Goal: Transaction & Acquisition: Book appointment/travel/reservation

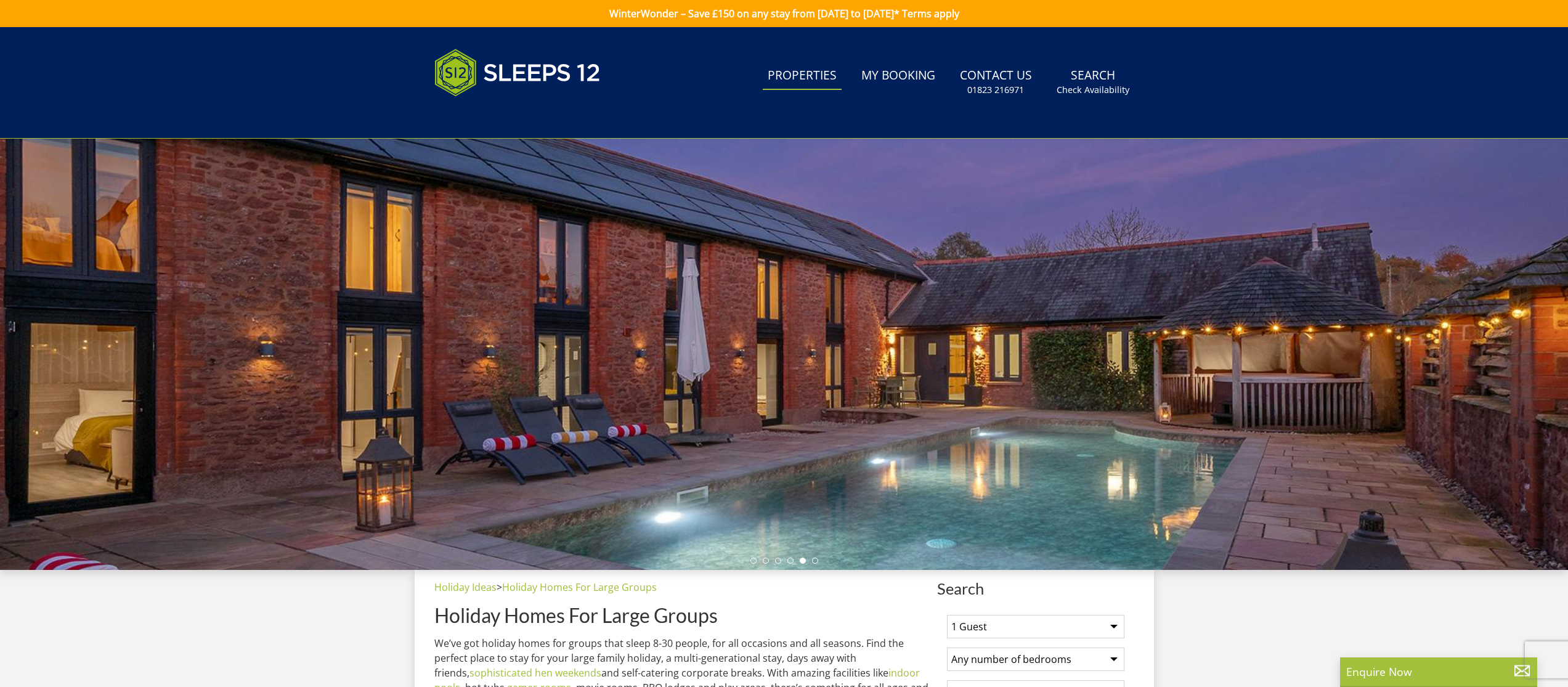
click at [809, 75] on link "Properties" at bounding box center [802, 76] width 79 height 27
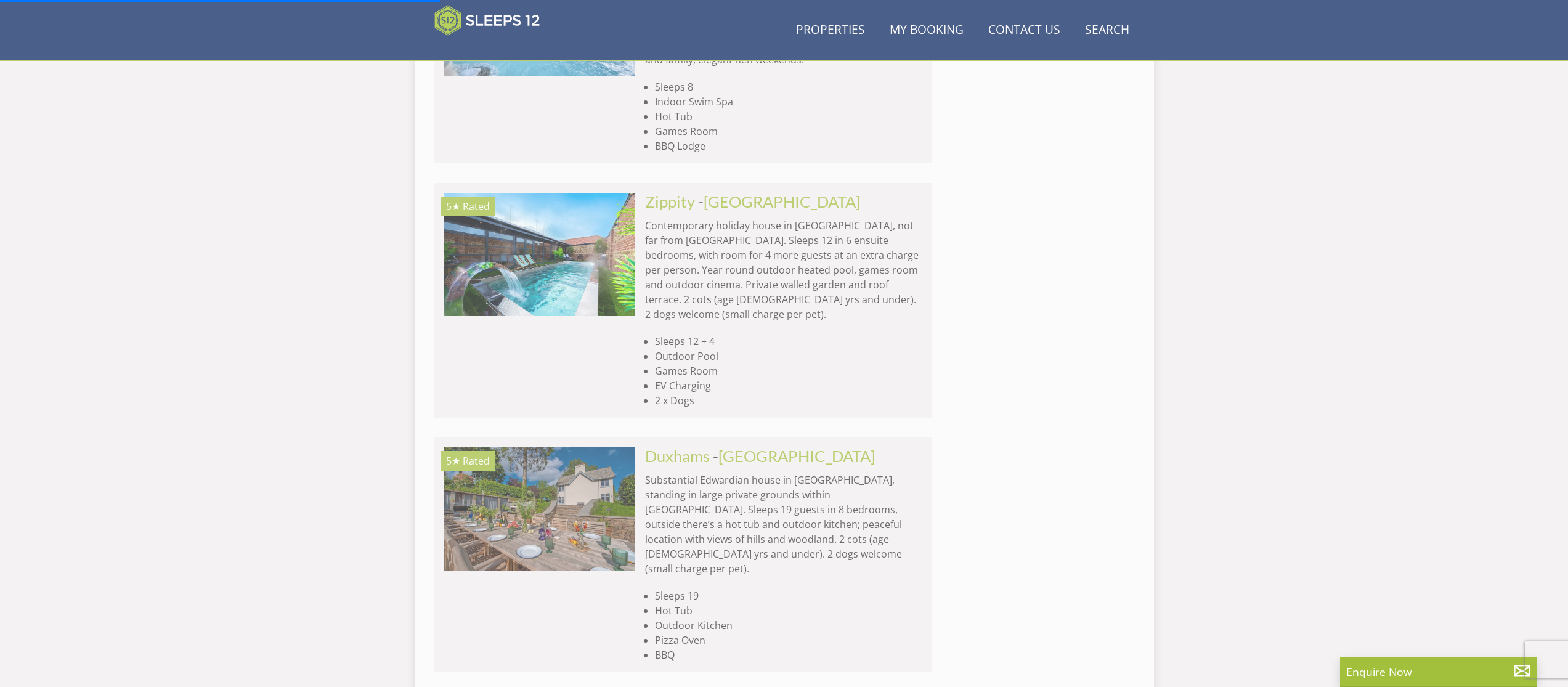
scroll to position [1579, 0]
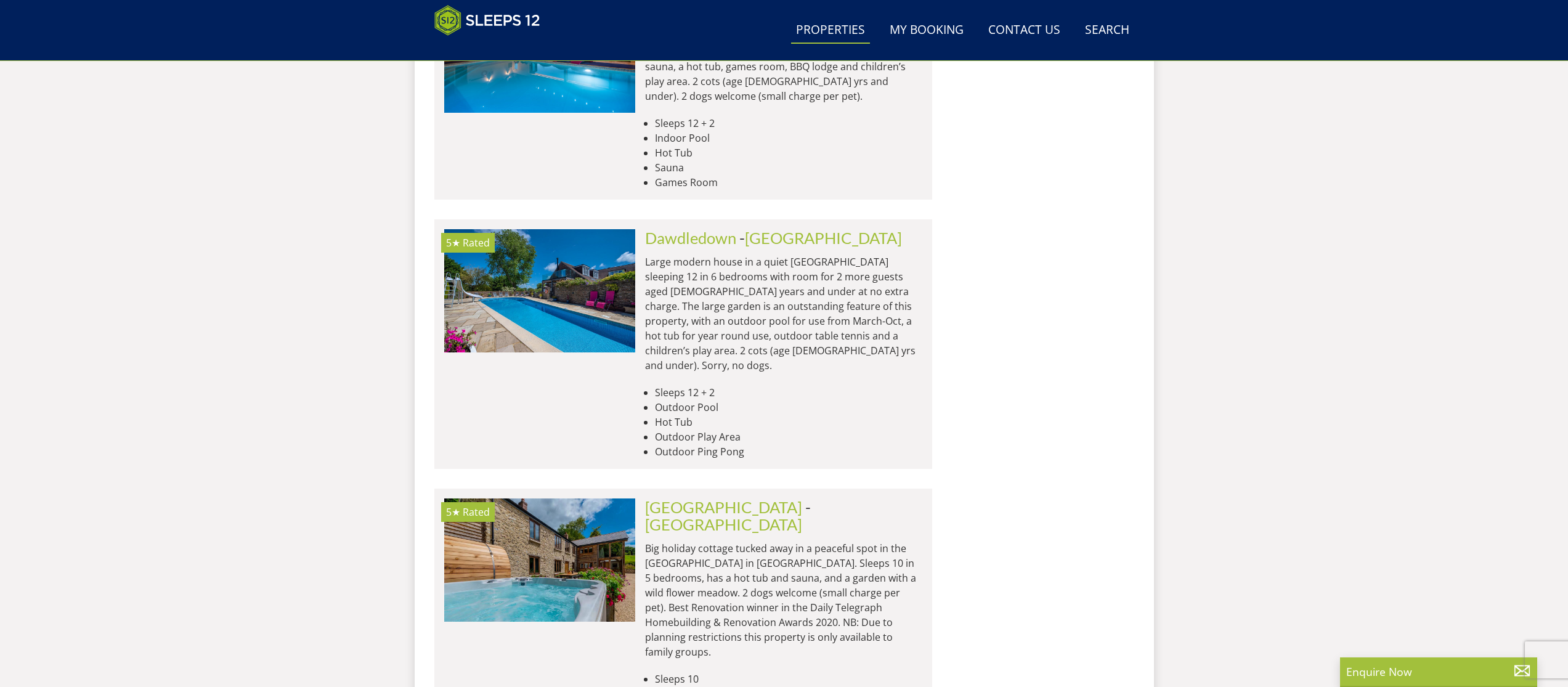
scroll to position [2414, 0]
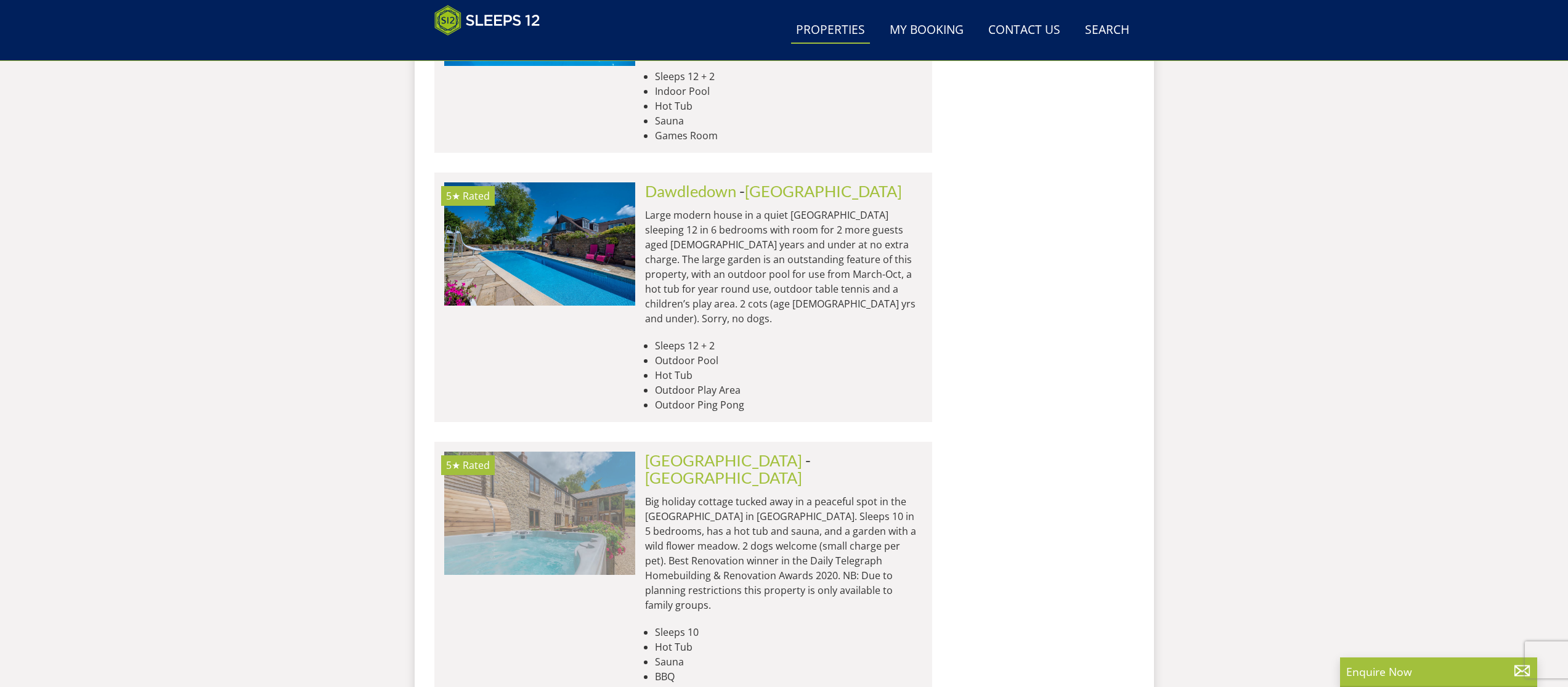
click at [577, 452] on img at bounding box center [540, 514] width 191 height 123
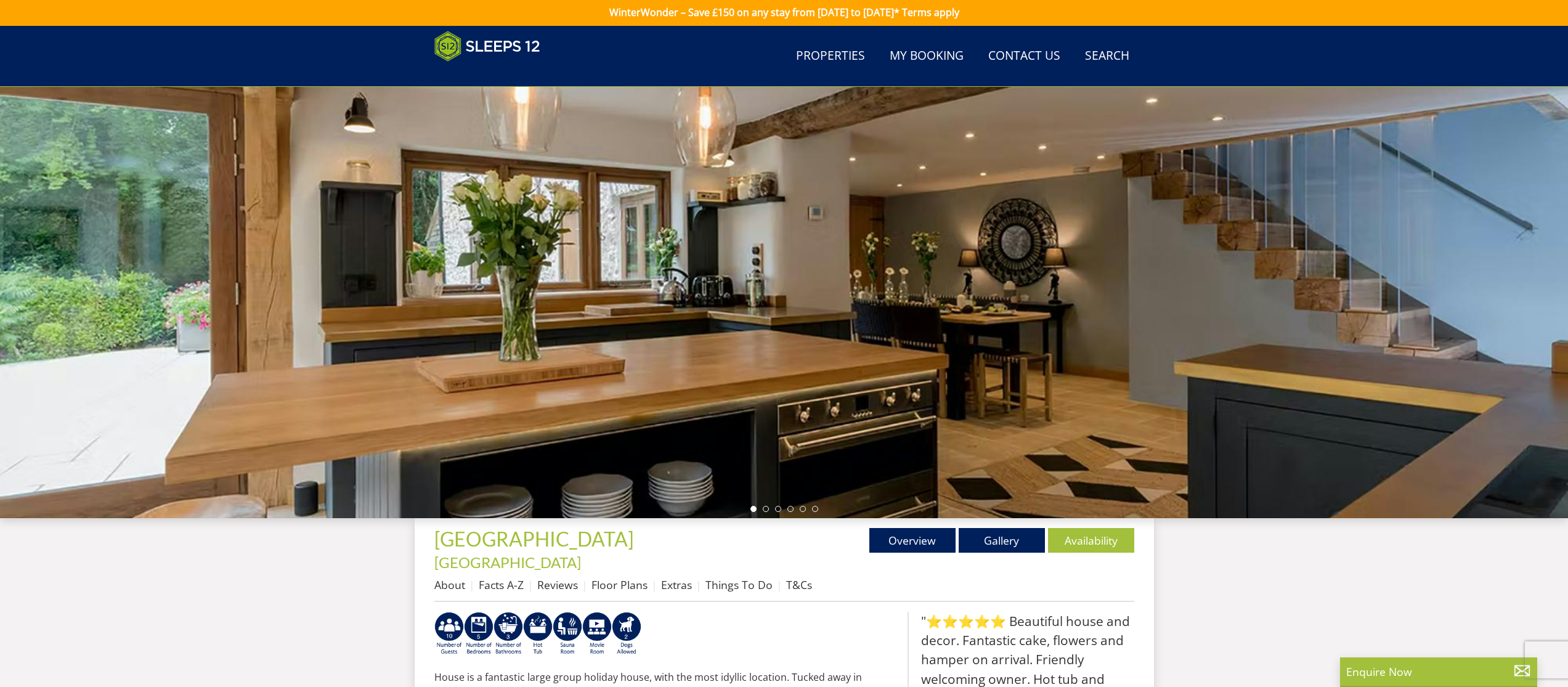
scroll to position [19, 0]
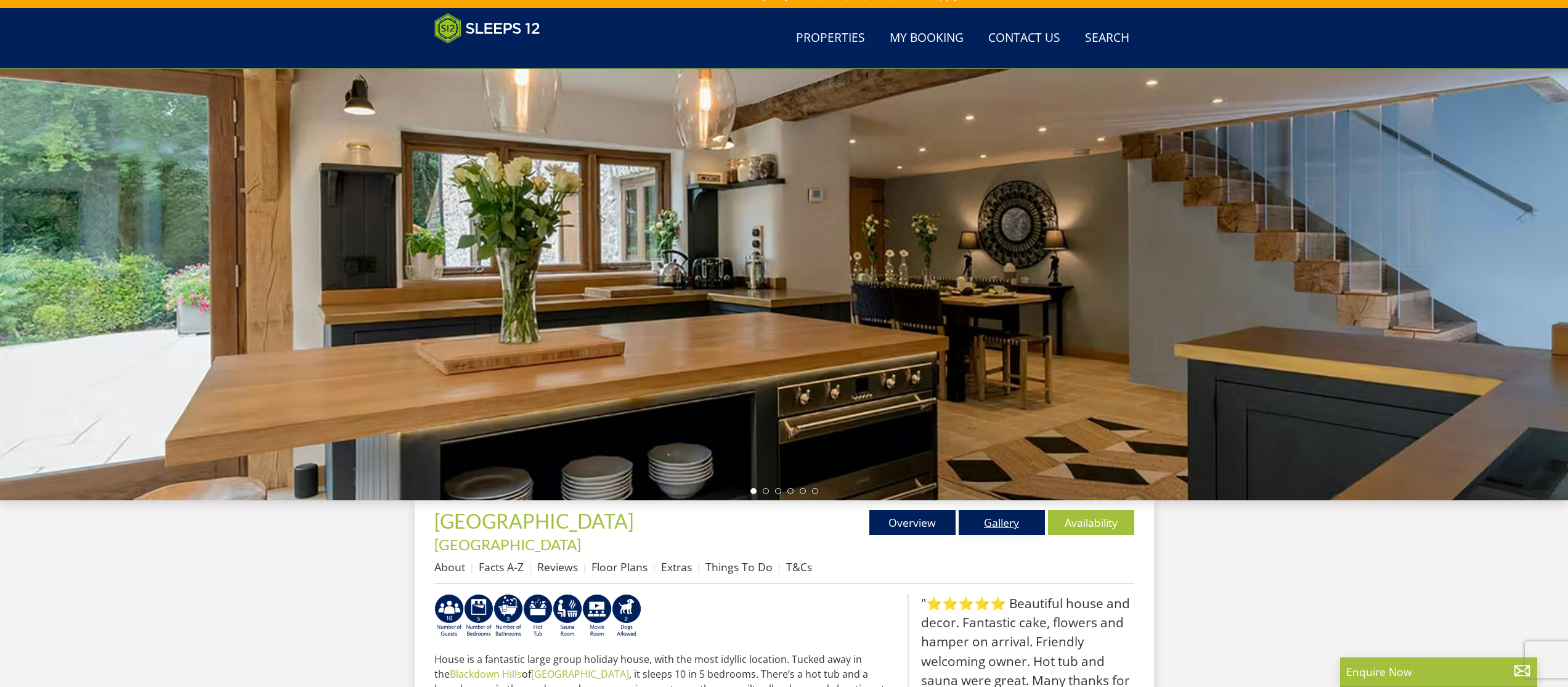
click at [1008, 530] on link "Gallery" at bounding box center [1001, 522] width 86 height 25
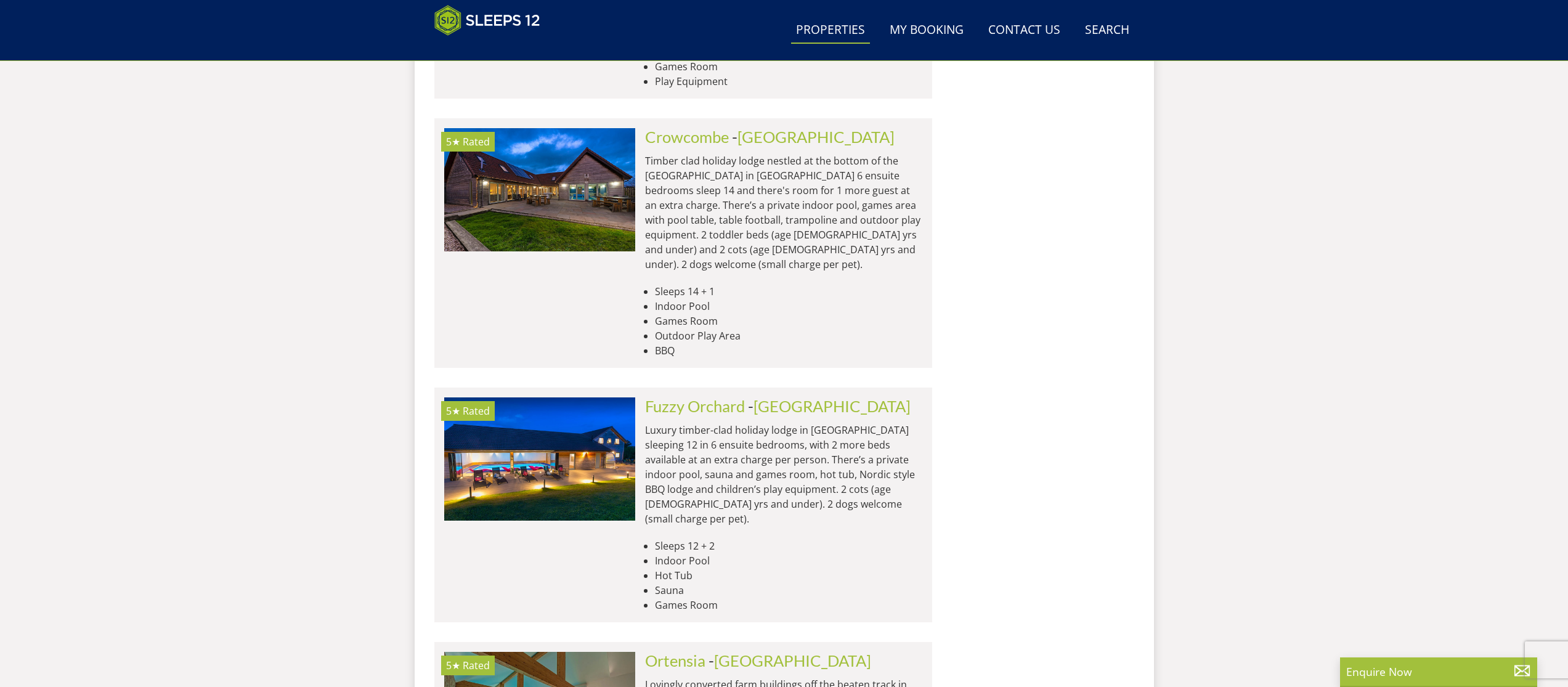
scroll to position [4875, 0]
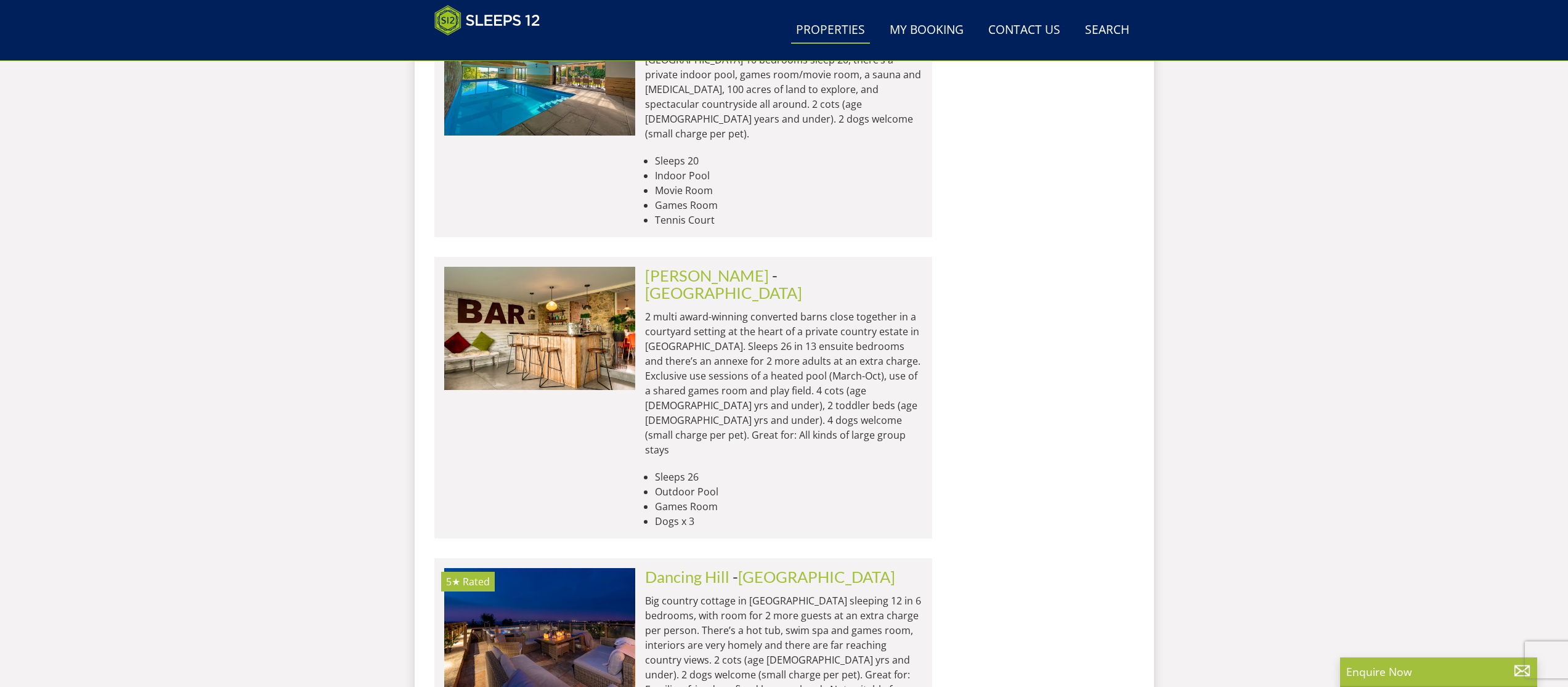
scroll to position [5663, 0]
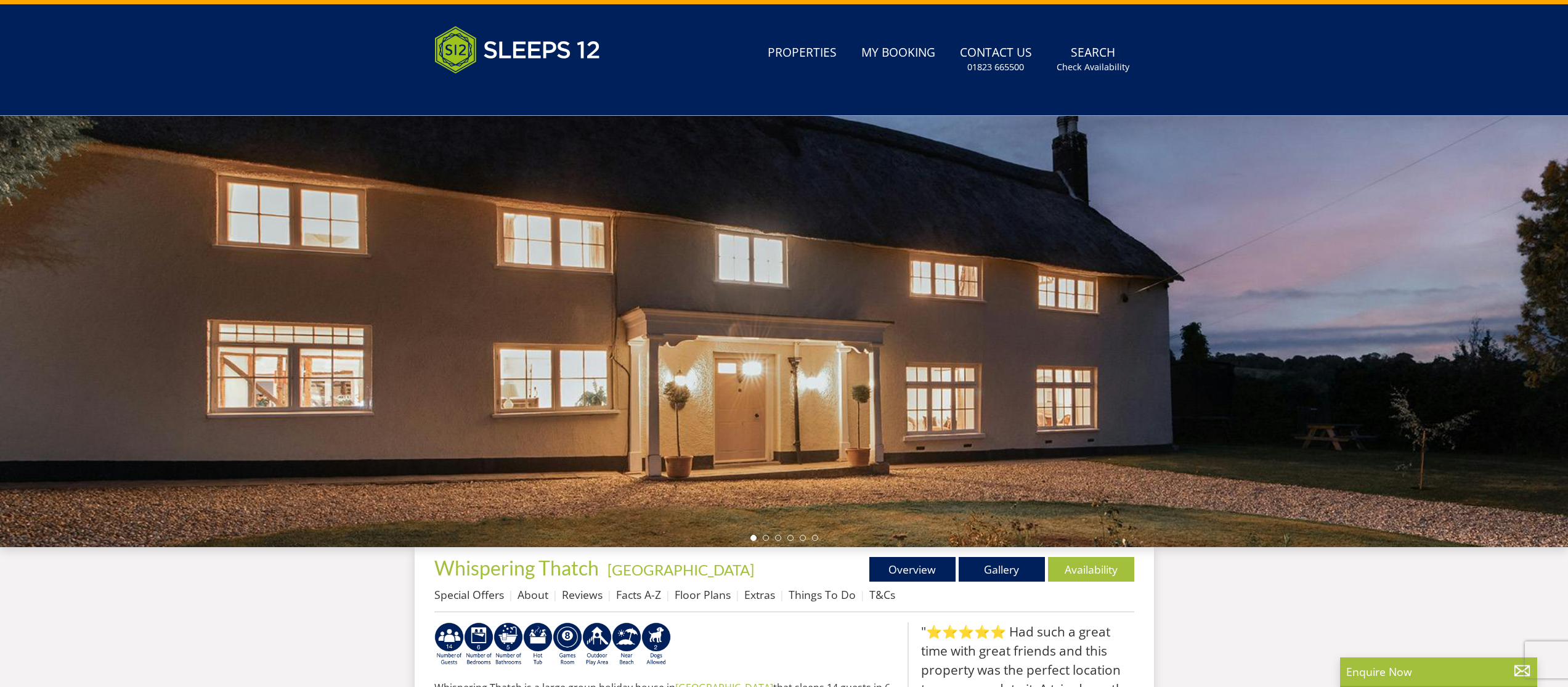
scroll to position [24, 0]
click at [1004, 564] on link "Gallery" at bounding box center [1001, 569] width 86 height 25
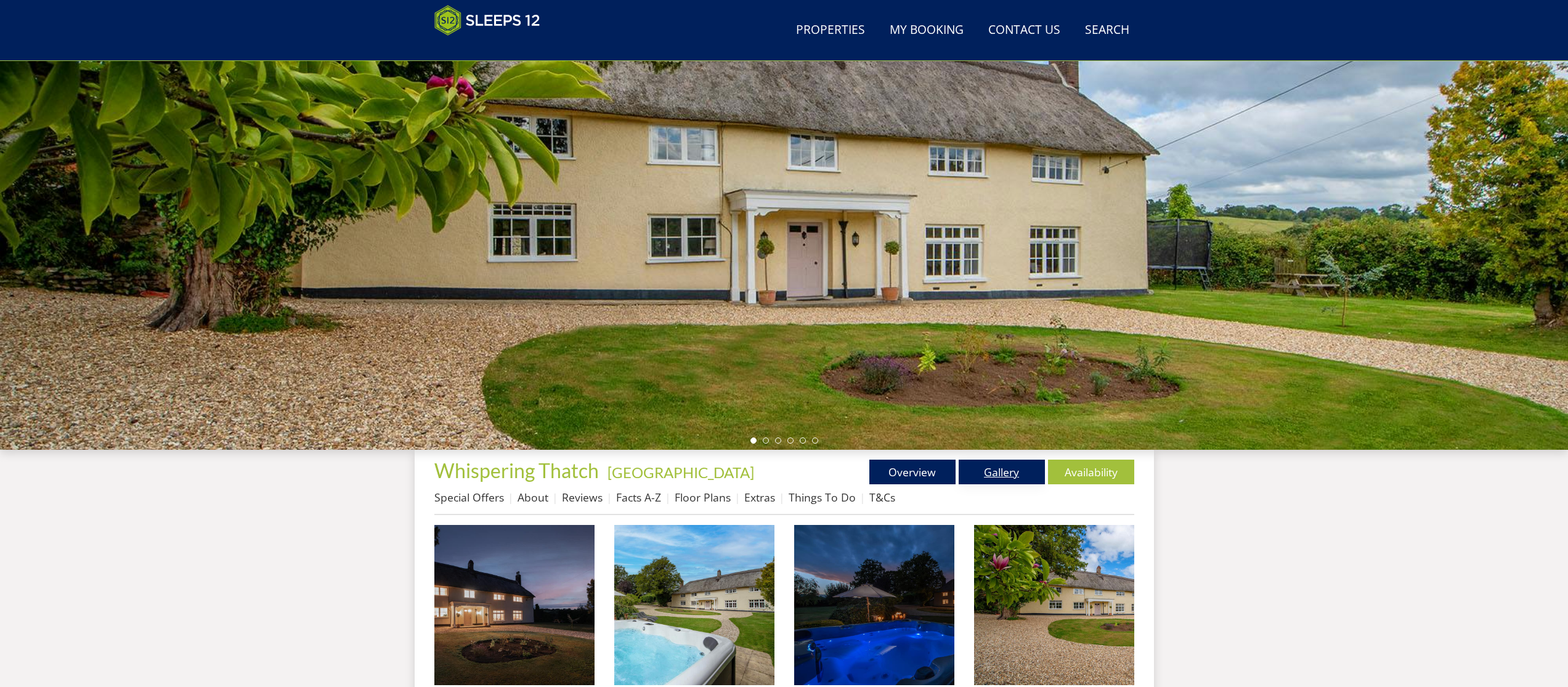
scroll to position [64, 0]
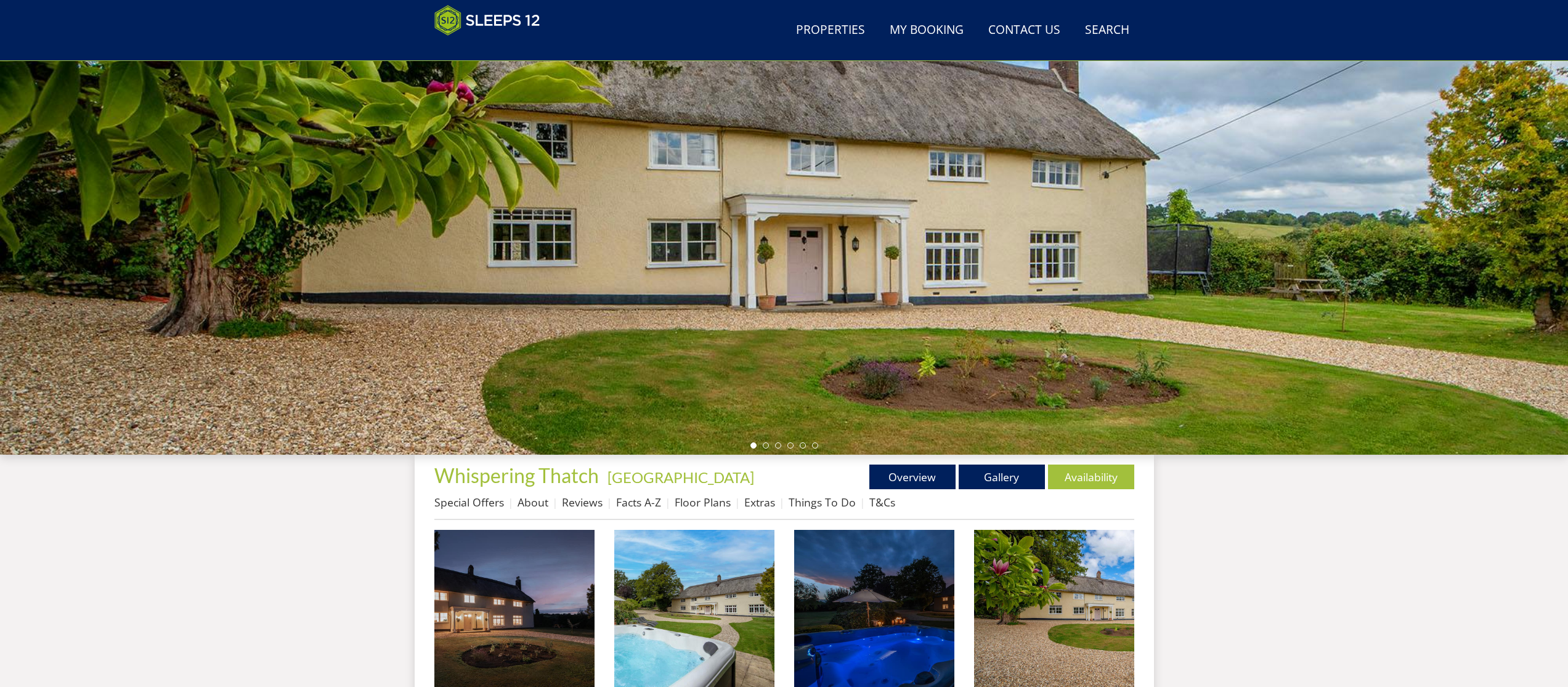
click at [933, 489] on div "Properties Whispering Thatch - Devon Overview Gallery Availability Special Offe…" at bounding box center [784, 492] width 700 height 56
click at [930, 483] on link "Overview" at bounding box center [912, 477] width 86 height 25
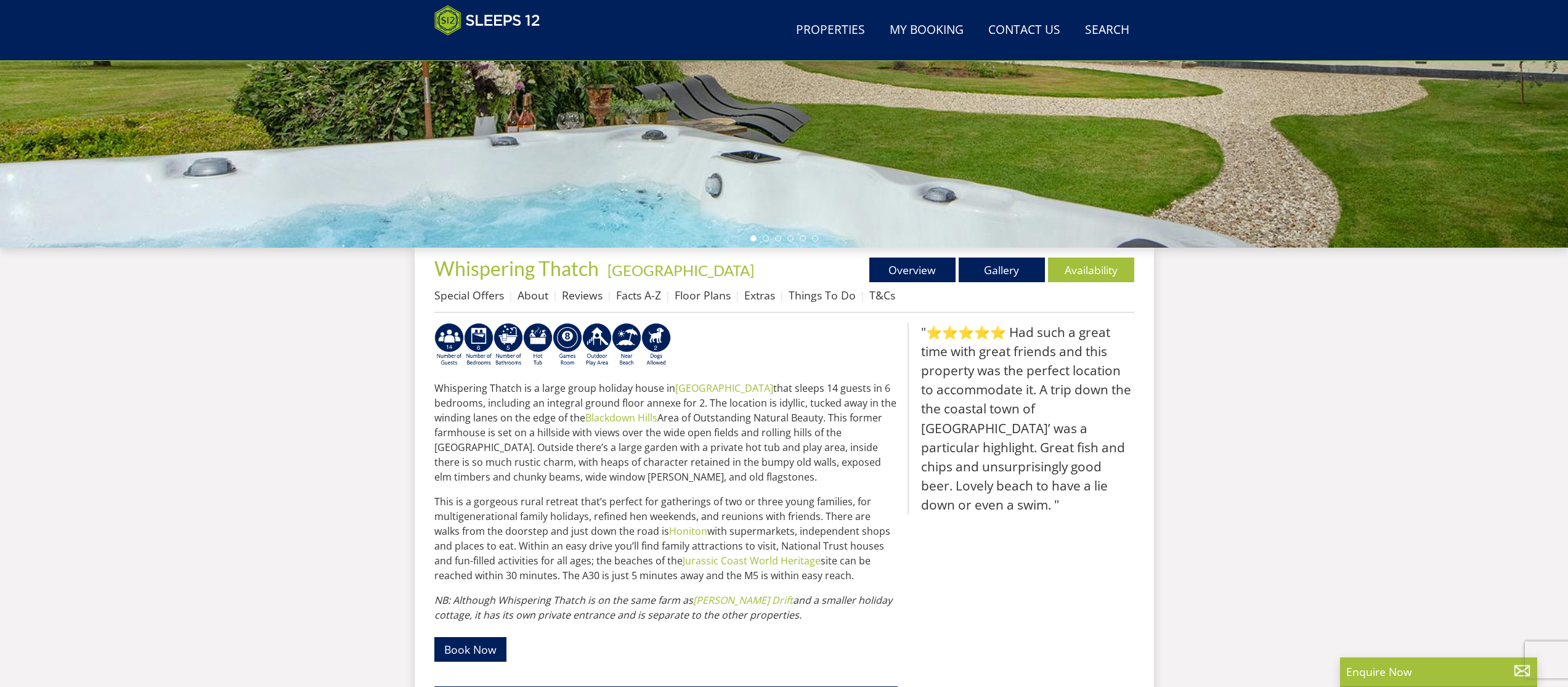
scroll to position [273, 0]
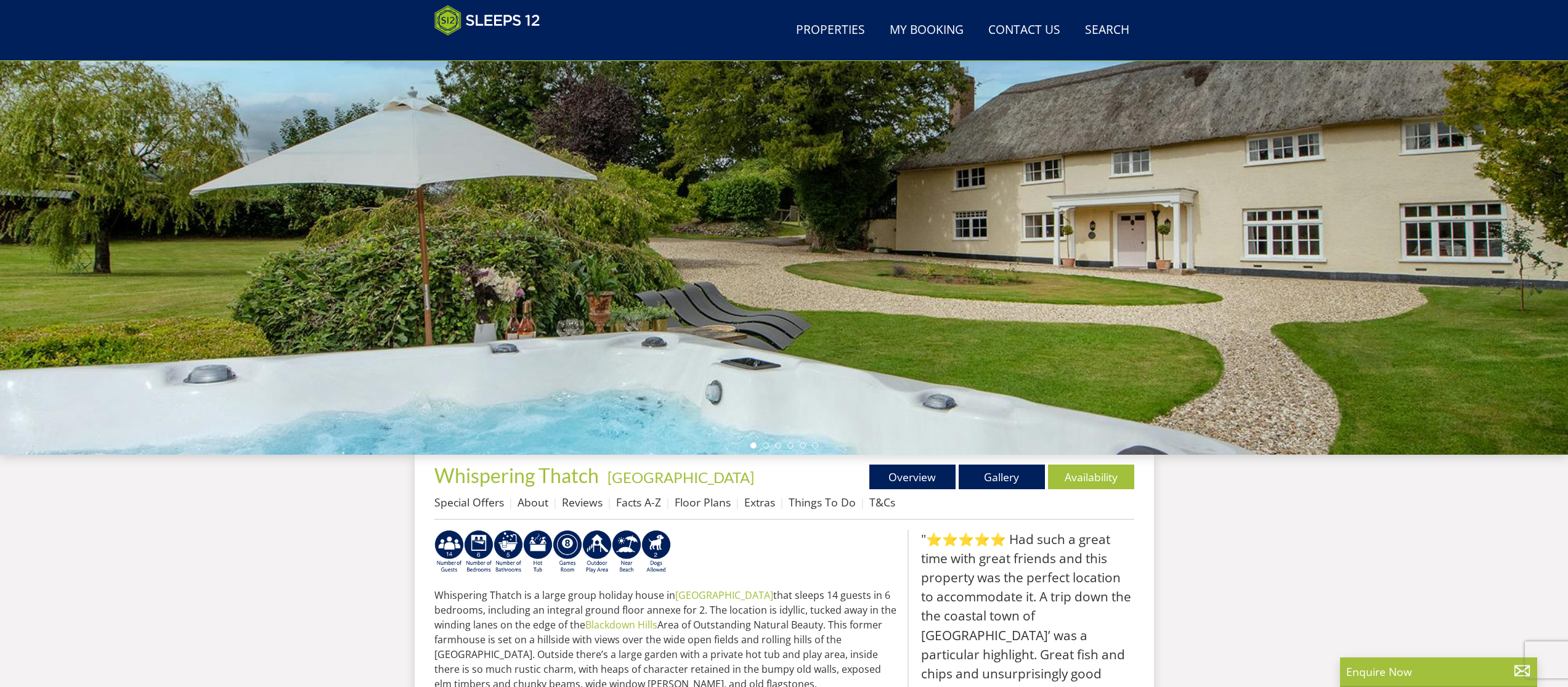
scroll to position [24, 0]
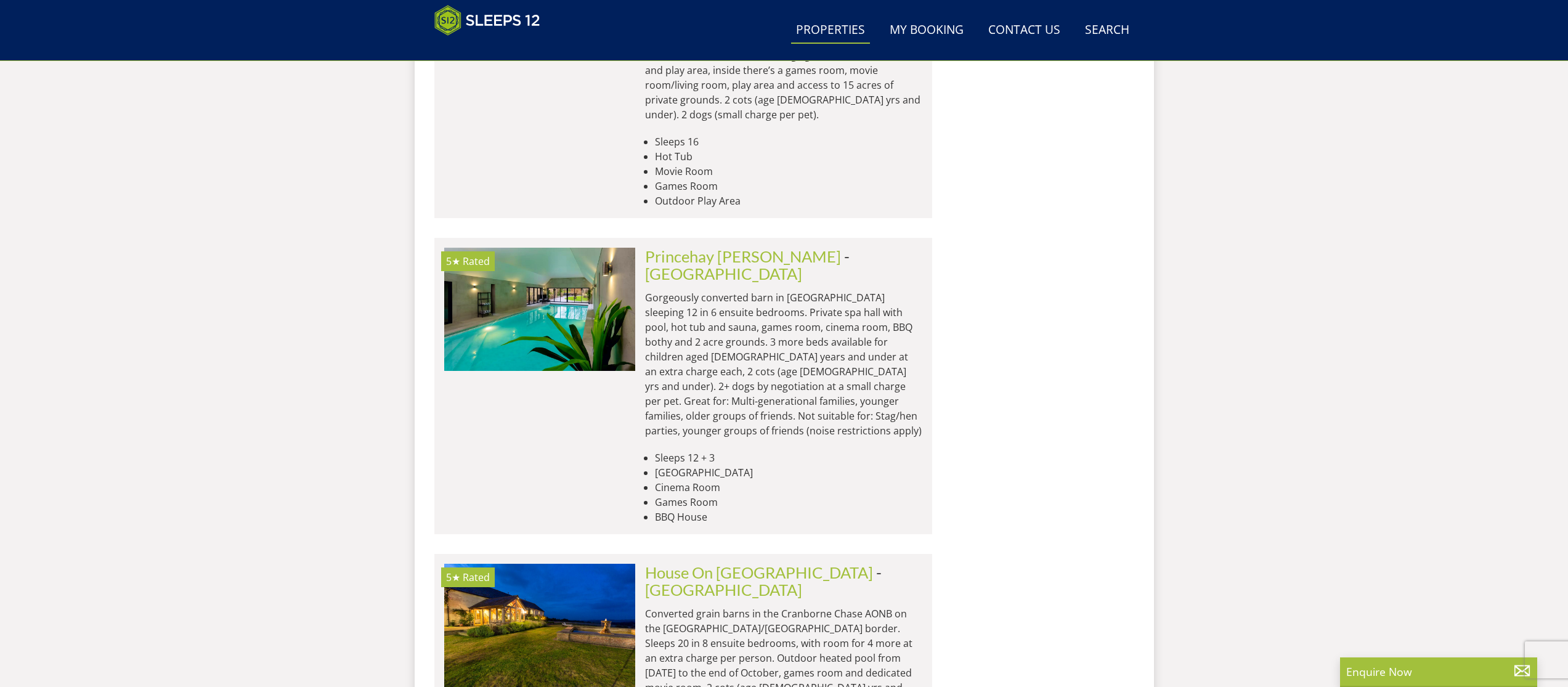
scroll to position [9939, 0]
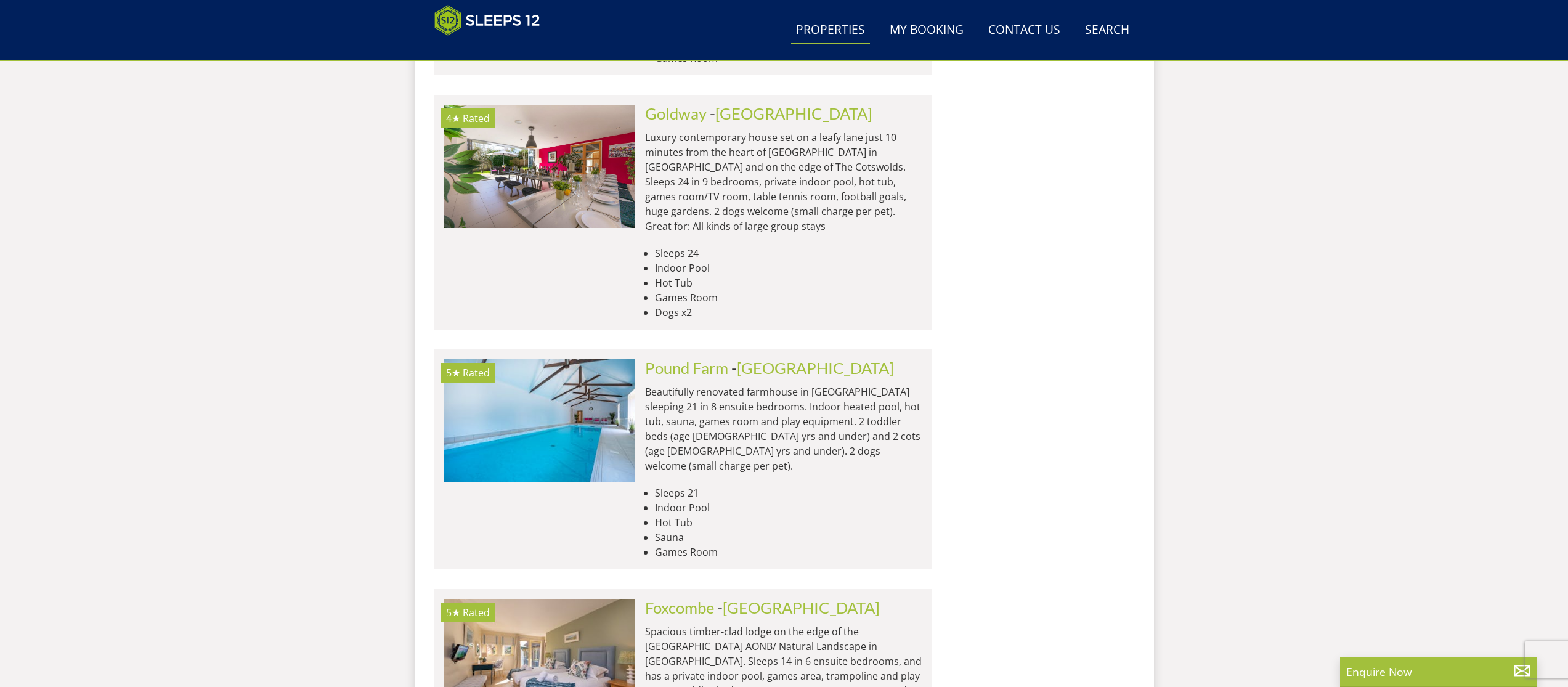
scroll to position [14834, 0]
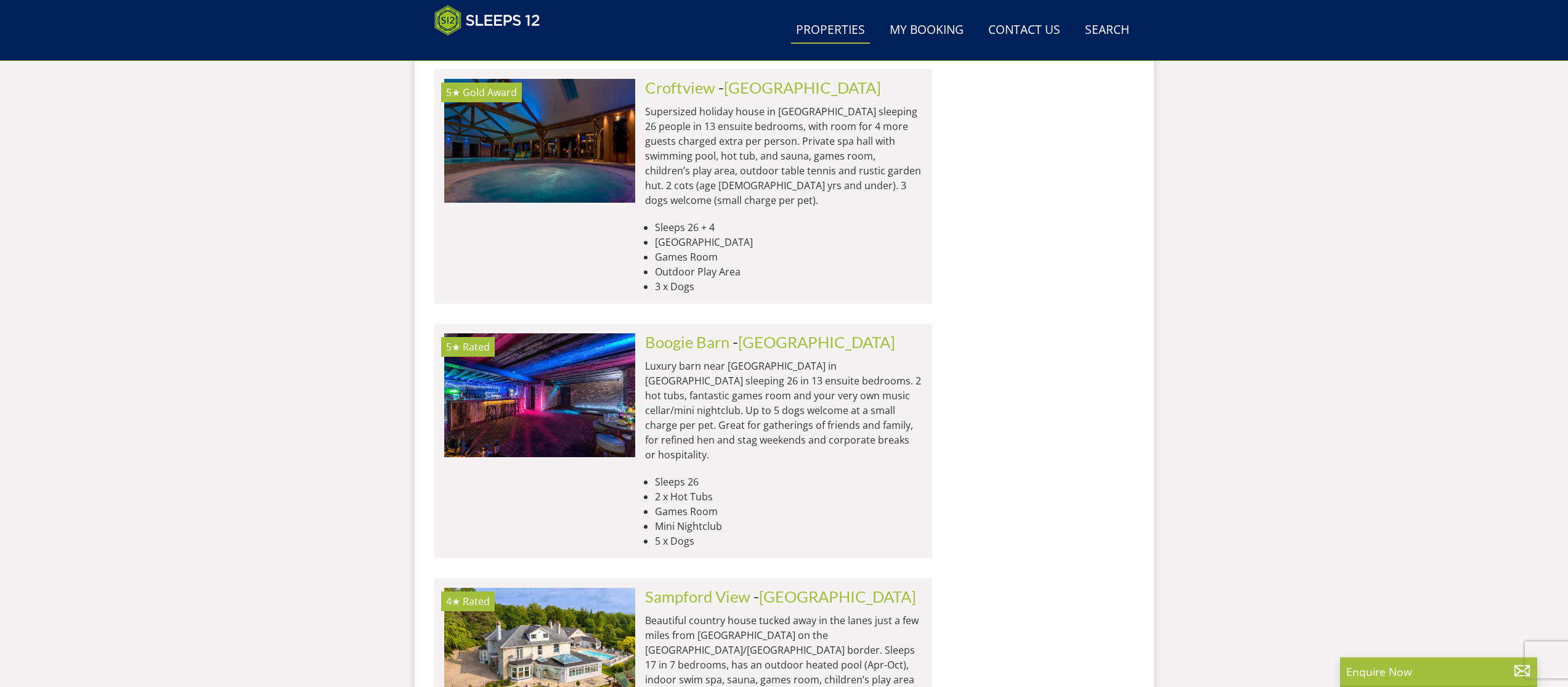
scroll to position [18349, 0]
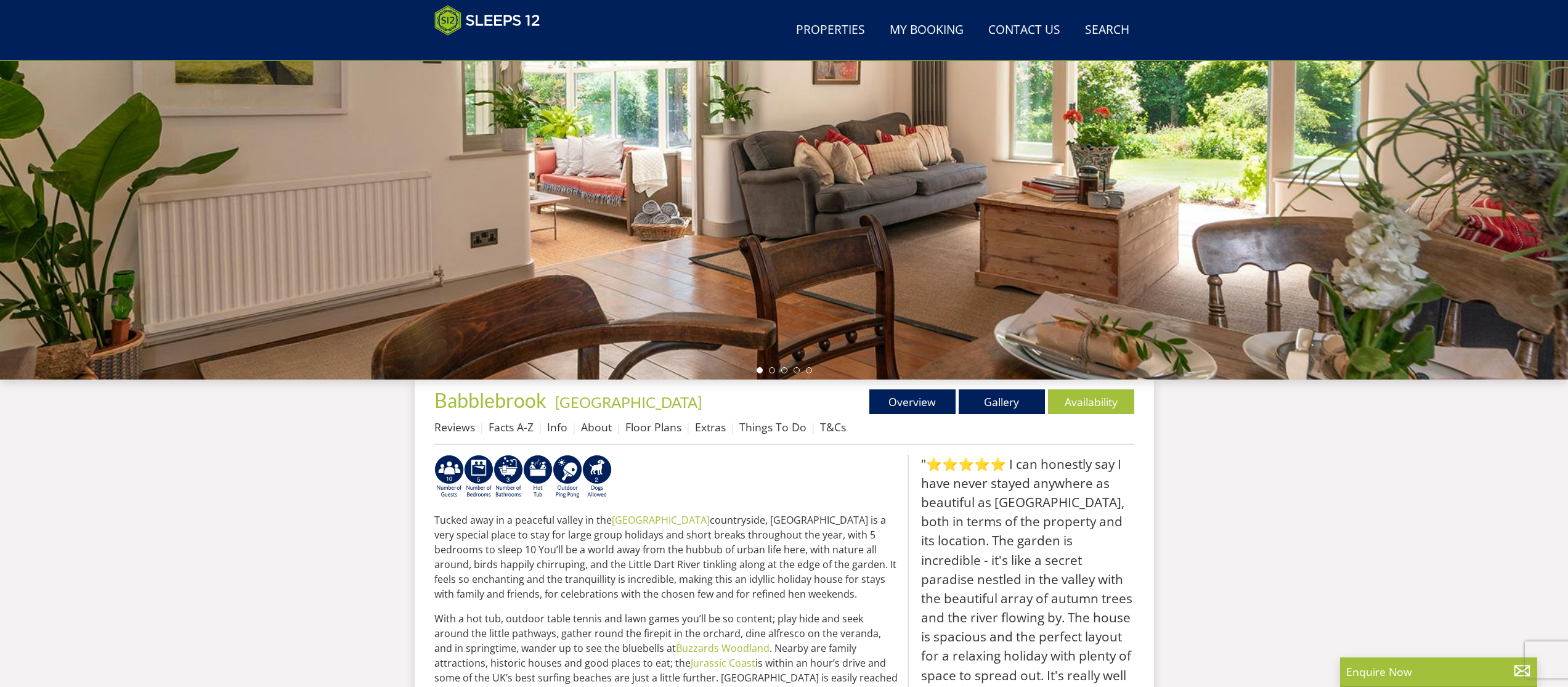
scroll to position [140, 0]
click at [1002, 407] on link "Gallery" at bounding box center [1001, 402] width 86 height 25
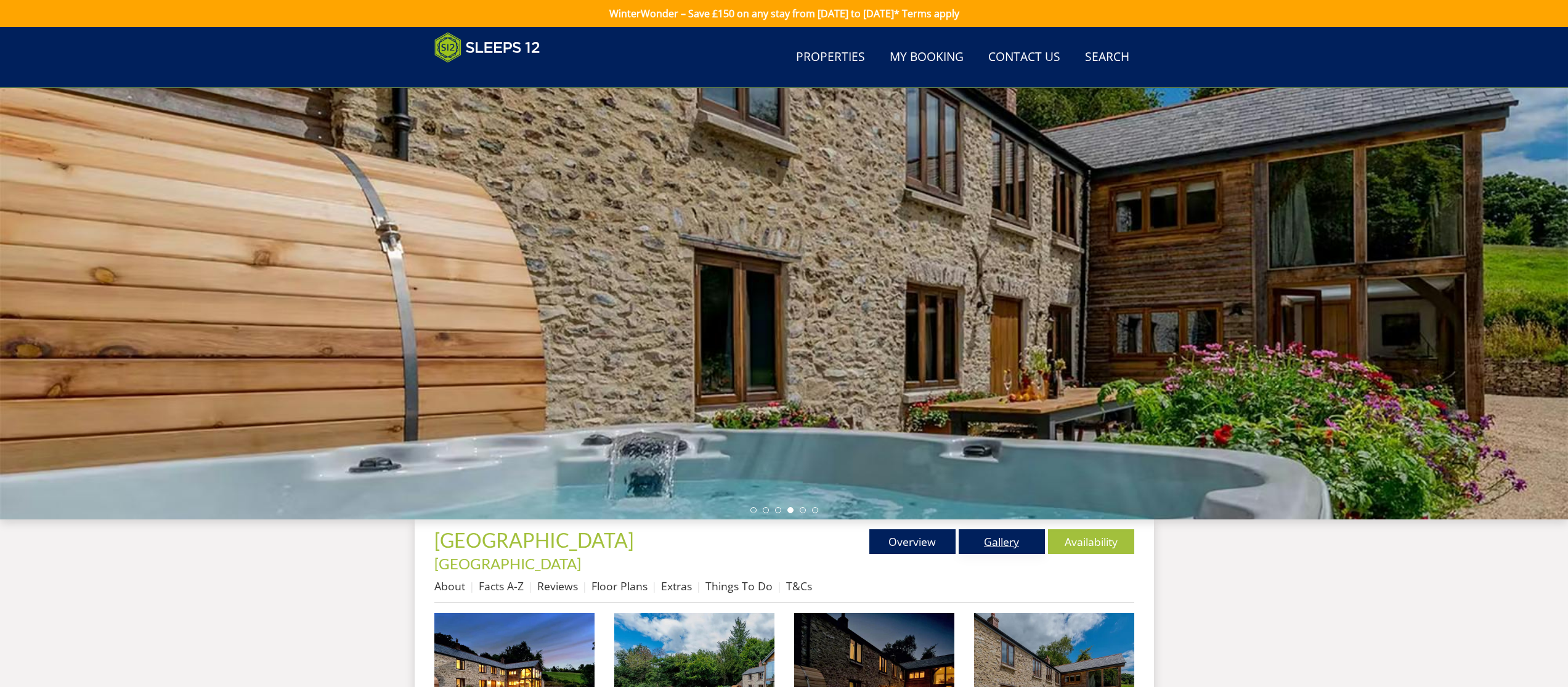
scroll to position [211, 0]
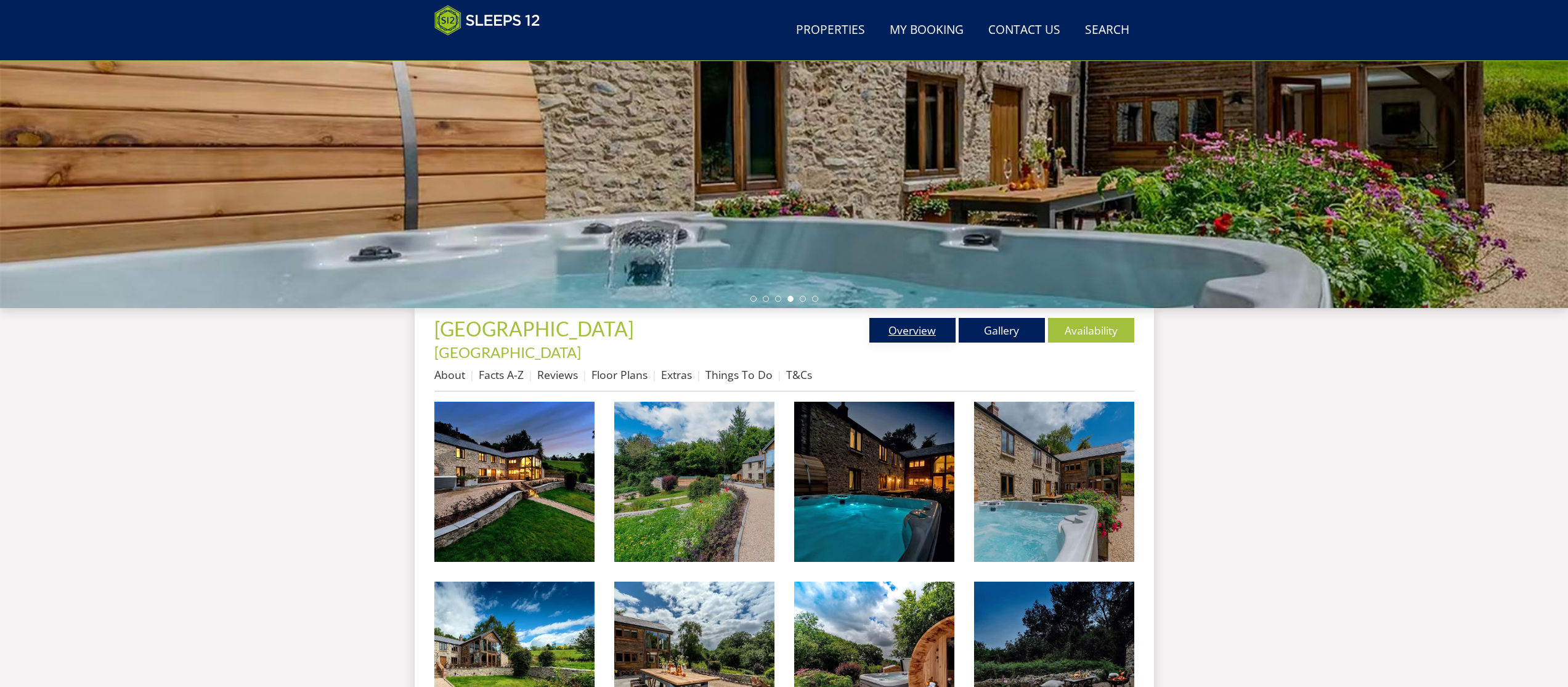
click at [908, 337] on link "Overview" at bounding box center [912, 331] width 86 height 25
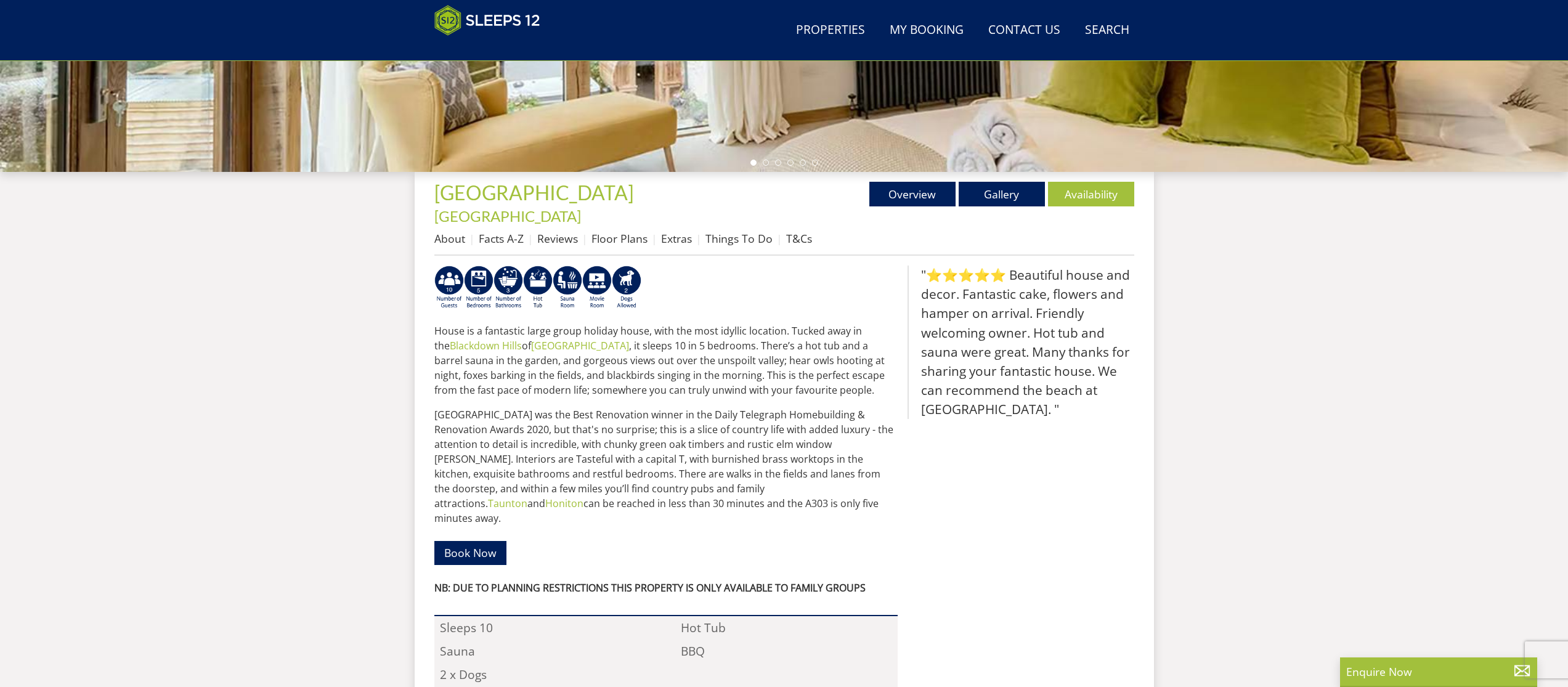
scroll to position [335, 0]
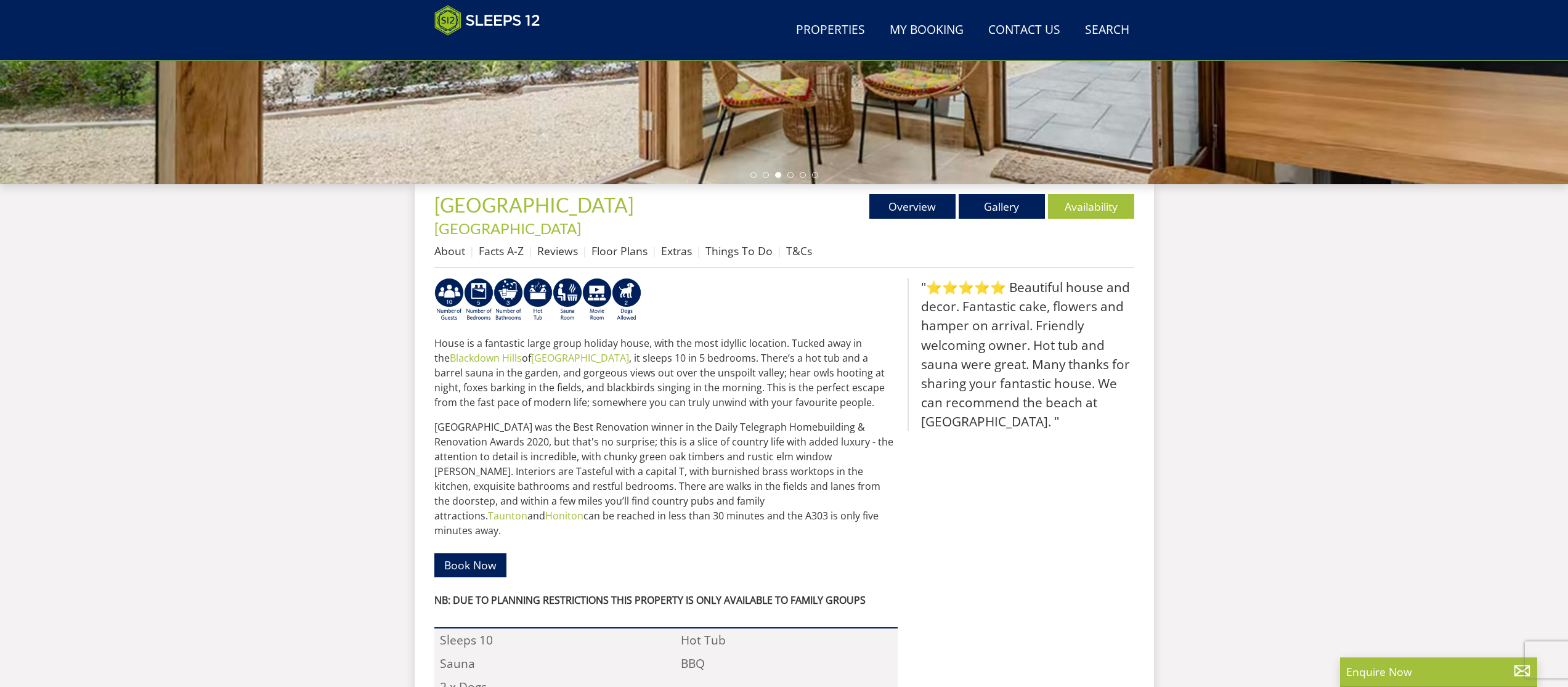
scroll to position [211, 0]
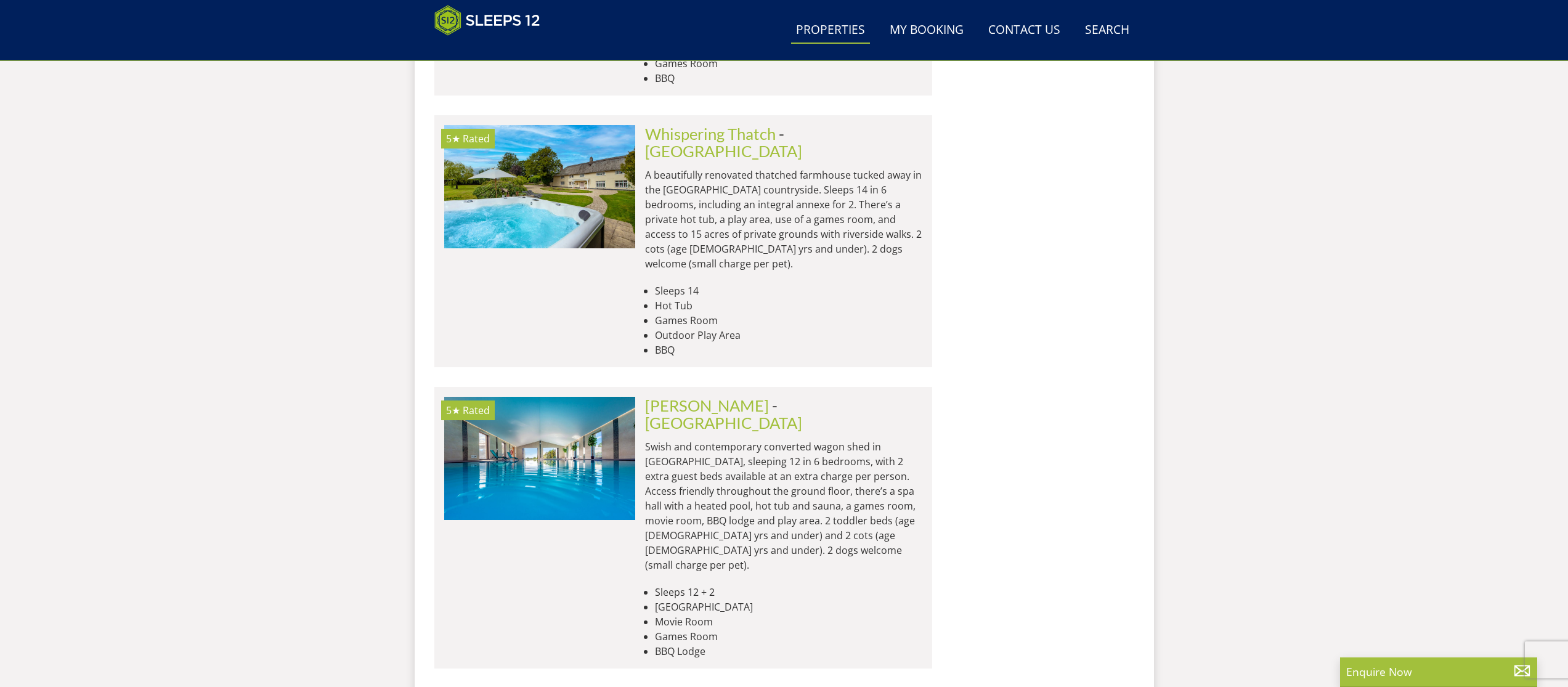
scroll to position [6448, 0]
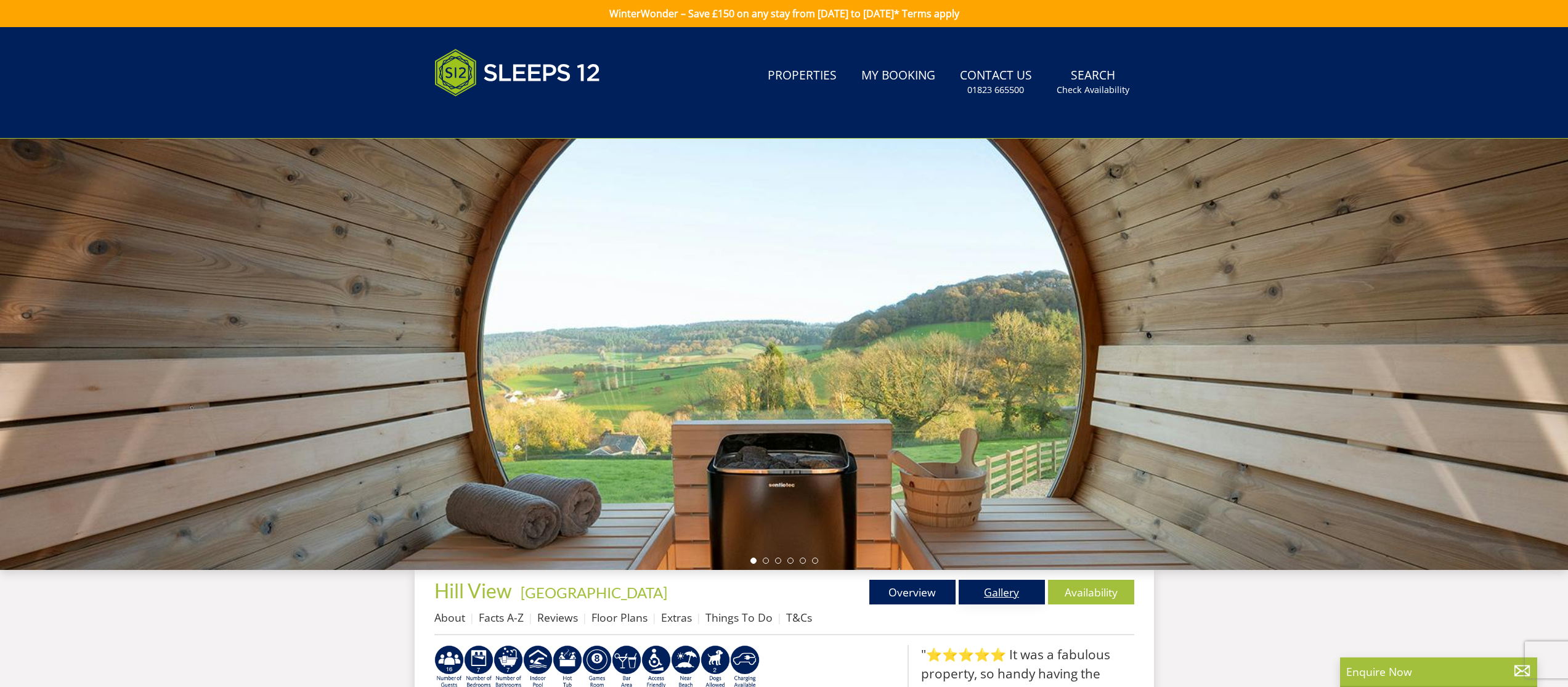
click at [995, 594] on link "Gallery" at bounding box center [1001, 592] width 86 height 25
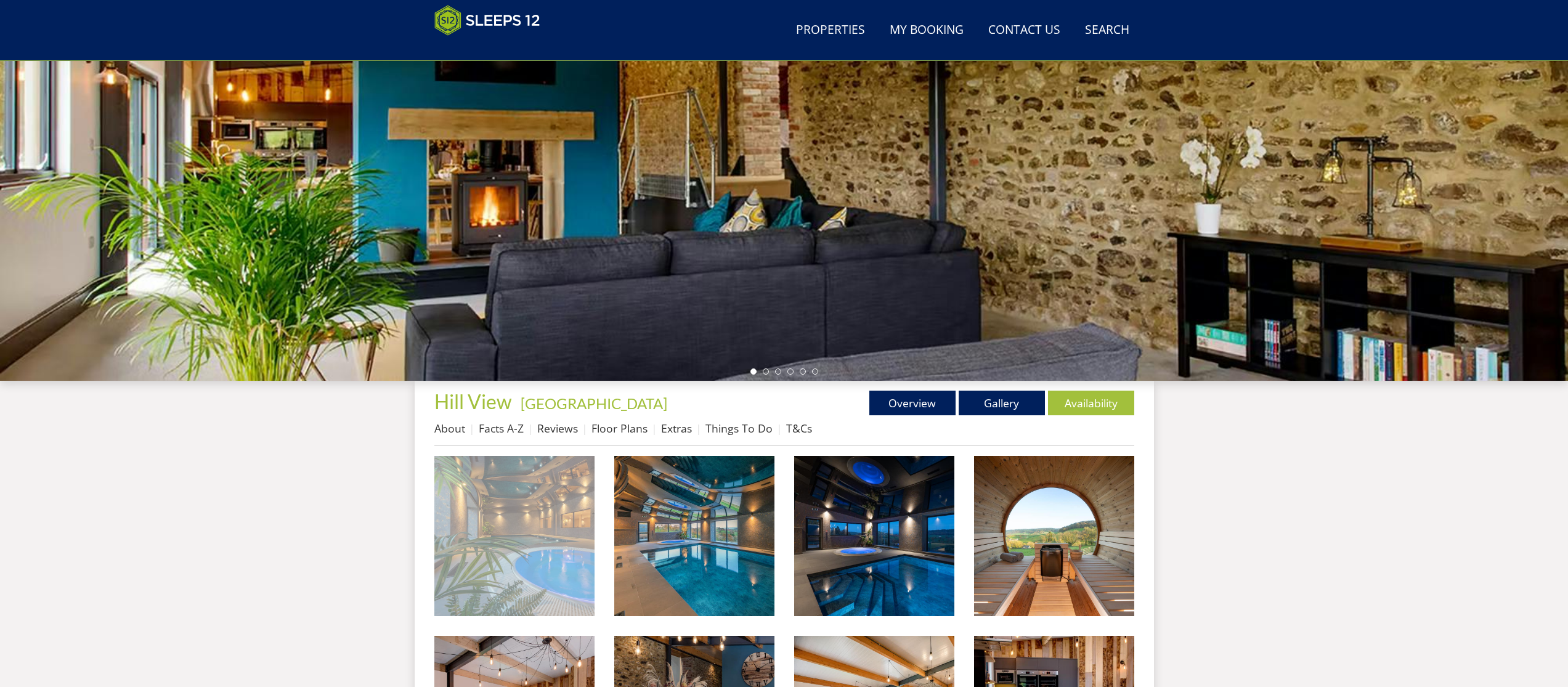
scroll to position [219, 0]
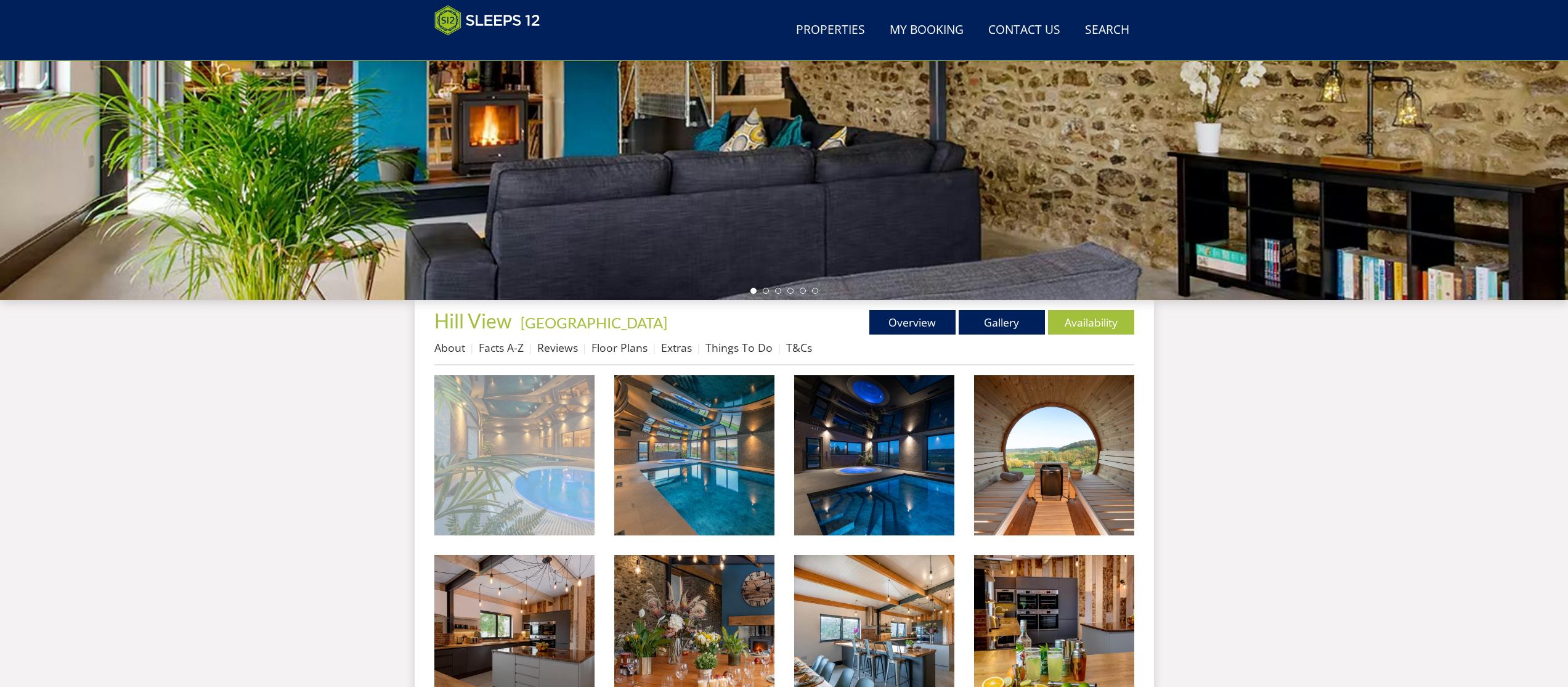
click at [532, 496] on img at bounding box center [514, 455] width 160 height 160
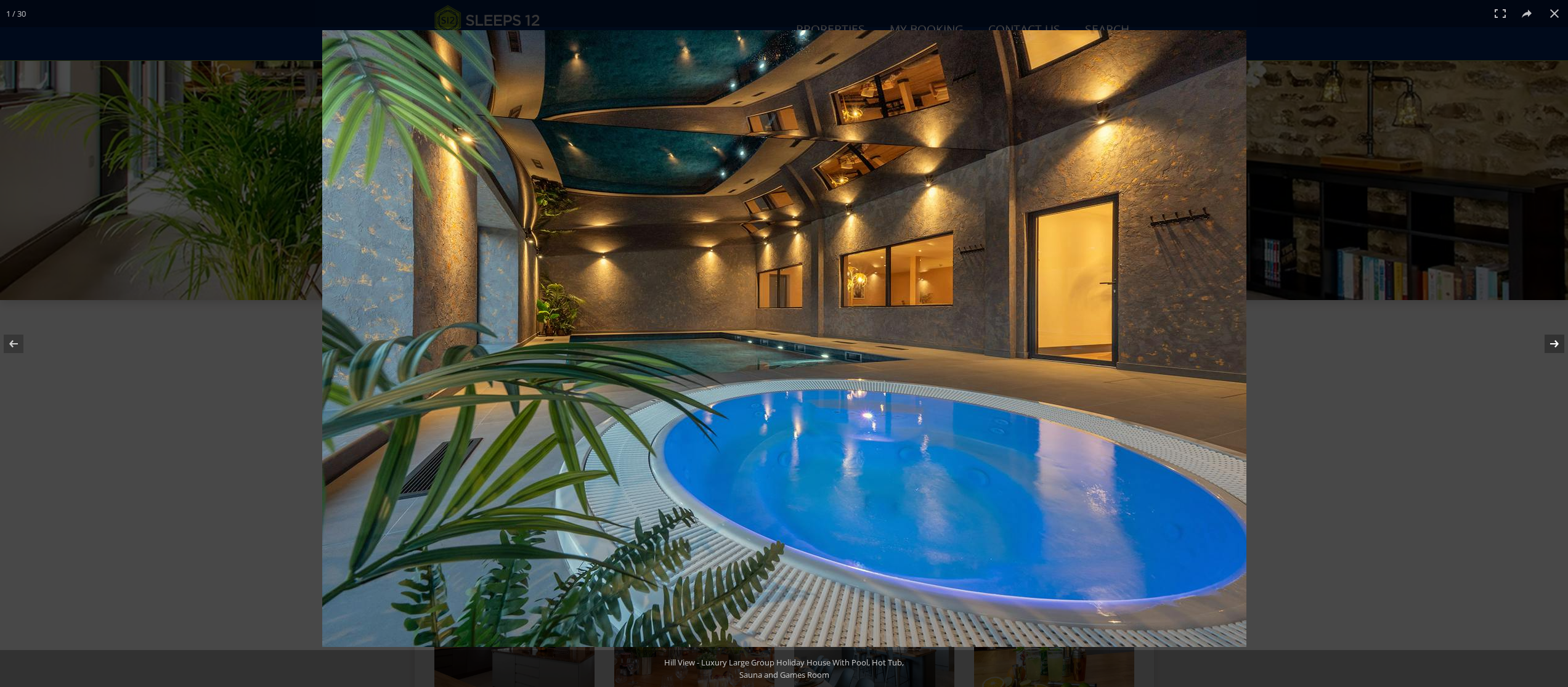
click at [1552, 343] on button at bounding box center [1546, 343] width 44 height 62
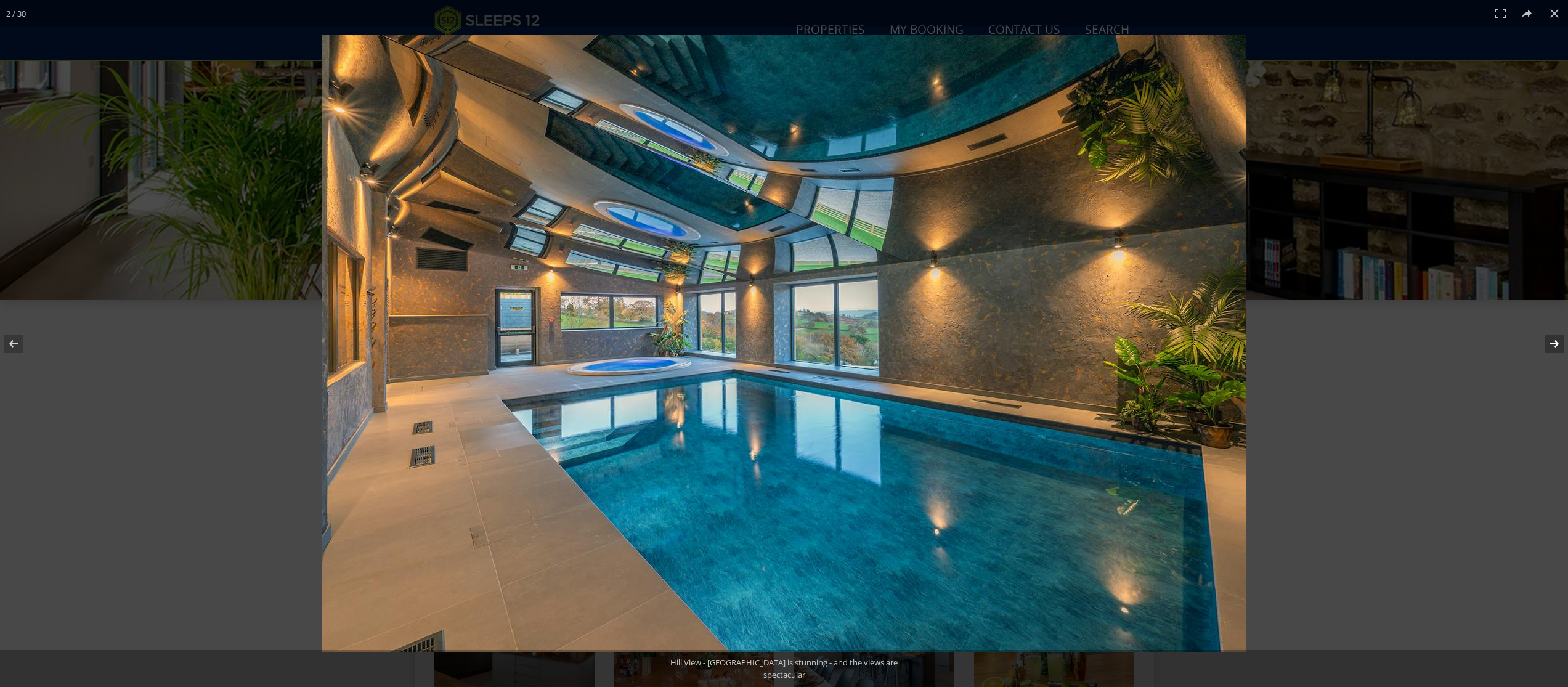
click at [1551, 343] on button at bounding box center [1546, 343] width 44 height 62
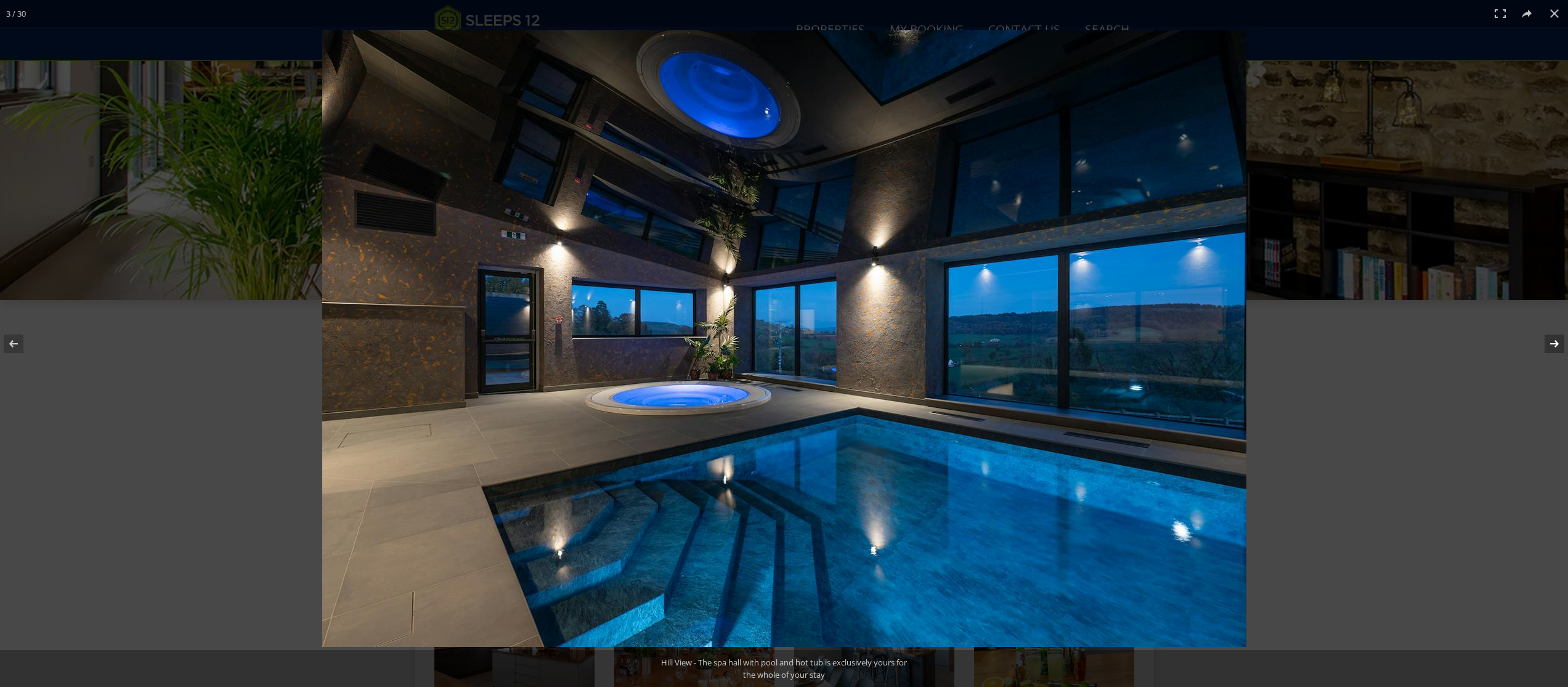
click at [1551, 343] on button at bounding box center [1546, 343] width 44 height 62
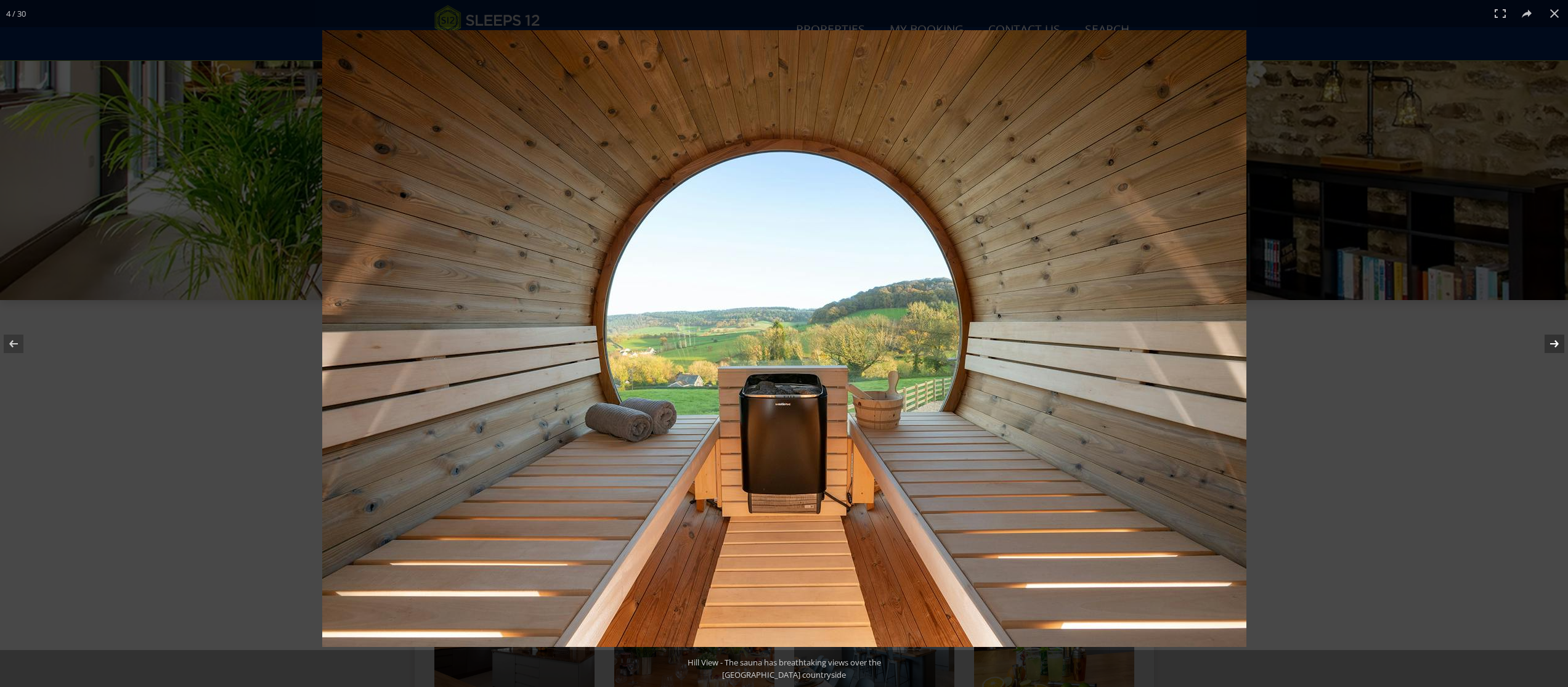
click at [1551, 343] on button at bounding box center [1546, 343] width 44 height 62
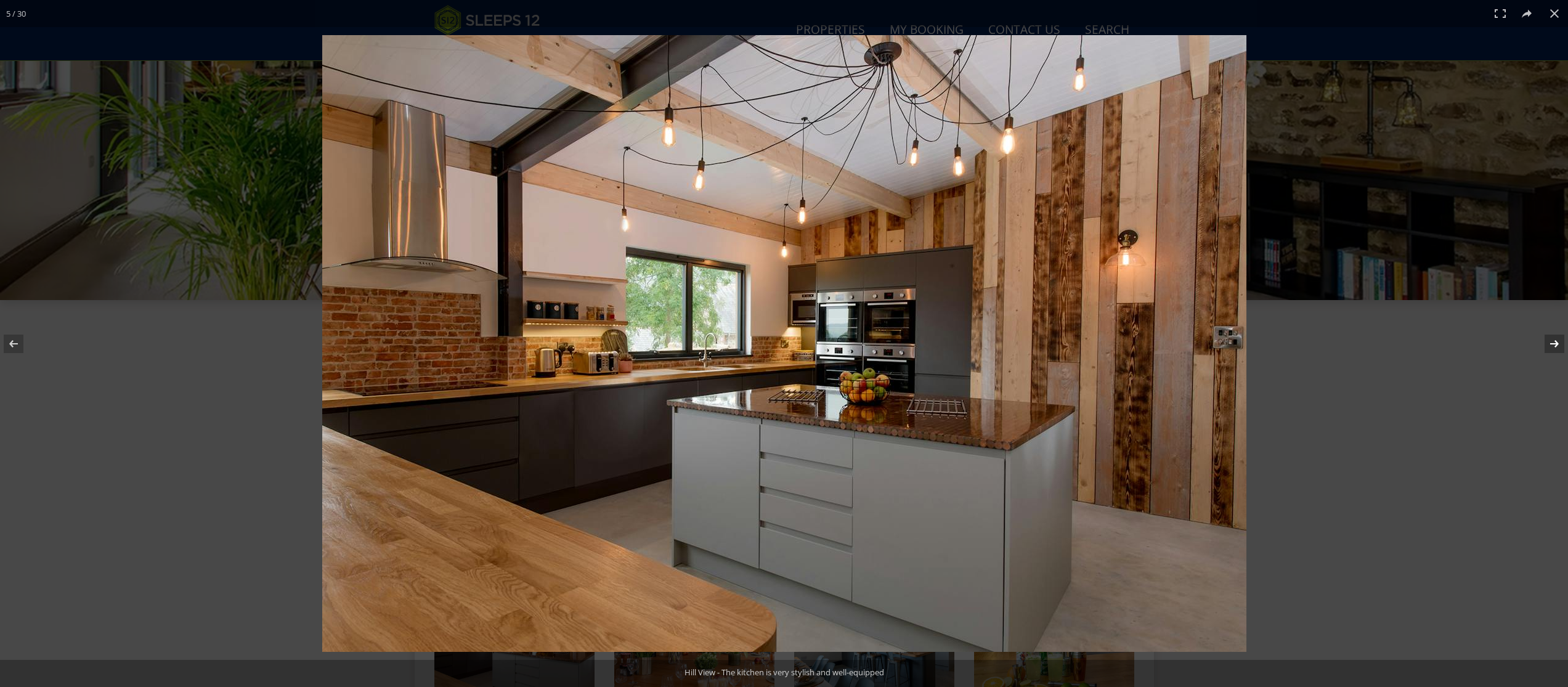
click at [1551, 343] on button at bounding box center [1546, 343] width 44 height 62
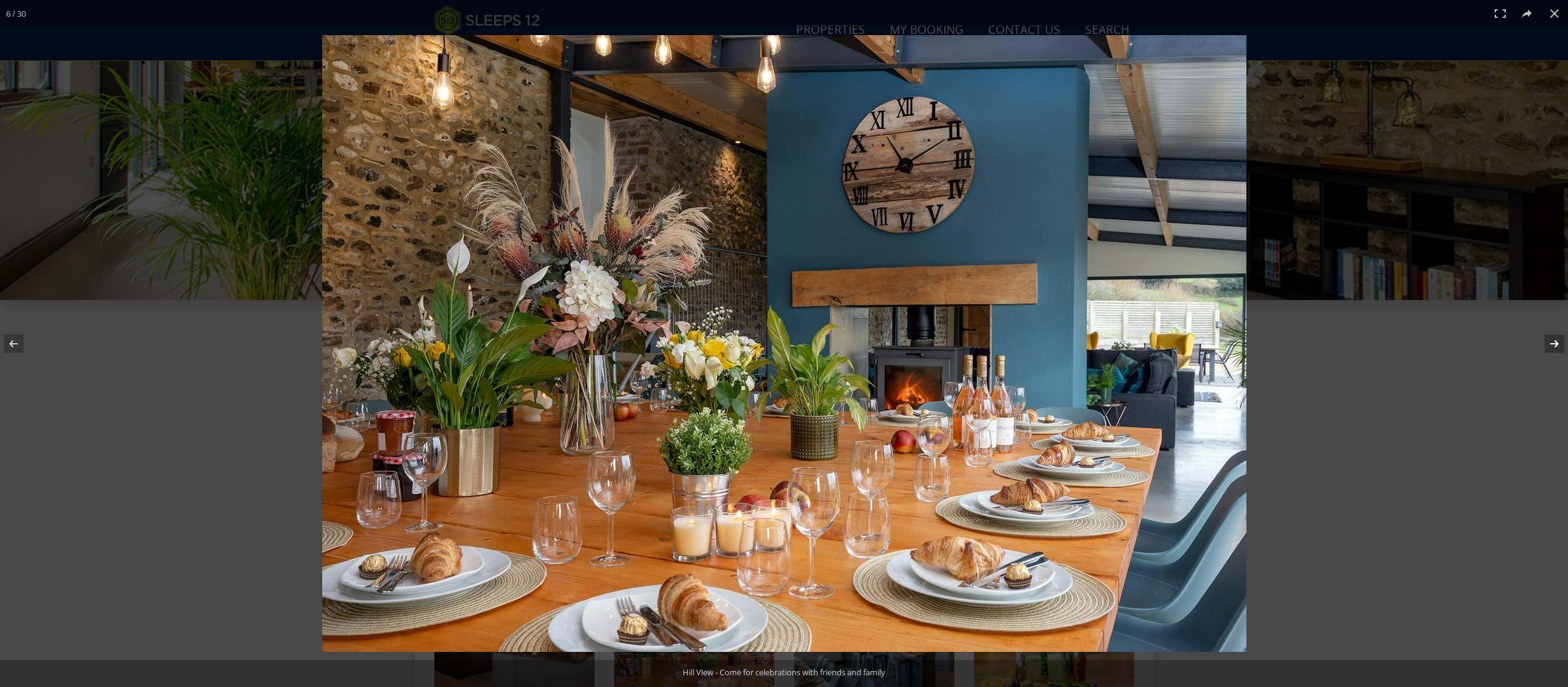
click at [1551, 343] on button at bounding box center [1546, 343] width 44 height 62
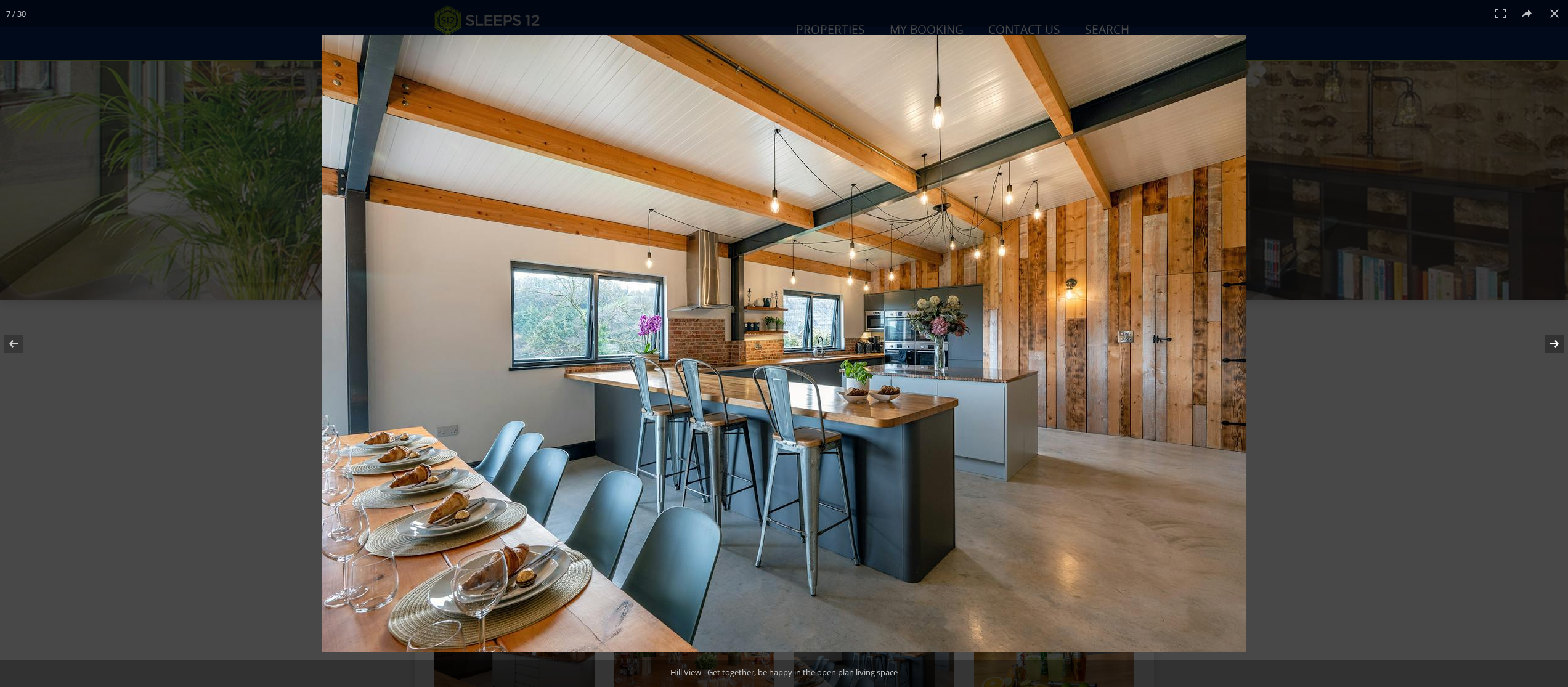
click at [1551, 343] on button at bounding box center [1546, 343] width 44 height 62
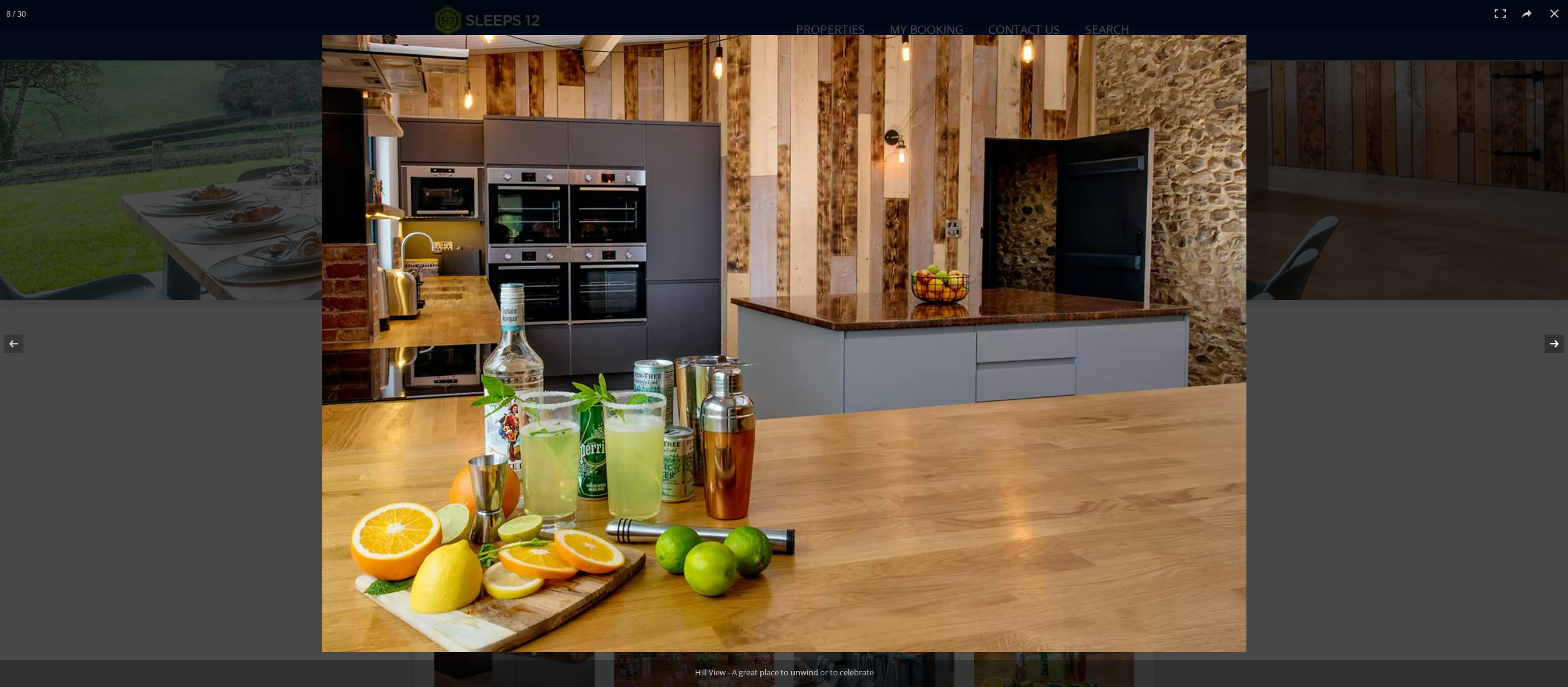
click at [1551, 343] on button at bounding box center [1546, 343] width 44 height 62
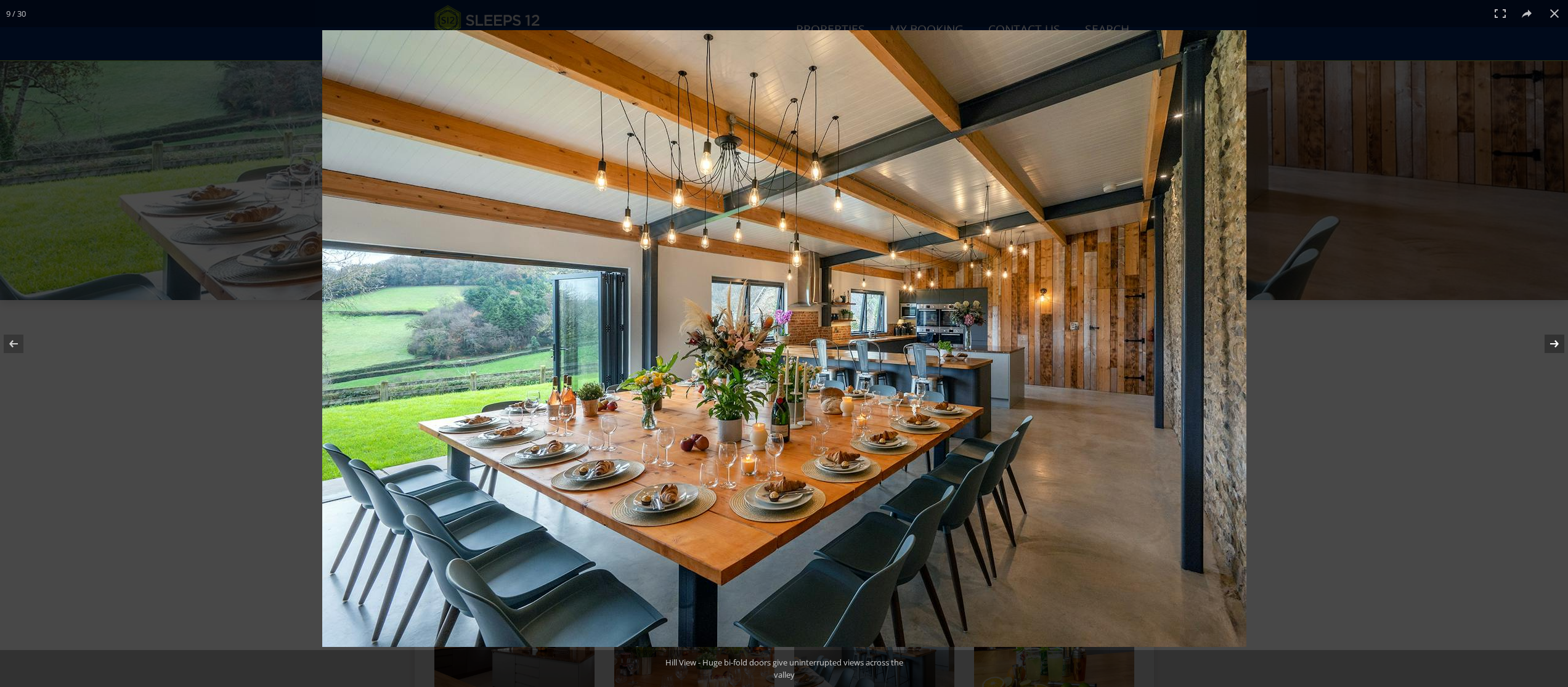
click at [1551, 343] on button at bounding box center [1546, 343] width 44 height 62
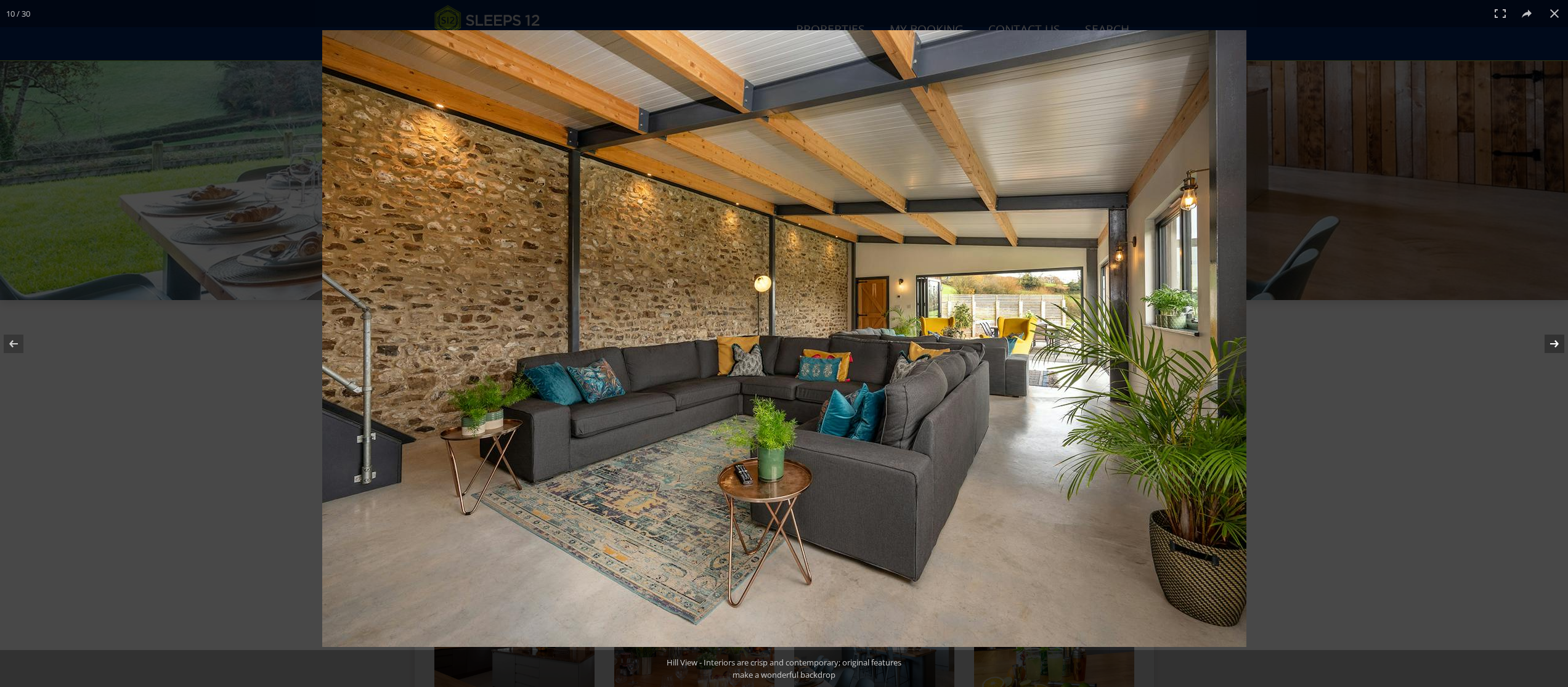
click at [1551, 343] on button at bounding box center [1546, 343] width 44 height 62
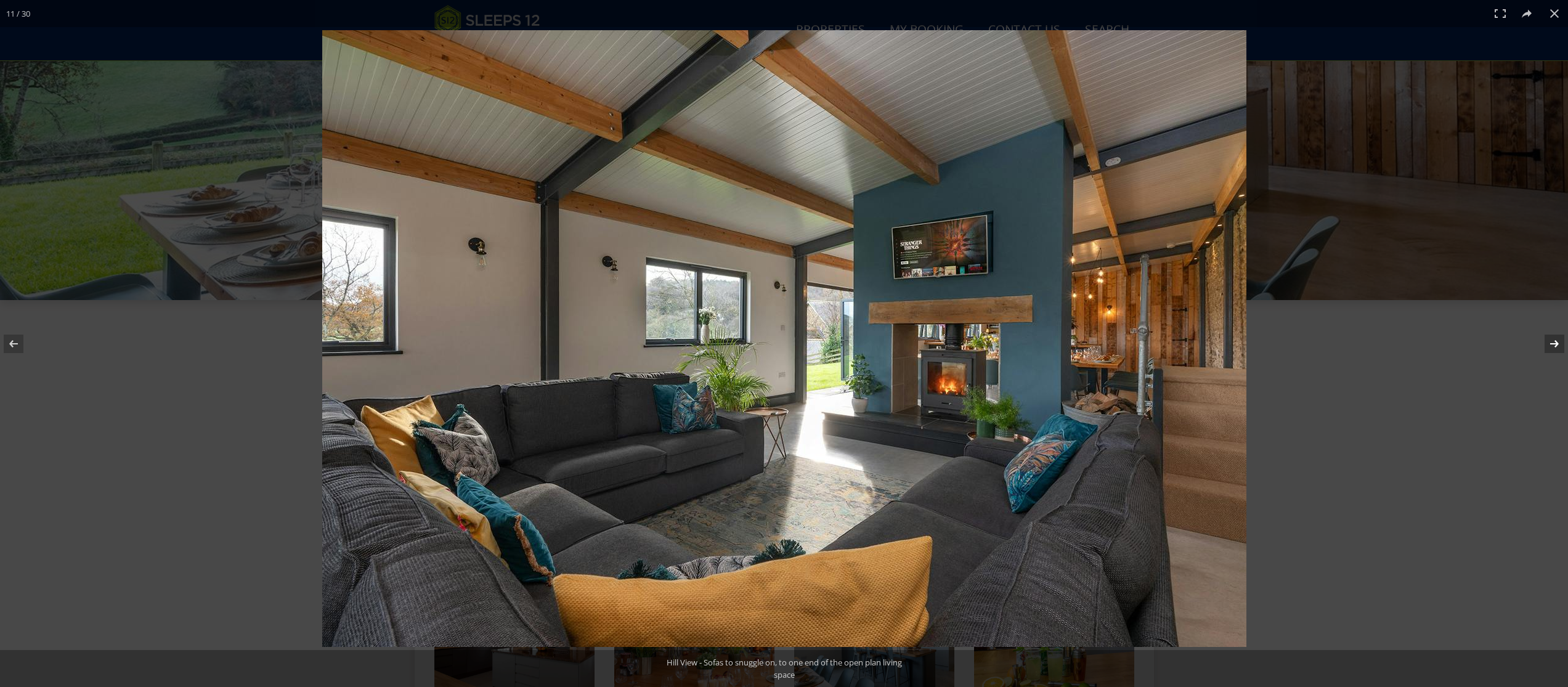
click at [1551, 343] on button at bounding box center [1546, 343] width 44 height 62
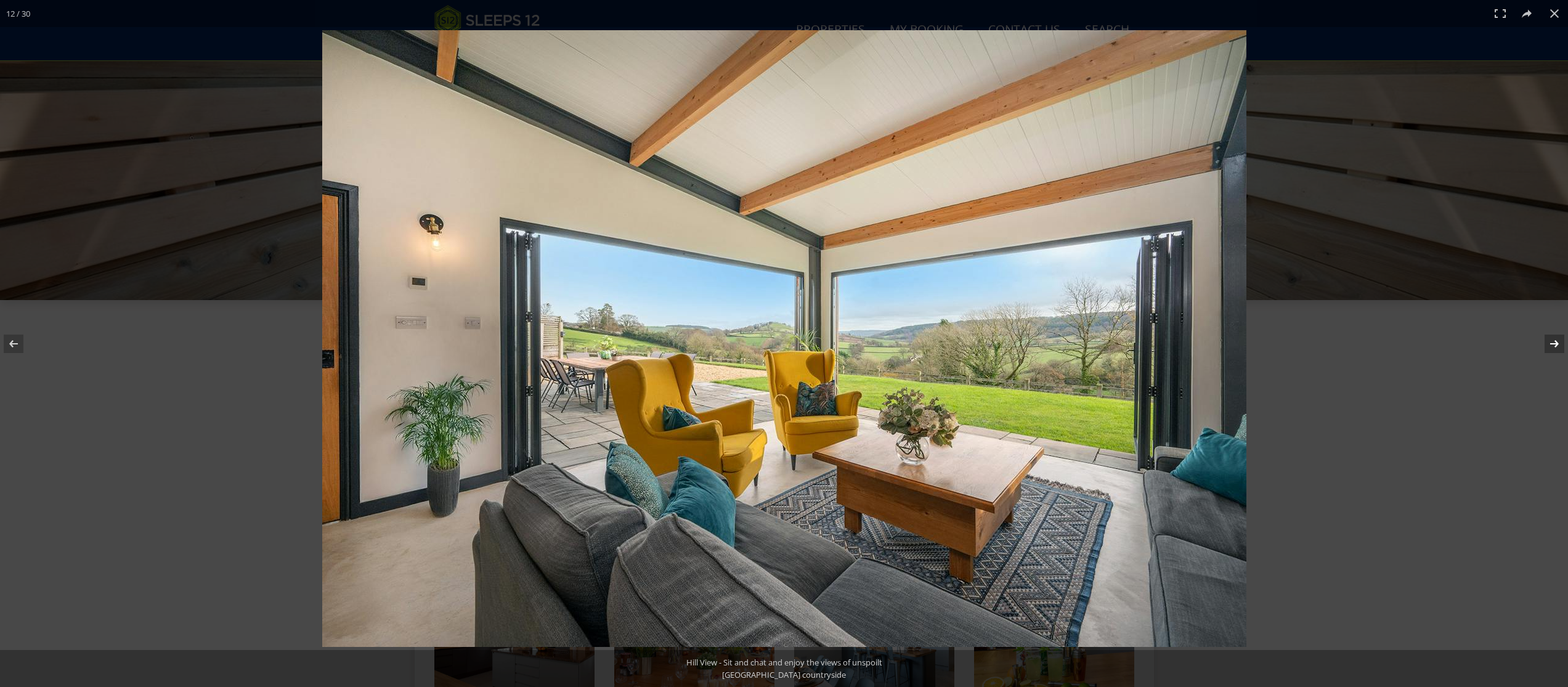
click at [1551, 343] on button at bounding box center [1546, 343] width 44 height 62
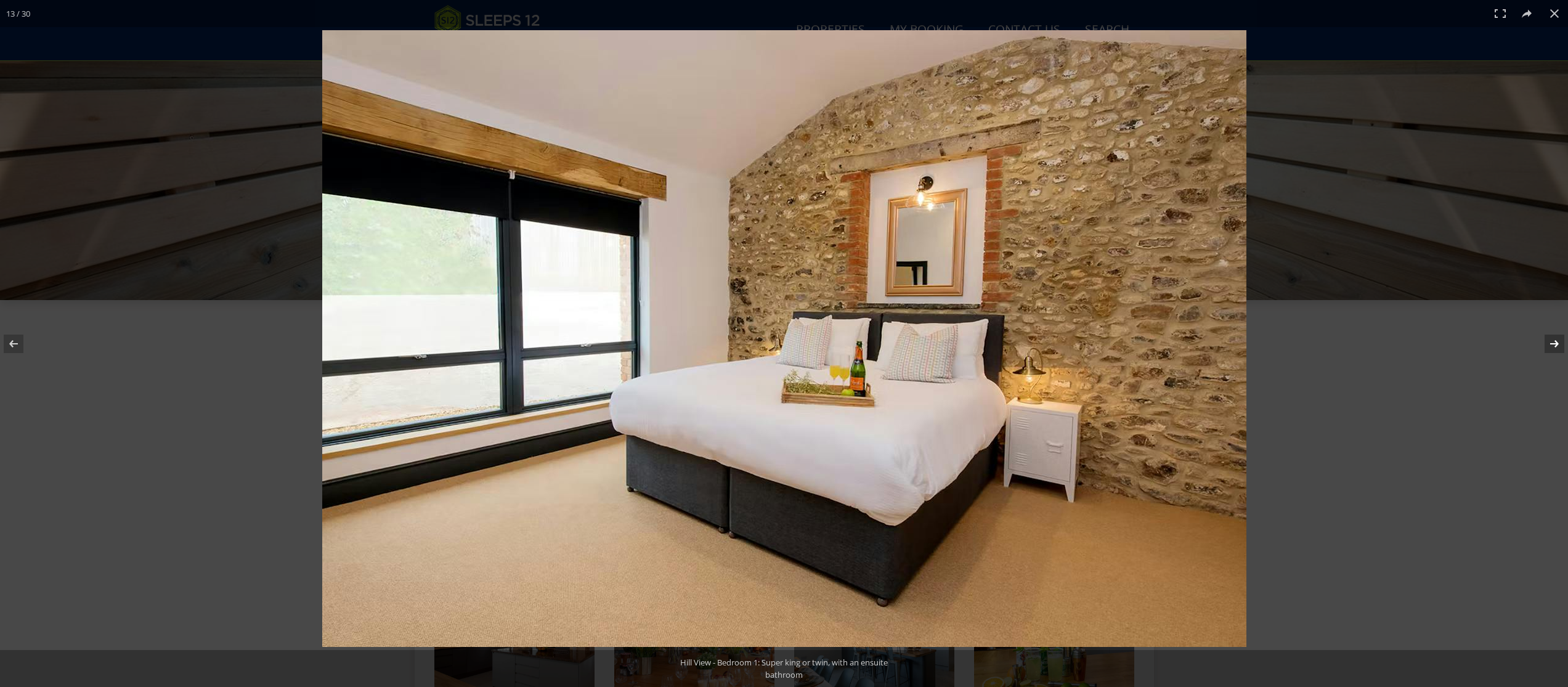
click at [1551, 343] on button at bounding box center [1546, 343] width 44 height 62
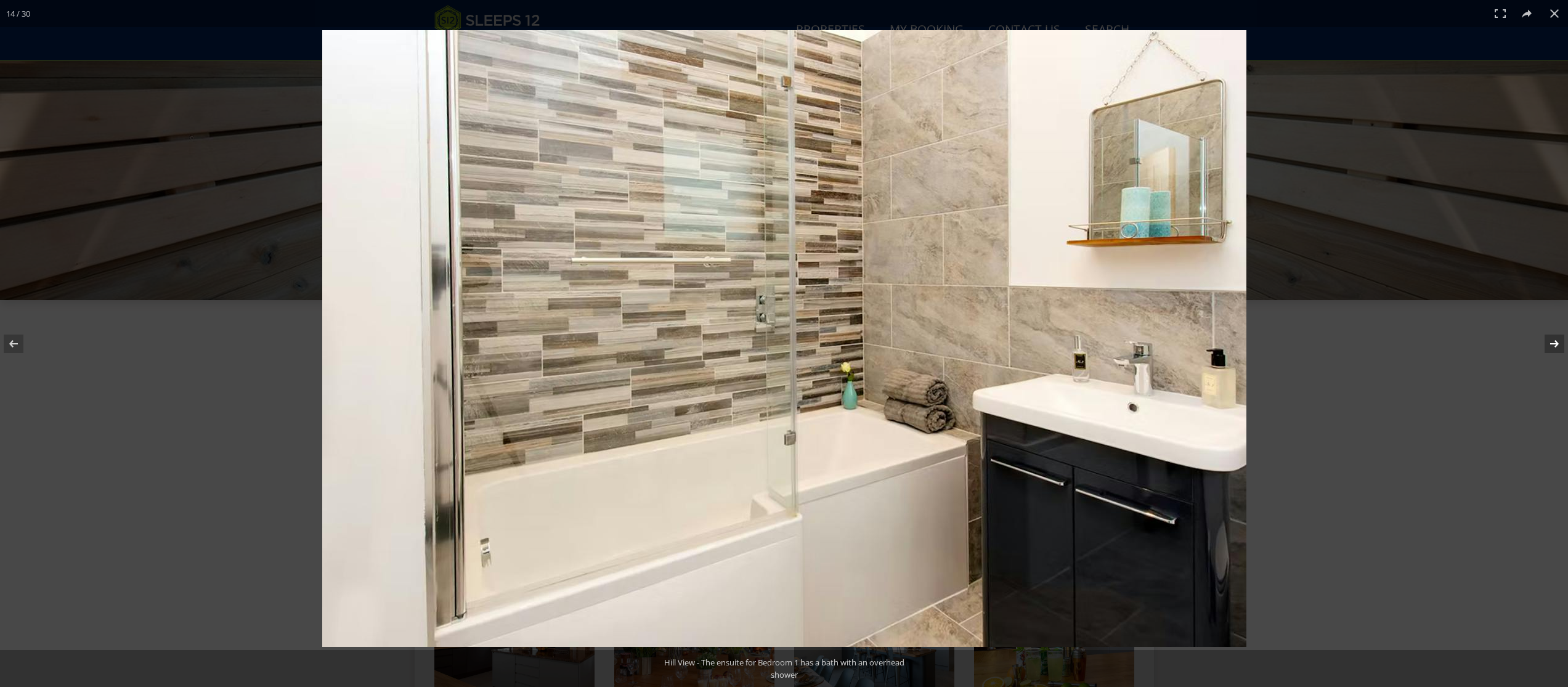
click at [1551, 343] on button at bounding box center [1546, 343] width 44 height 62
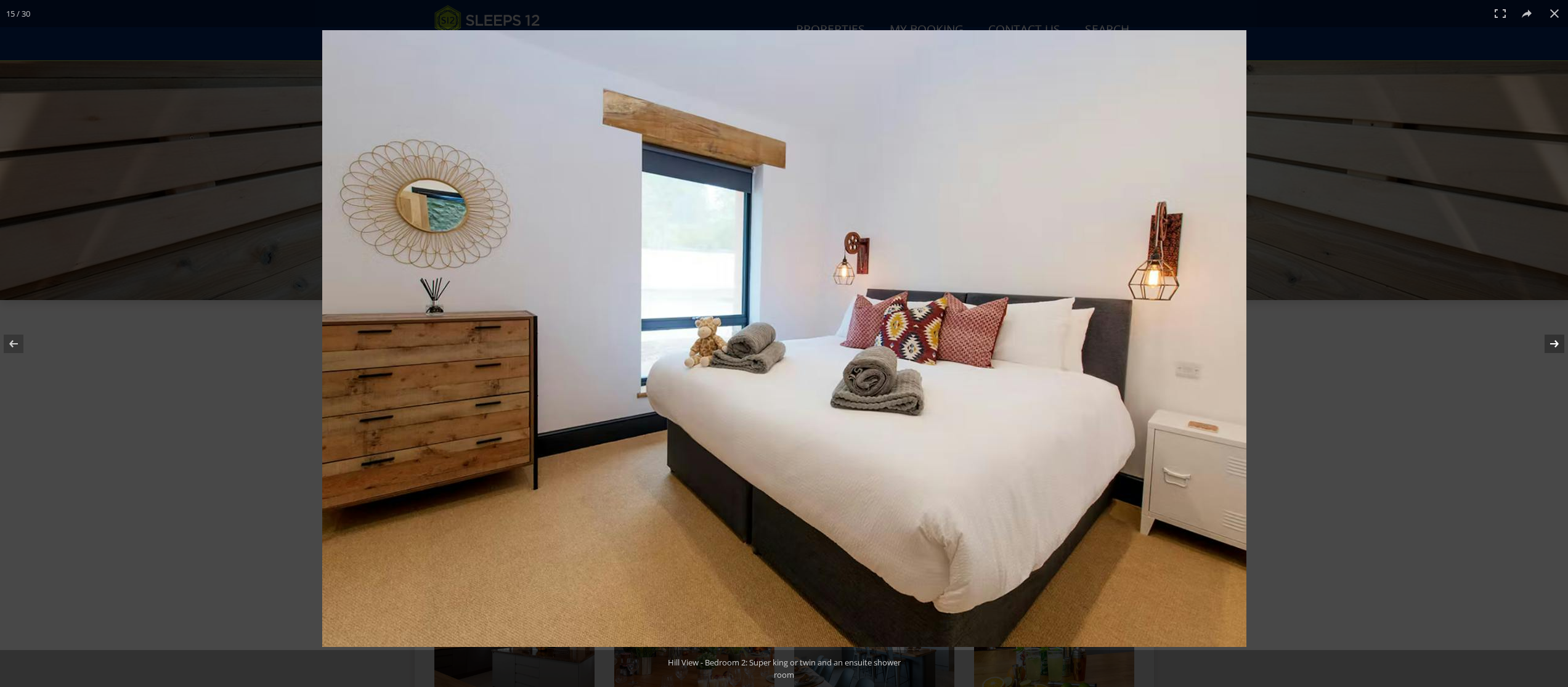
click at [1551, 343] on button at bounding box center [1546, 343] width 44 height 62
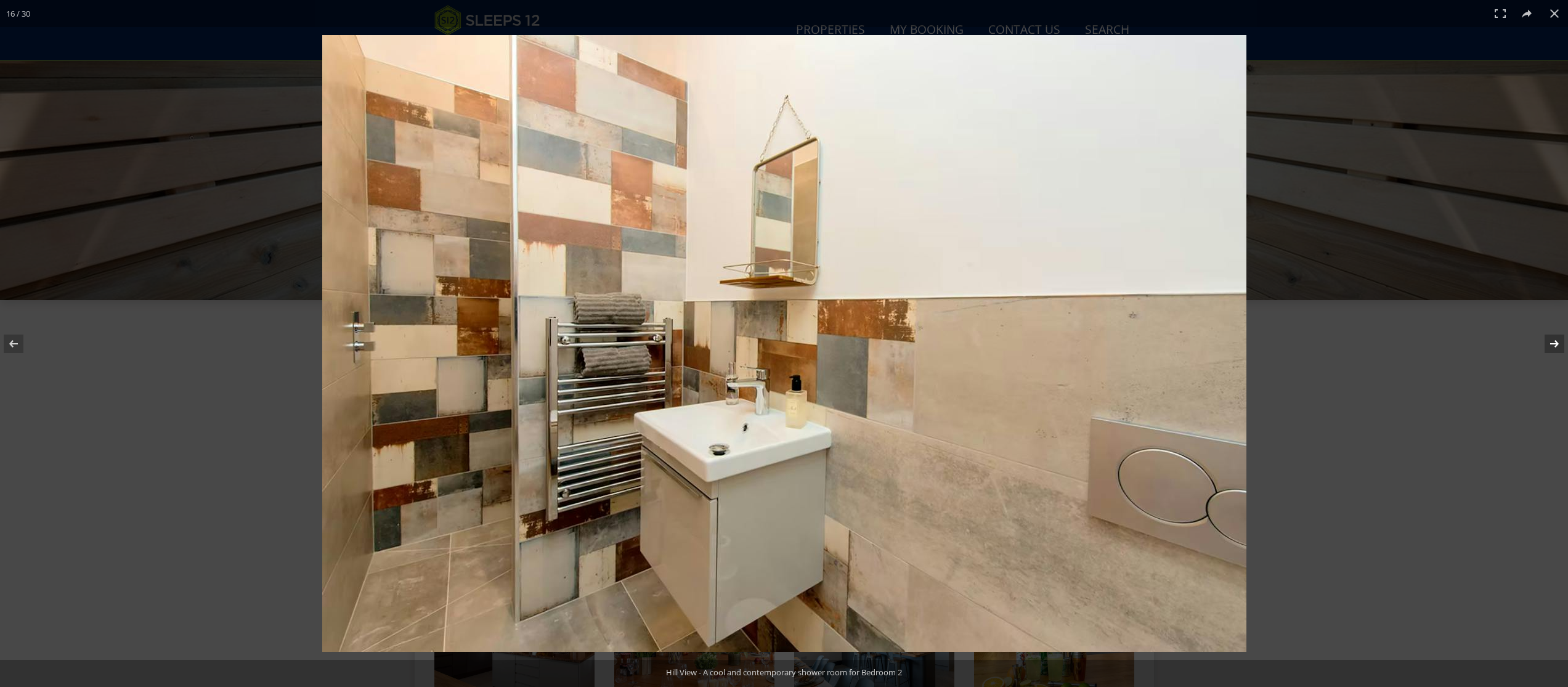
click at [1551, 343] on button at bounding box center [1546, 343] width 44 height 62
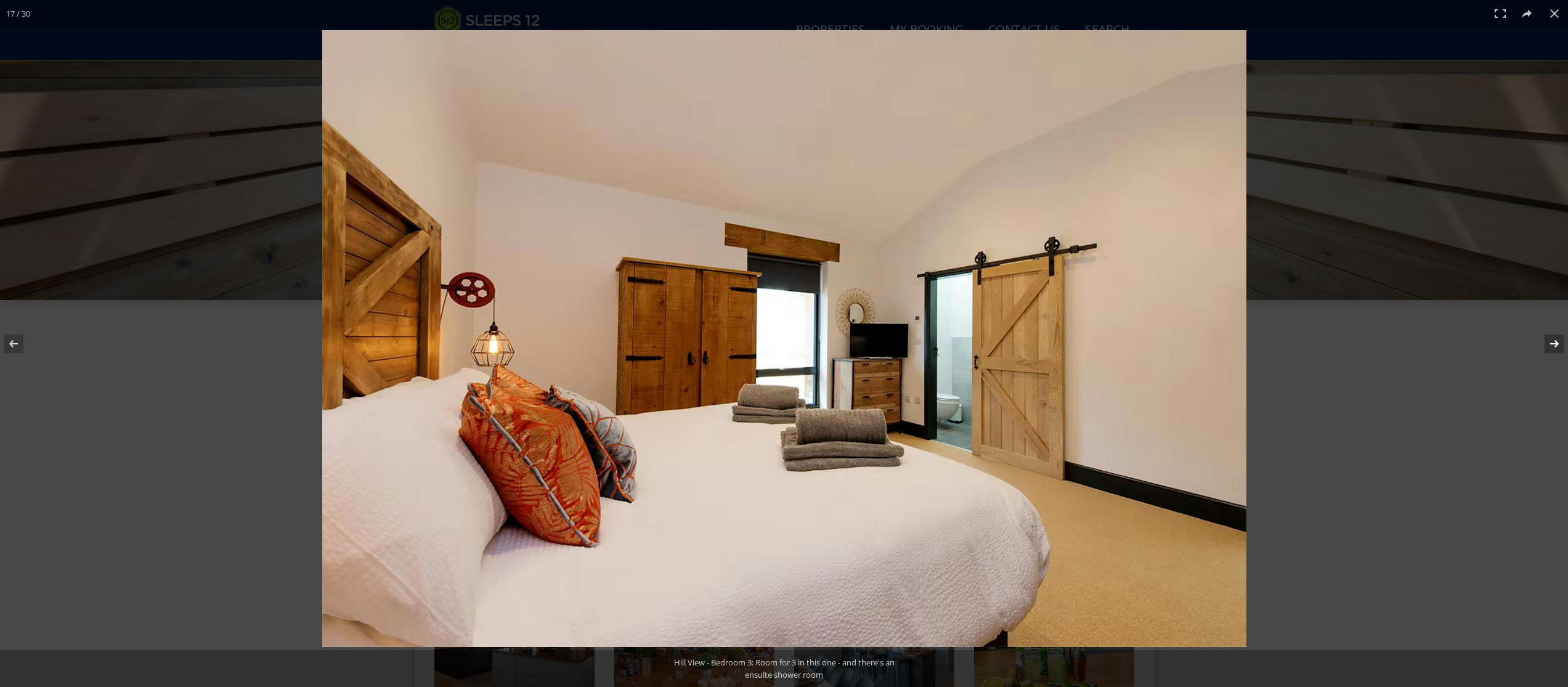
click at [1551, 343] on button at bounding box center [1546, 343] width 44 height 62
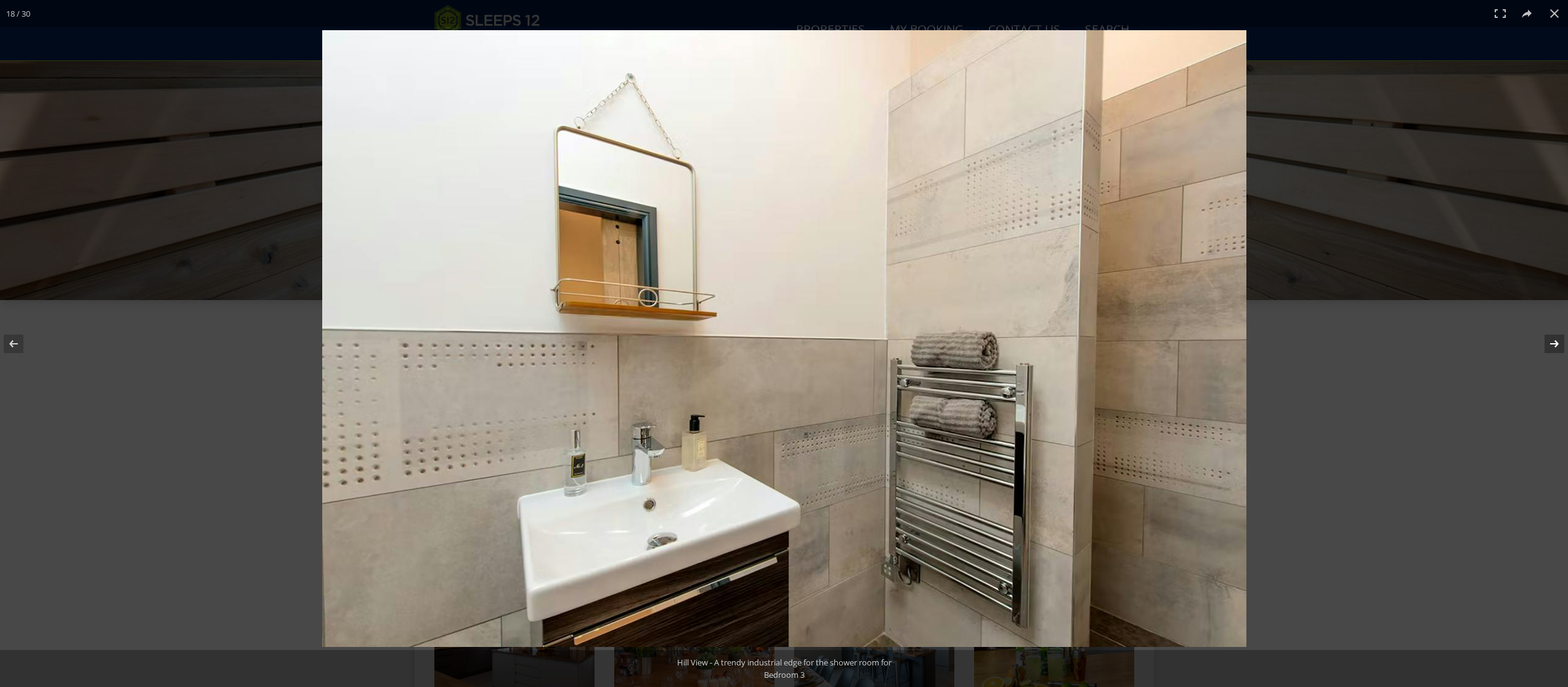
click at [1551, 343] on button at bounding box center [1546, 343] width 44 height 62
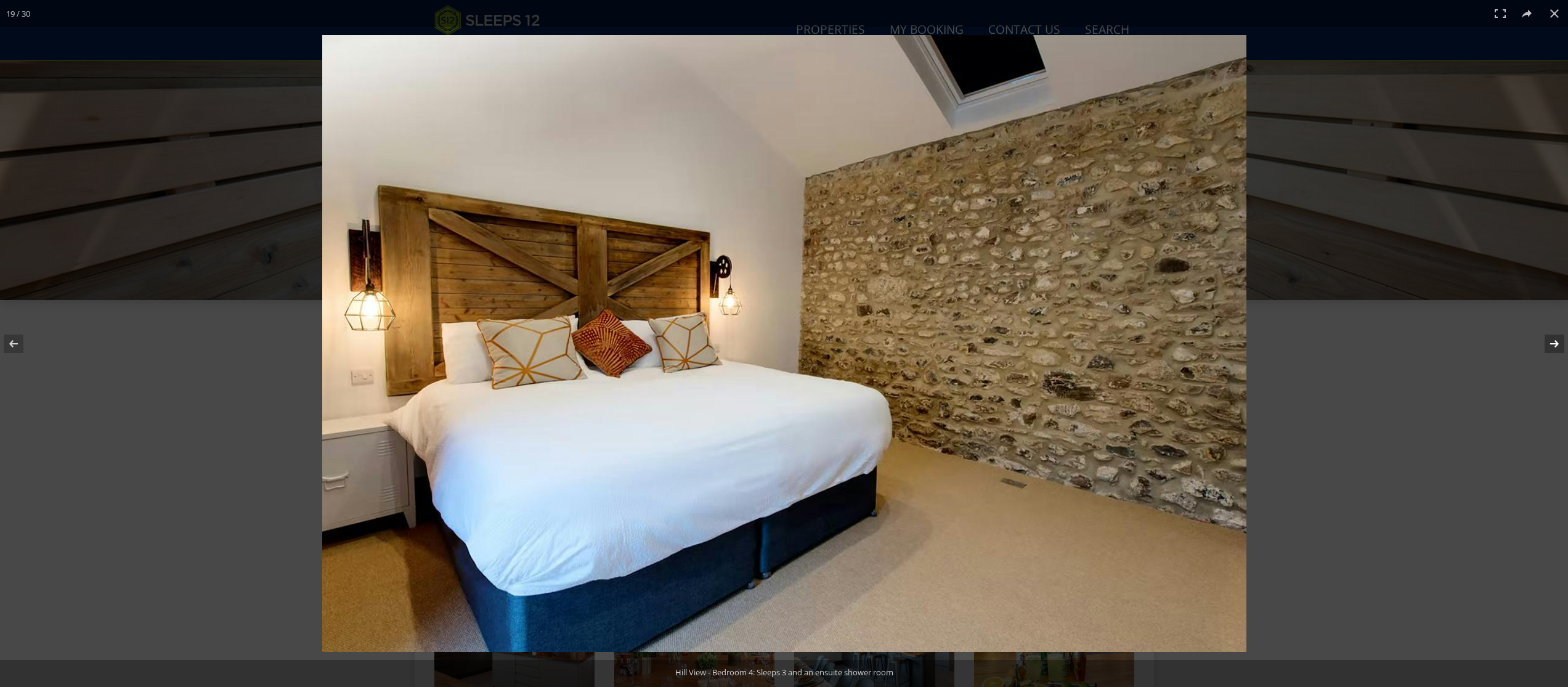
click at [1551, 343] on button at bounding box center [1546, 343] width 44 height 62
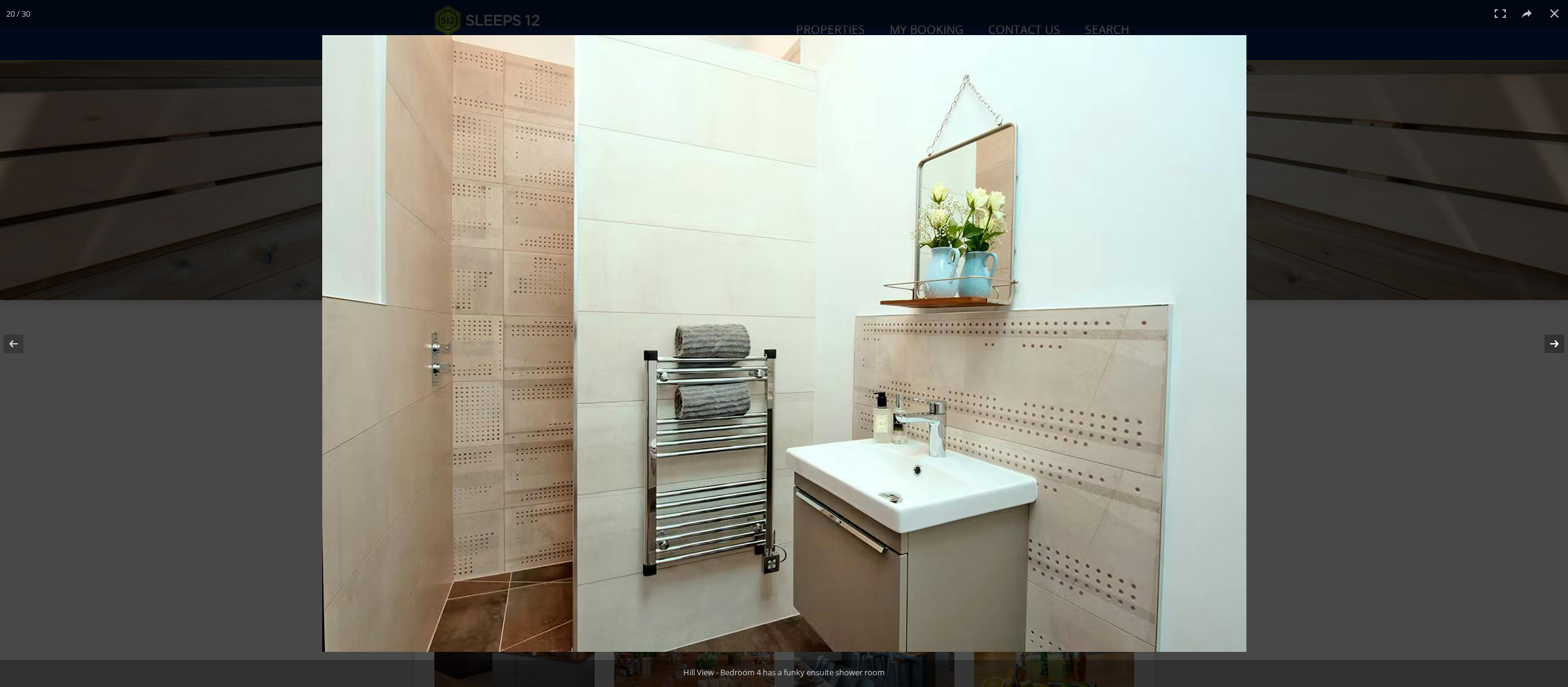
click at [1551, 343] on button at bounding box center [1546, 343] width 44 height 62
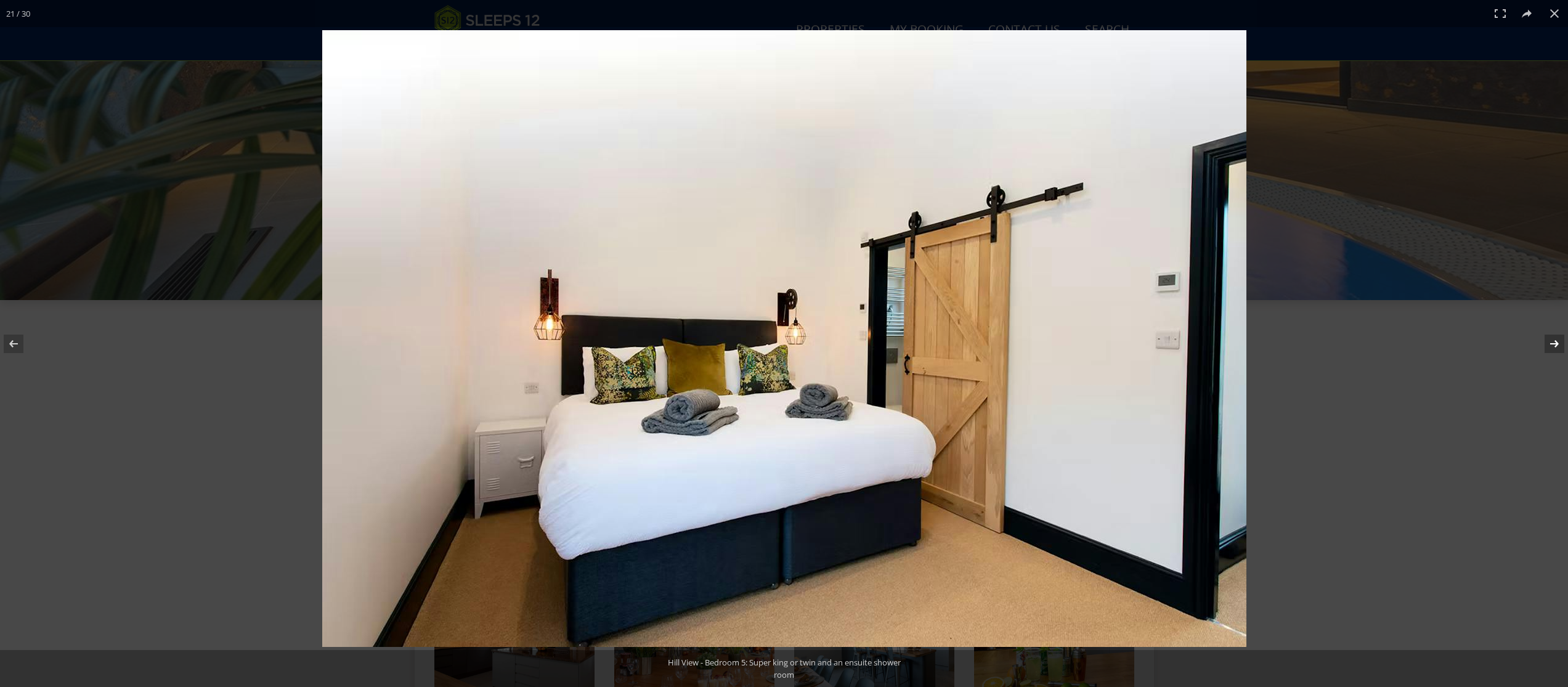
click at [1551, 343] on button at bounding box center [1546, 343] width 44 height 62
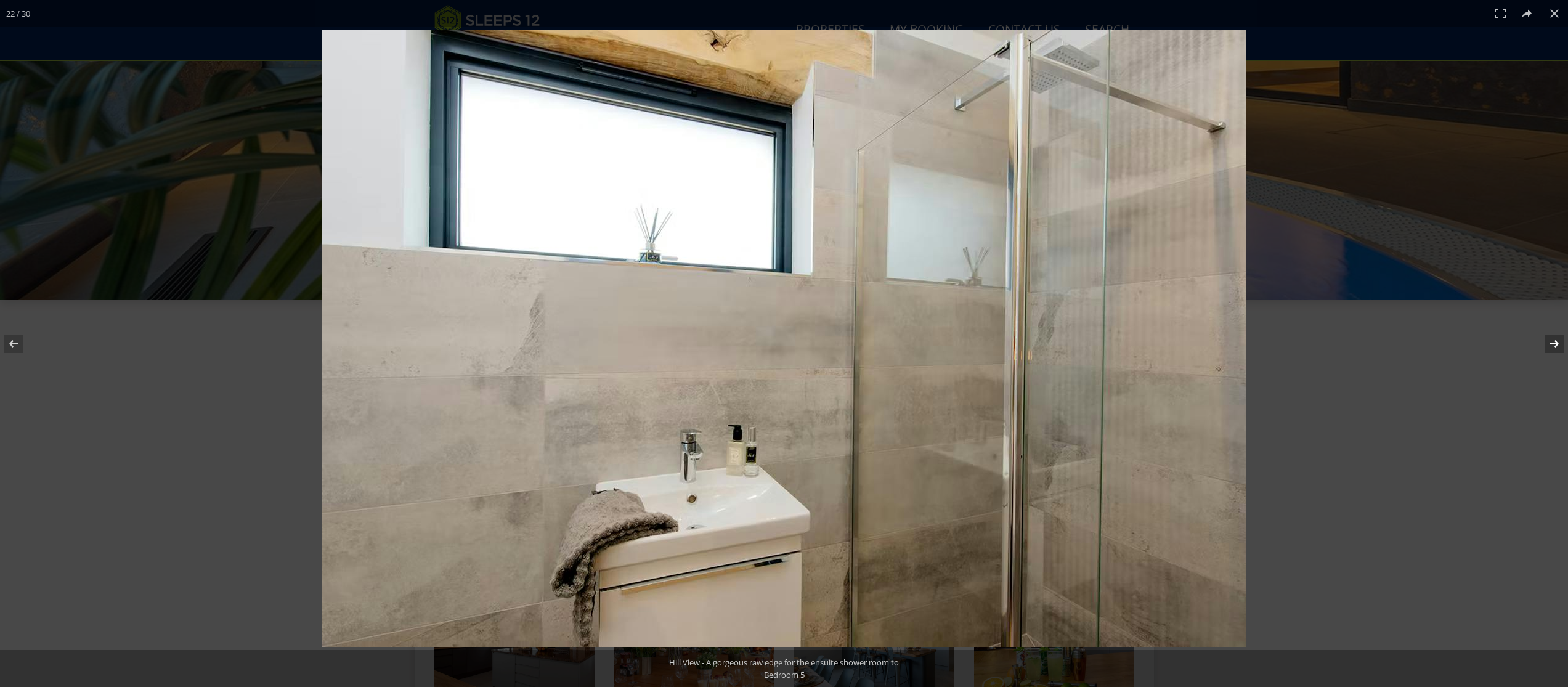
click at [1551, 343] on button at bounding box center [1546, 343] width 44 height 62
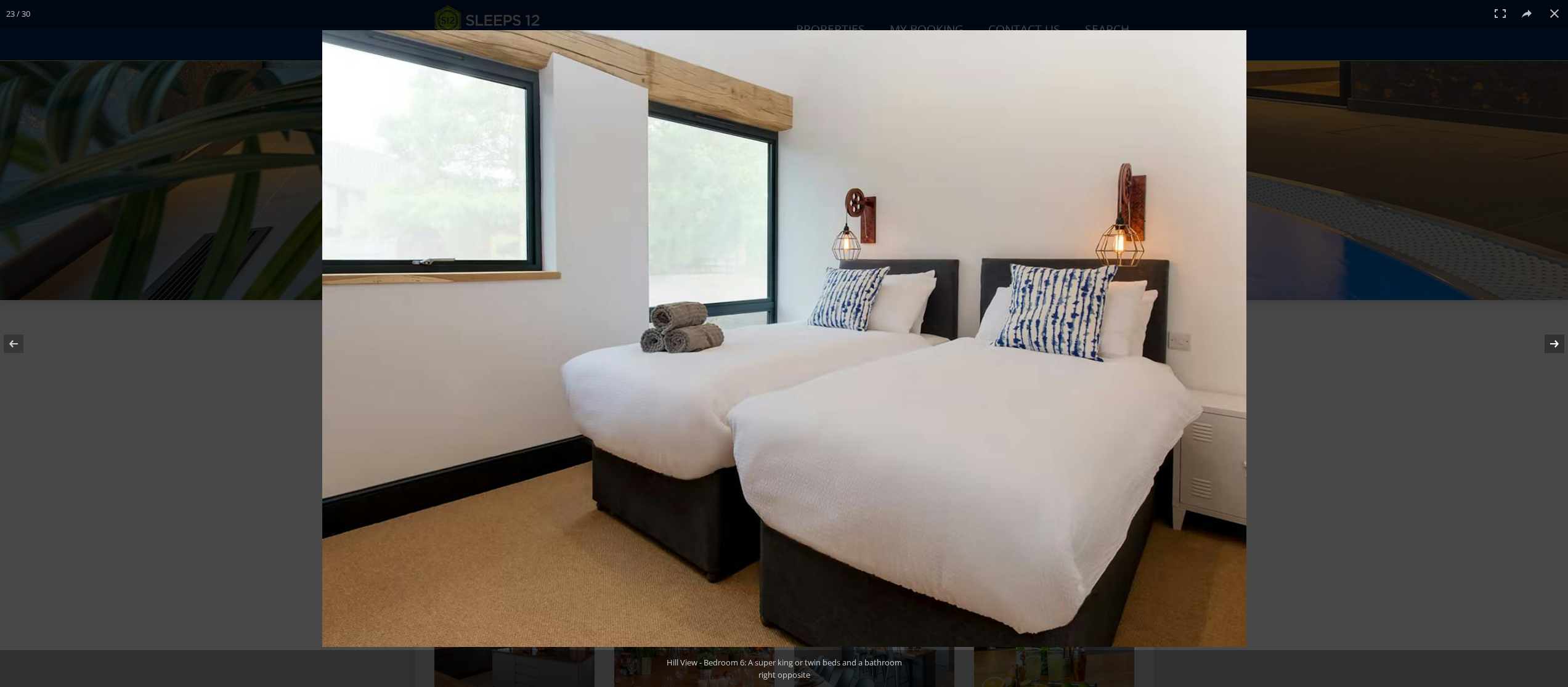
click at [1551, 343] on button at bounding box center [1546, 343] width 44 height 62
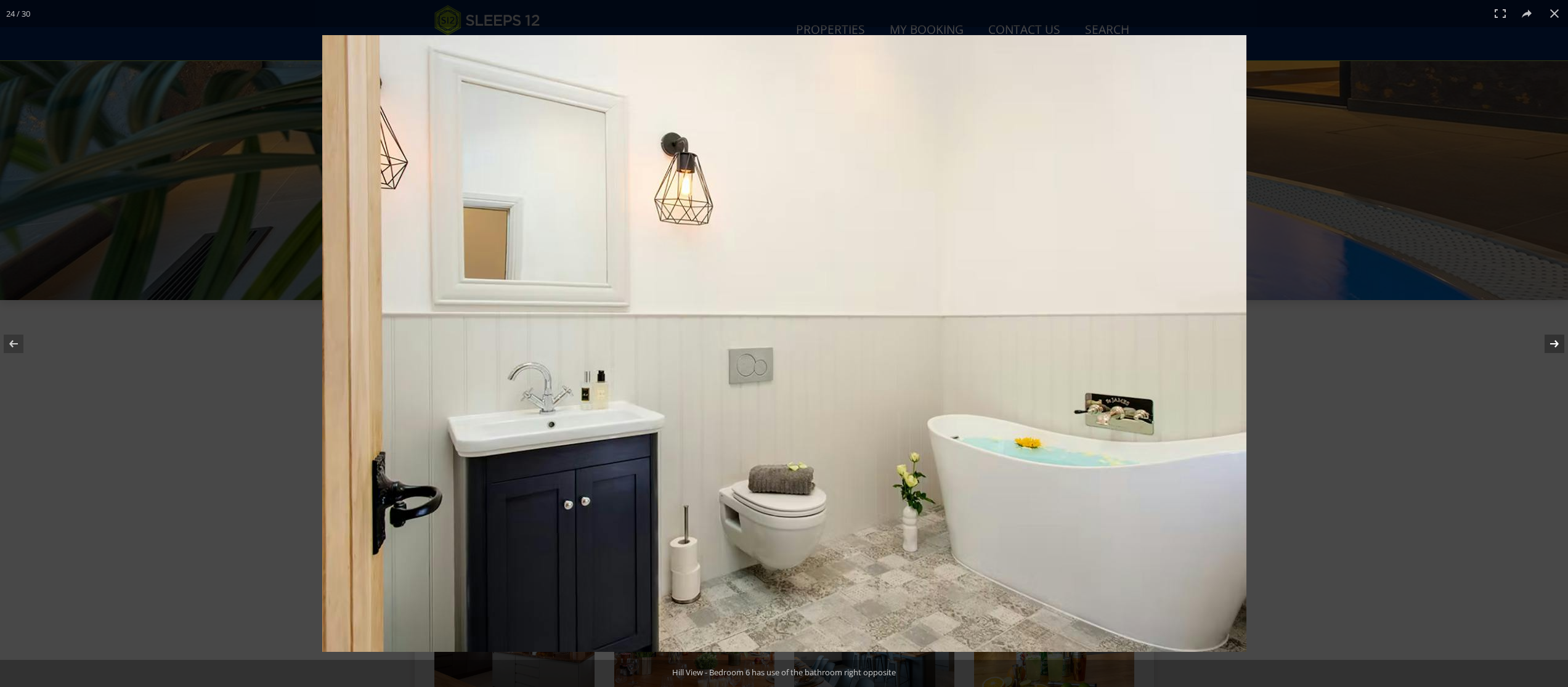
click at [1550, 343] on button at bounding box center [1546, 343] width 44 height 62
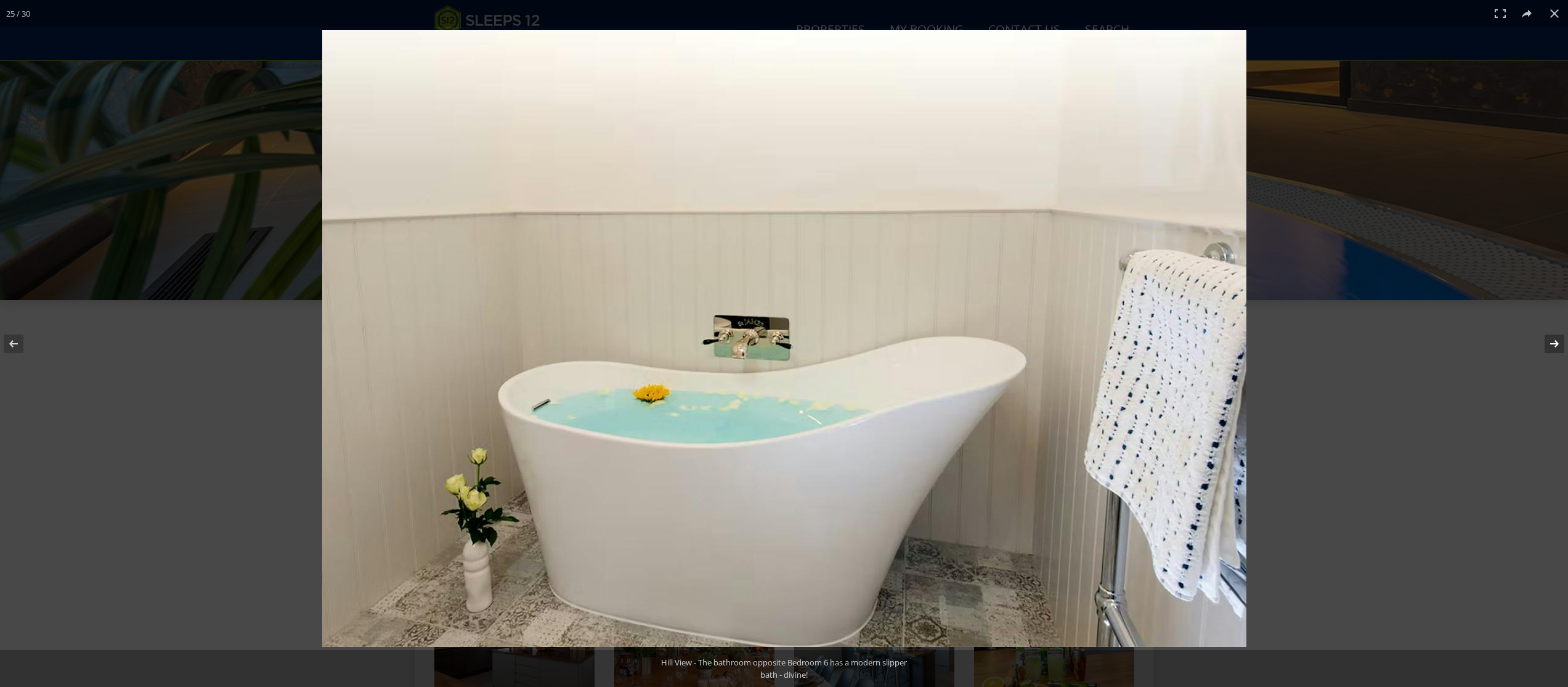
click at [1550, 343] on button at bounding box center [1546, 343] width 44 height 62
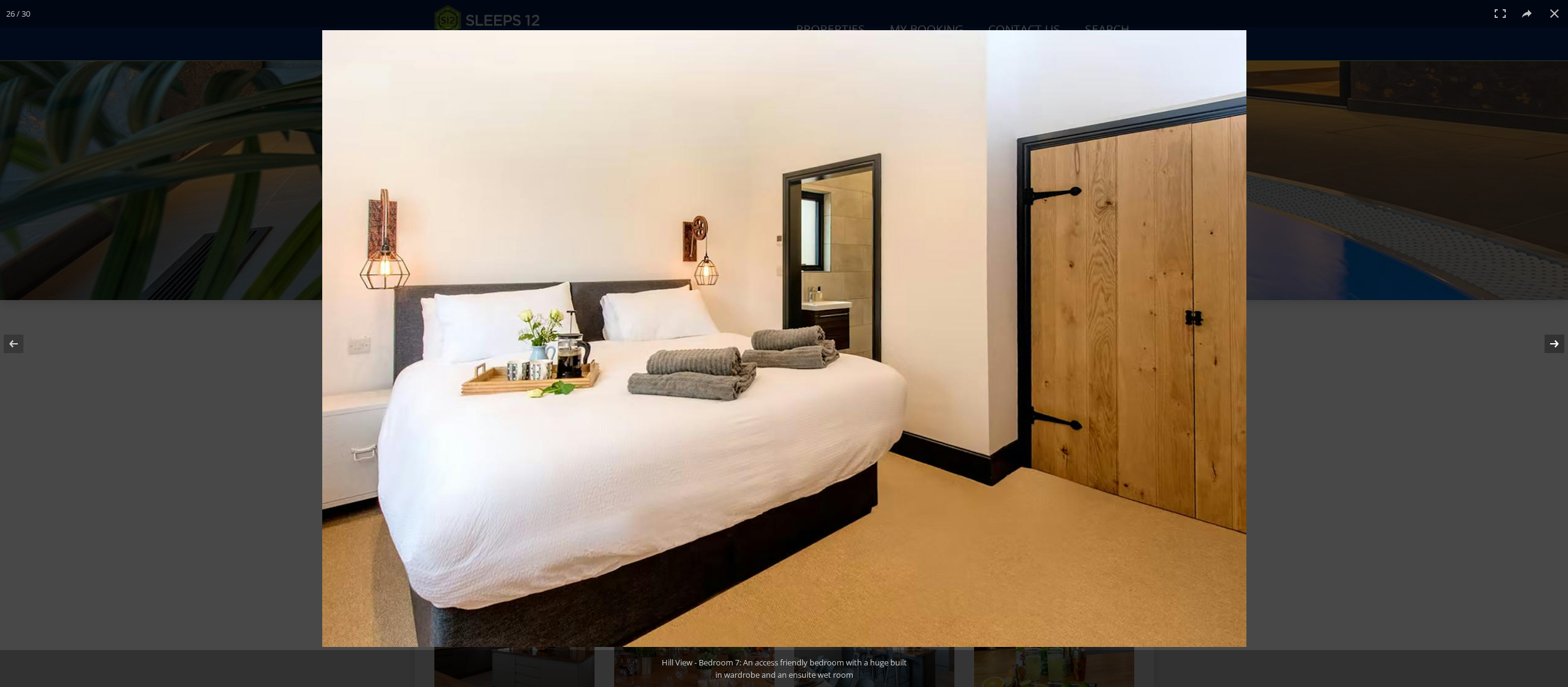
click at [1550, 343] on button at bounding box center [1546, 343] width 44 height 62
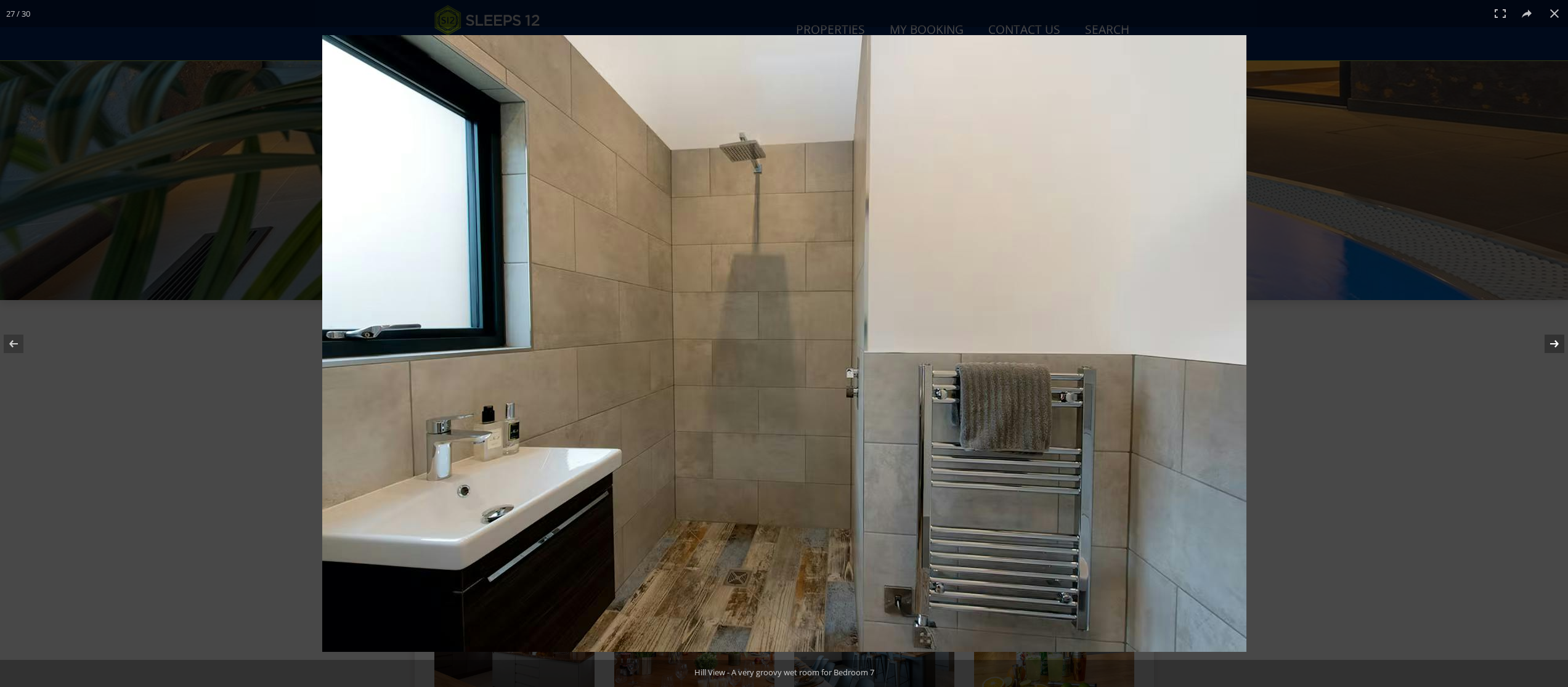
click at [1550, 343] on button at bounding box center [1546, 343] width 44 height 62
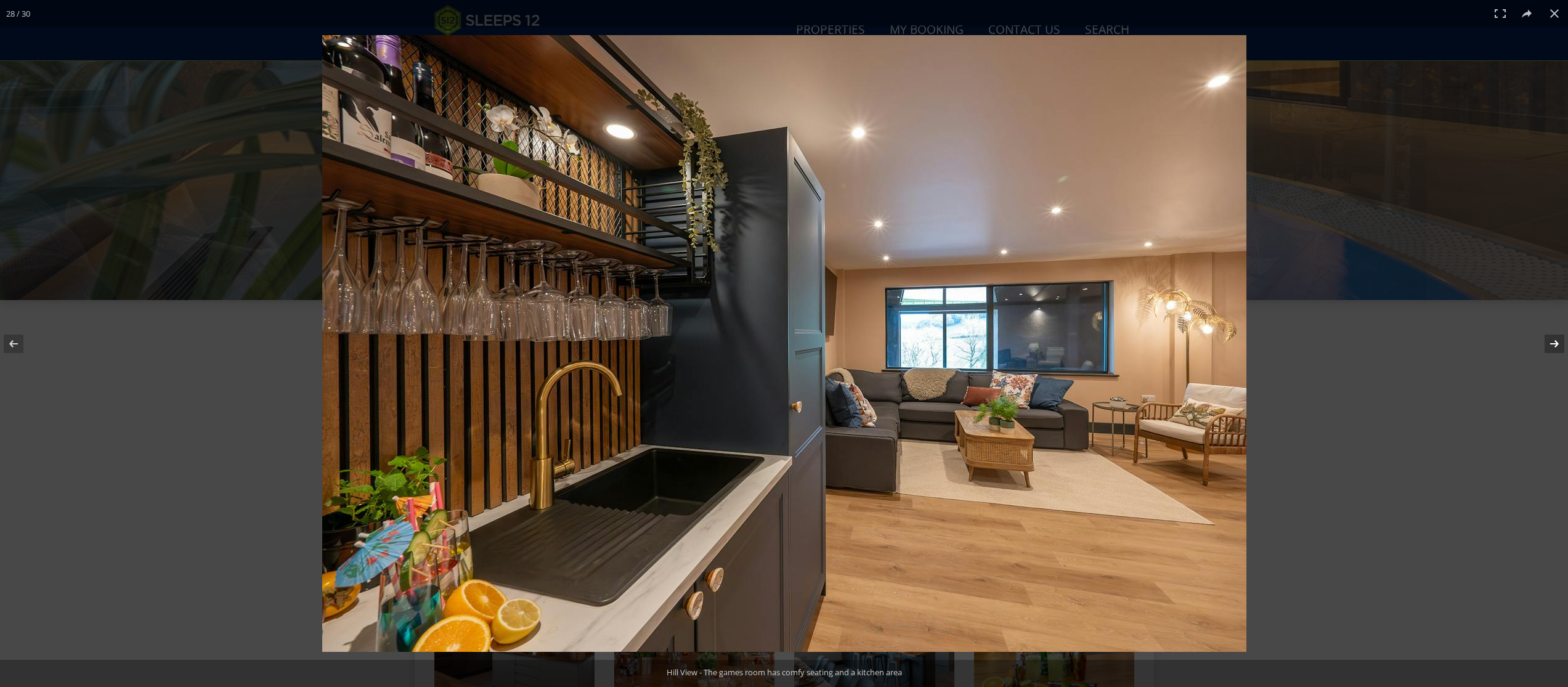
click at [1550, 343] on button at bounding box center [1546, 343] width 44 height 62
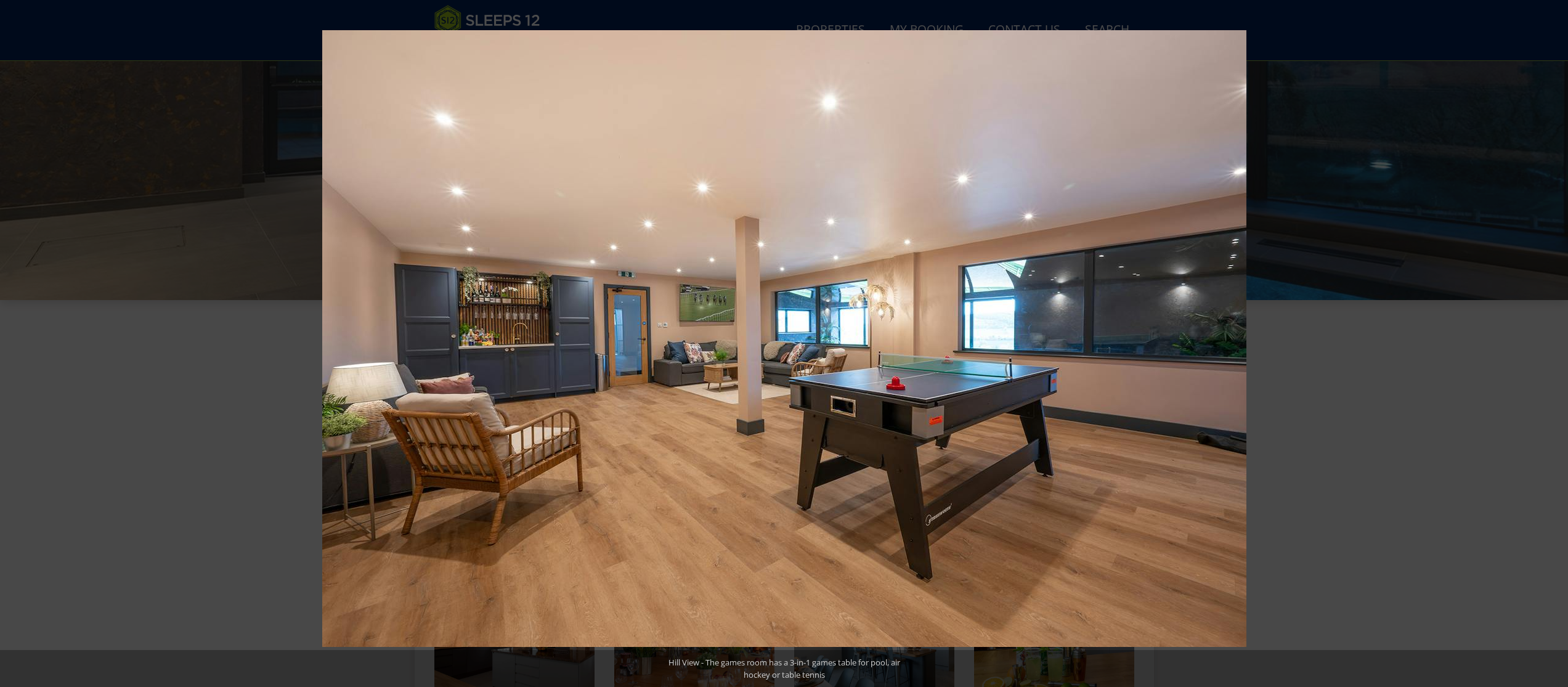
click at [1550, 343] on button at bounding box center [1546, 343] width 44 height 62
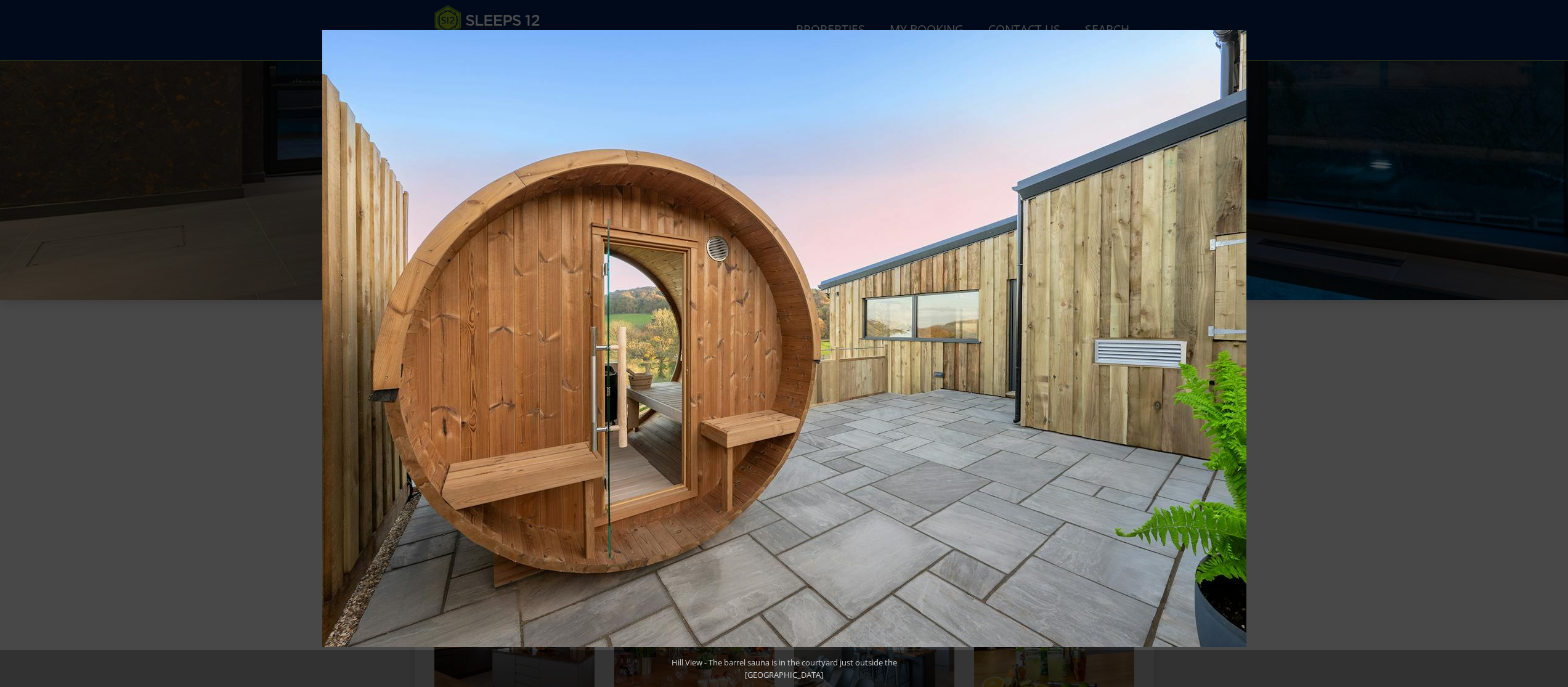
click at [1550, 343] on button at bounding box center [1546, 343] width 44 height 62
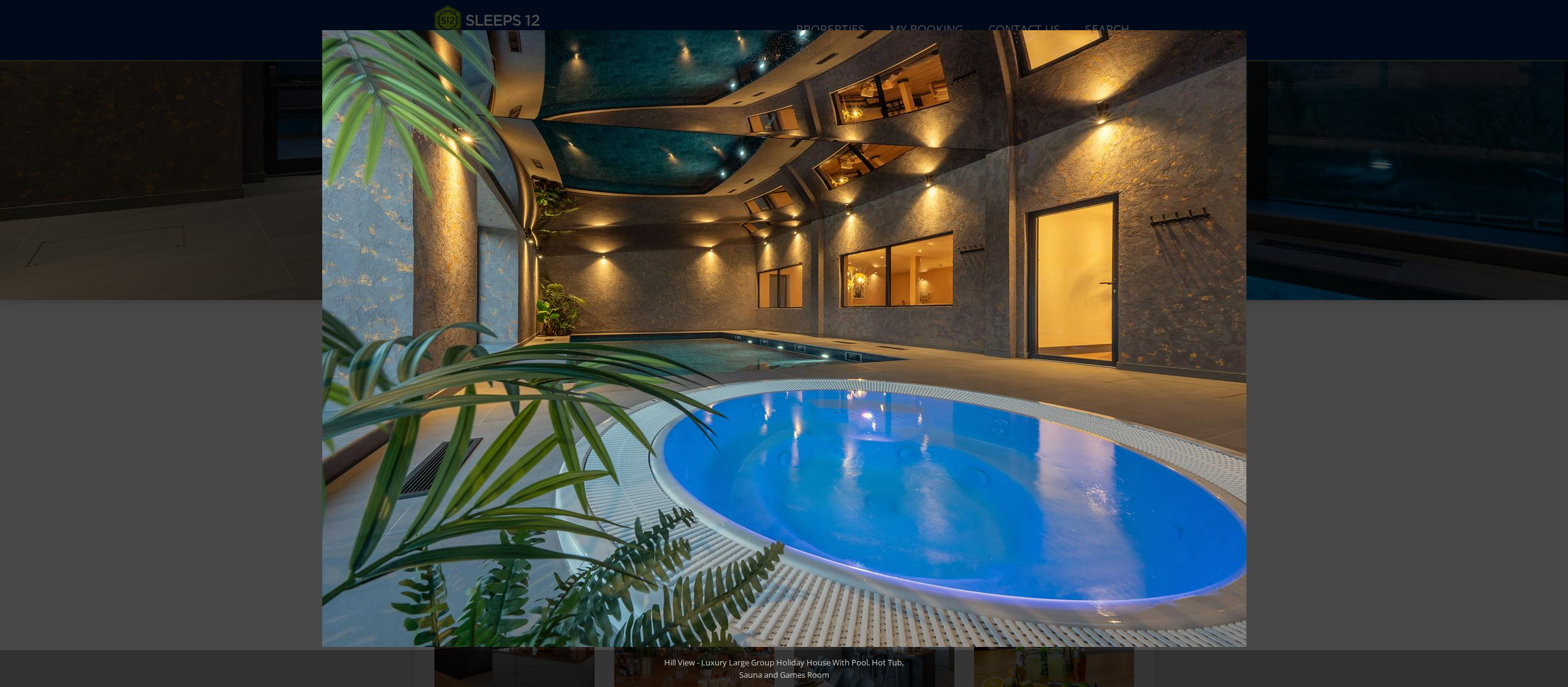
click at [1550, 343] on button at bounding box center [1546, 343] width 44 height 62
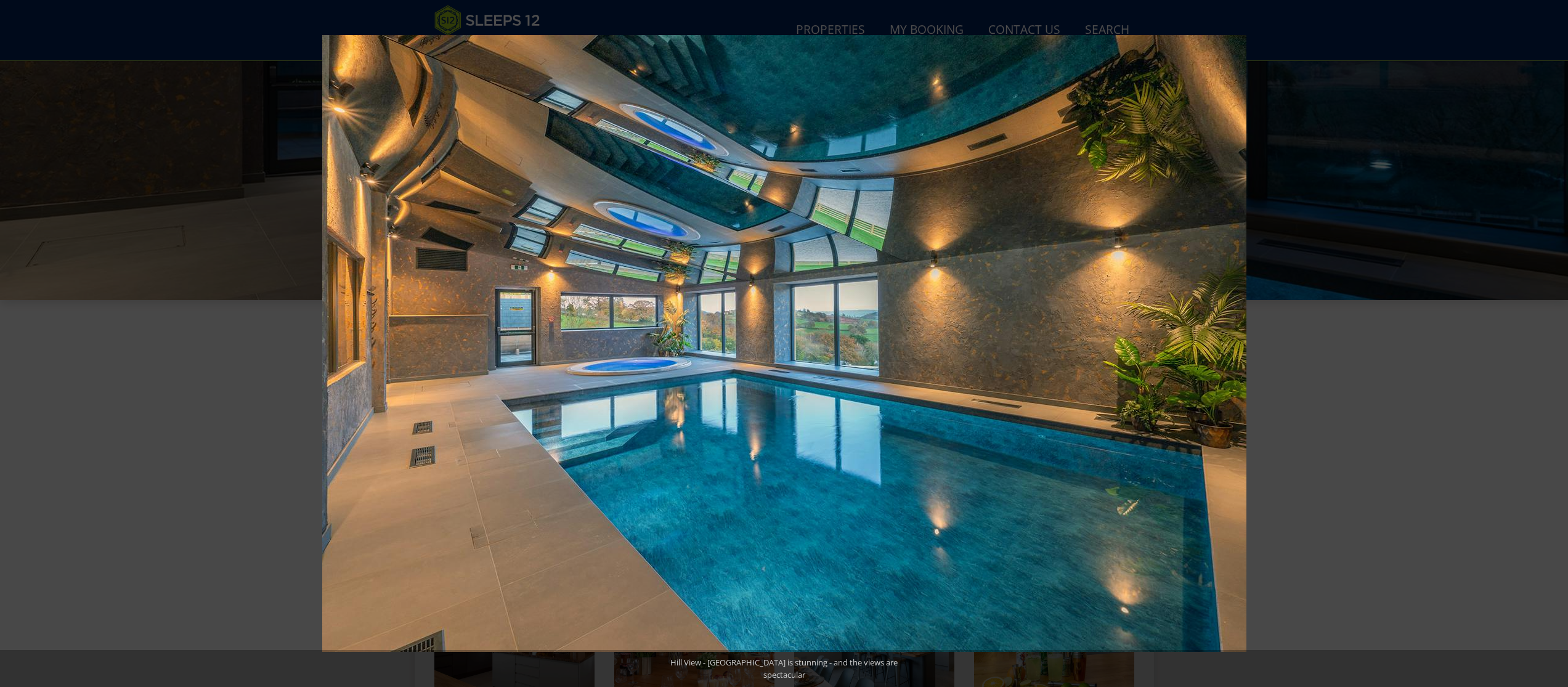
click at [1550, 343] on button at bounding box center [1546, 343] width 44 height 62
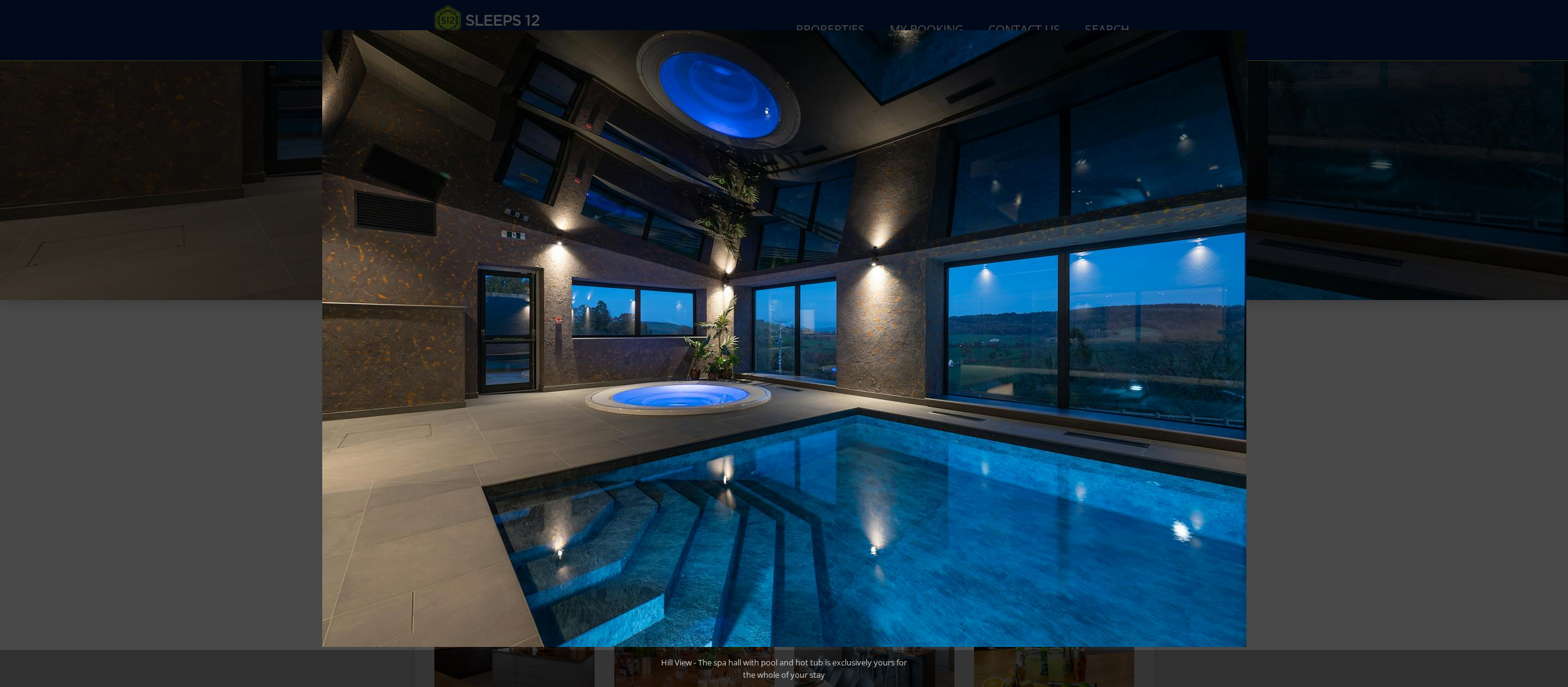
click at [1550, 344] on button at bounding box center [1546, 343] width 44 height 62
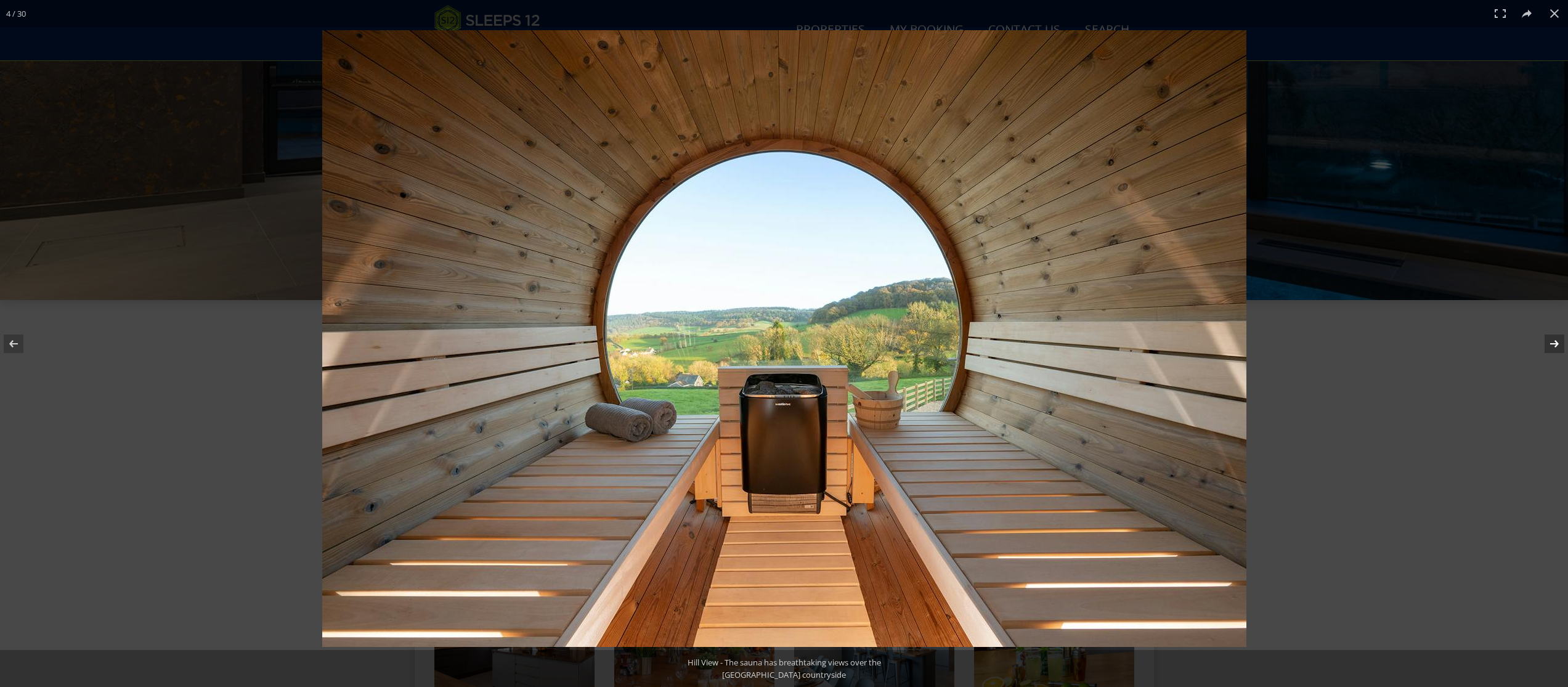
click at [1549, 344] on button at bounding box center [1546, 343] width 44 height 62
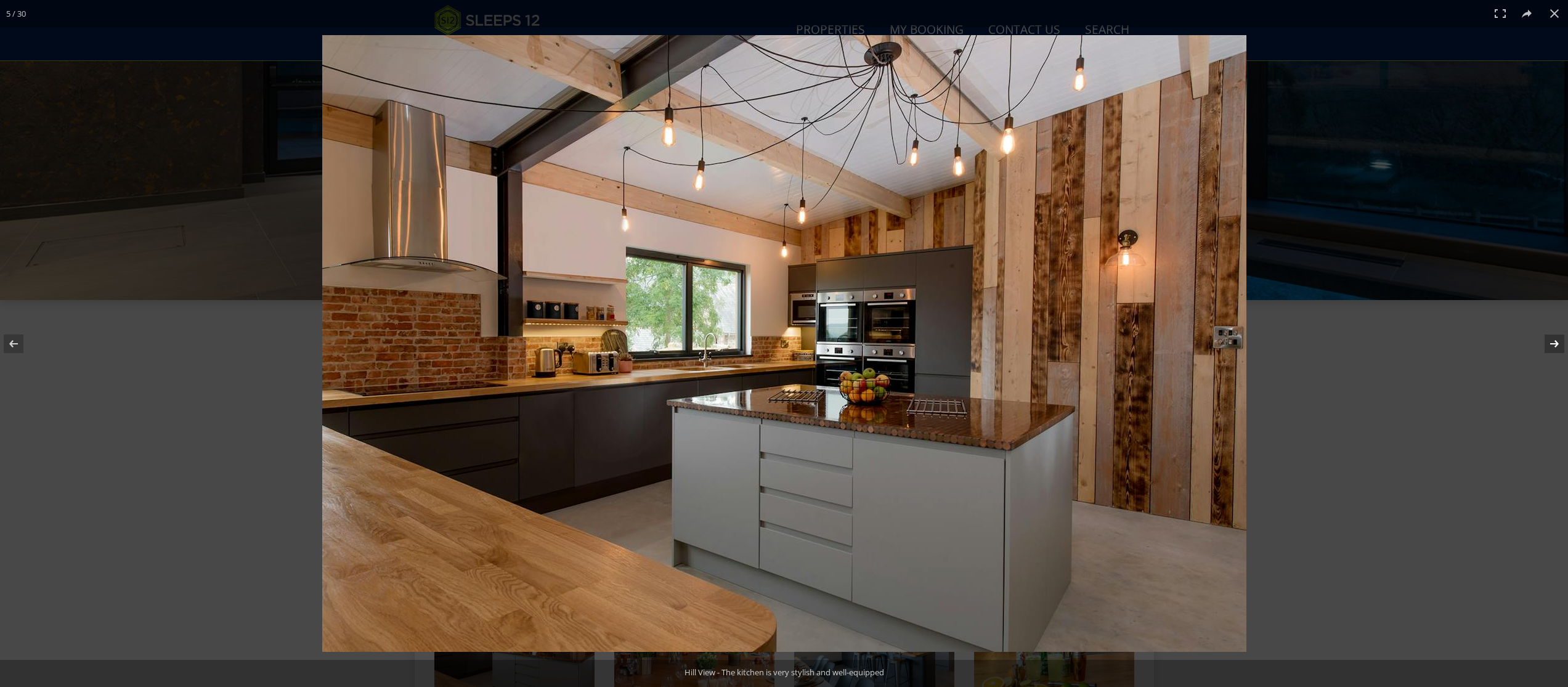
click at [1549, 344] on button at bounding box center [1546, 343] width 44 height 62
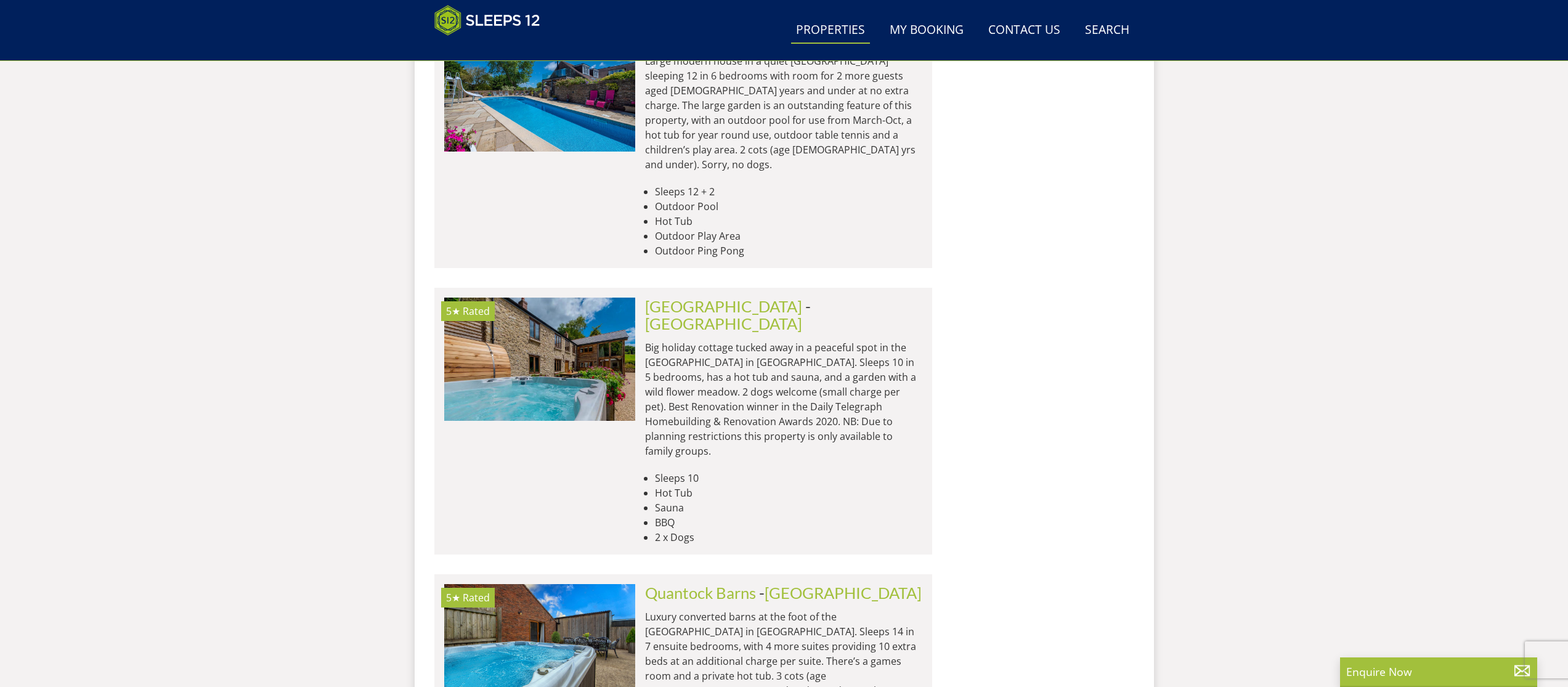
scroll to position [2602, 0]
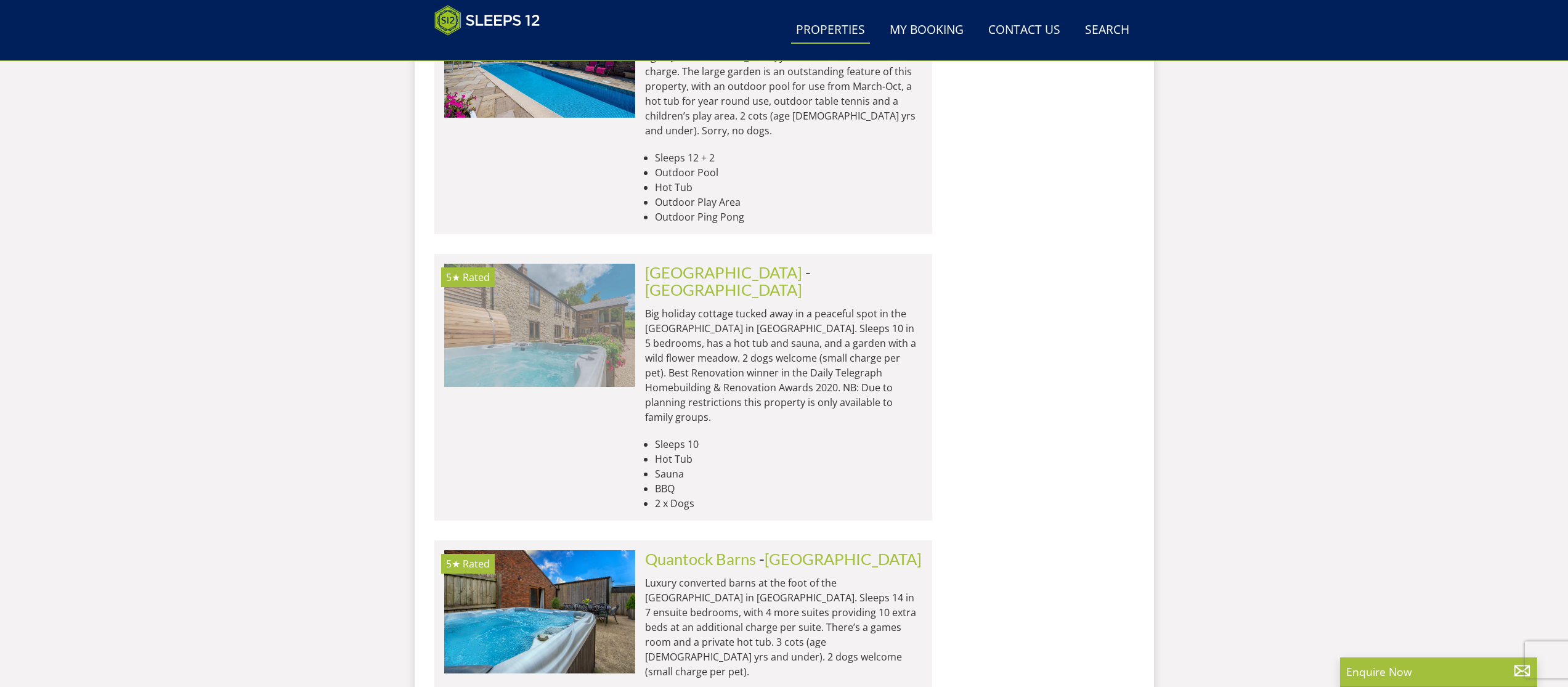
click at [569, 263] on img at bounding box center [540, 325] width 191 height 123
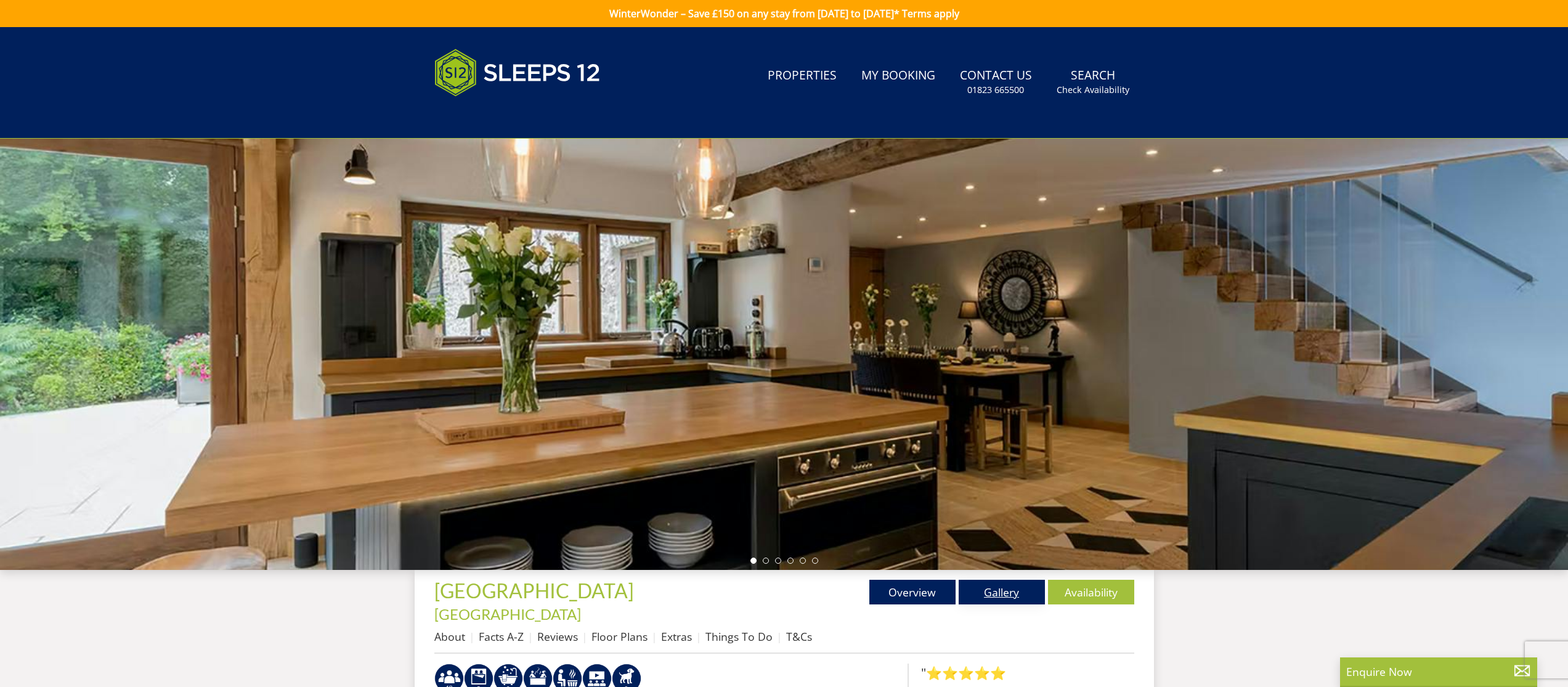
click at [1001, 596] on link "Gallery" at bounding box center [1001, 592] width 86 height 25
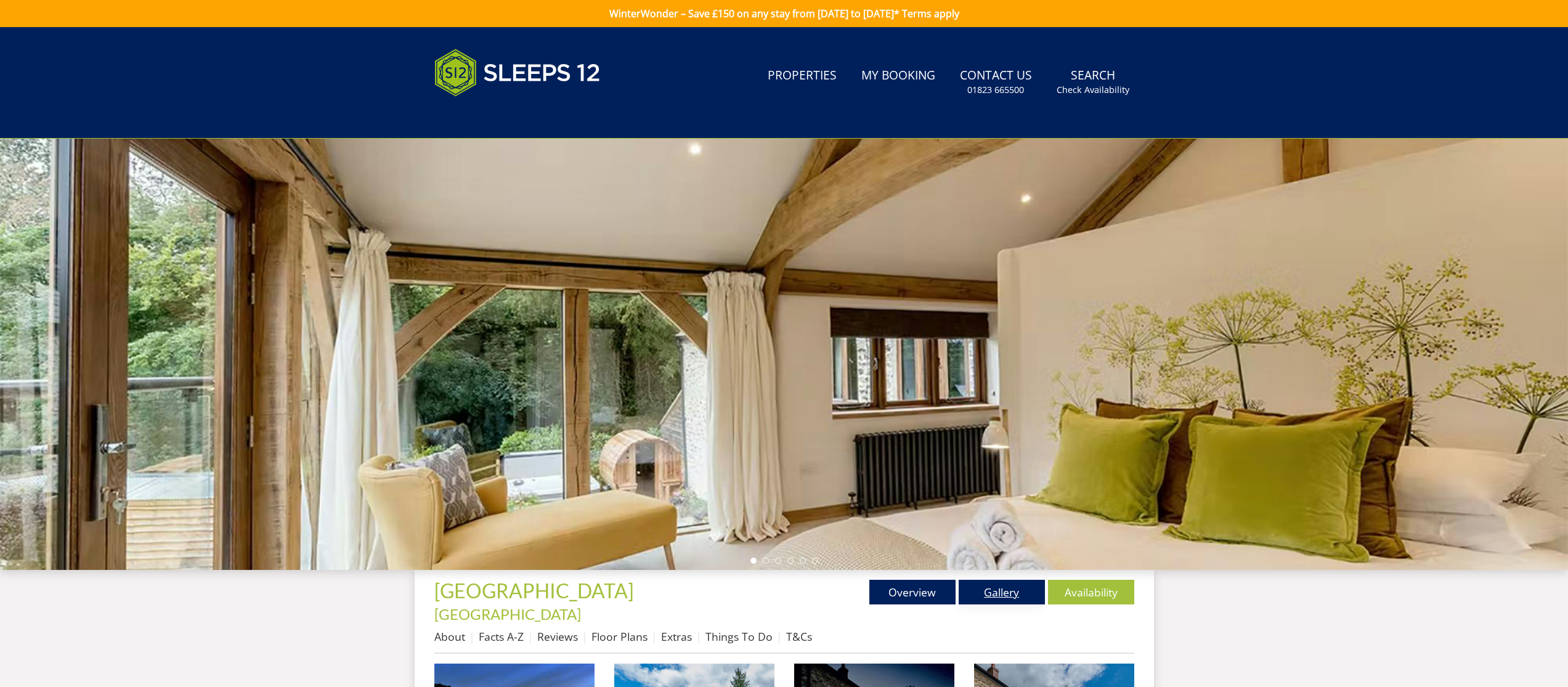
click at [999, 595] on link "Gallery" at bounding box center [1001, 592] width 86 height 25
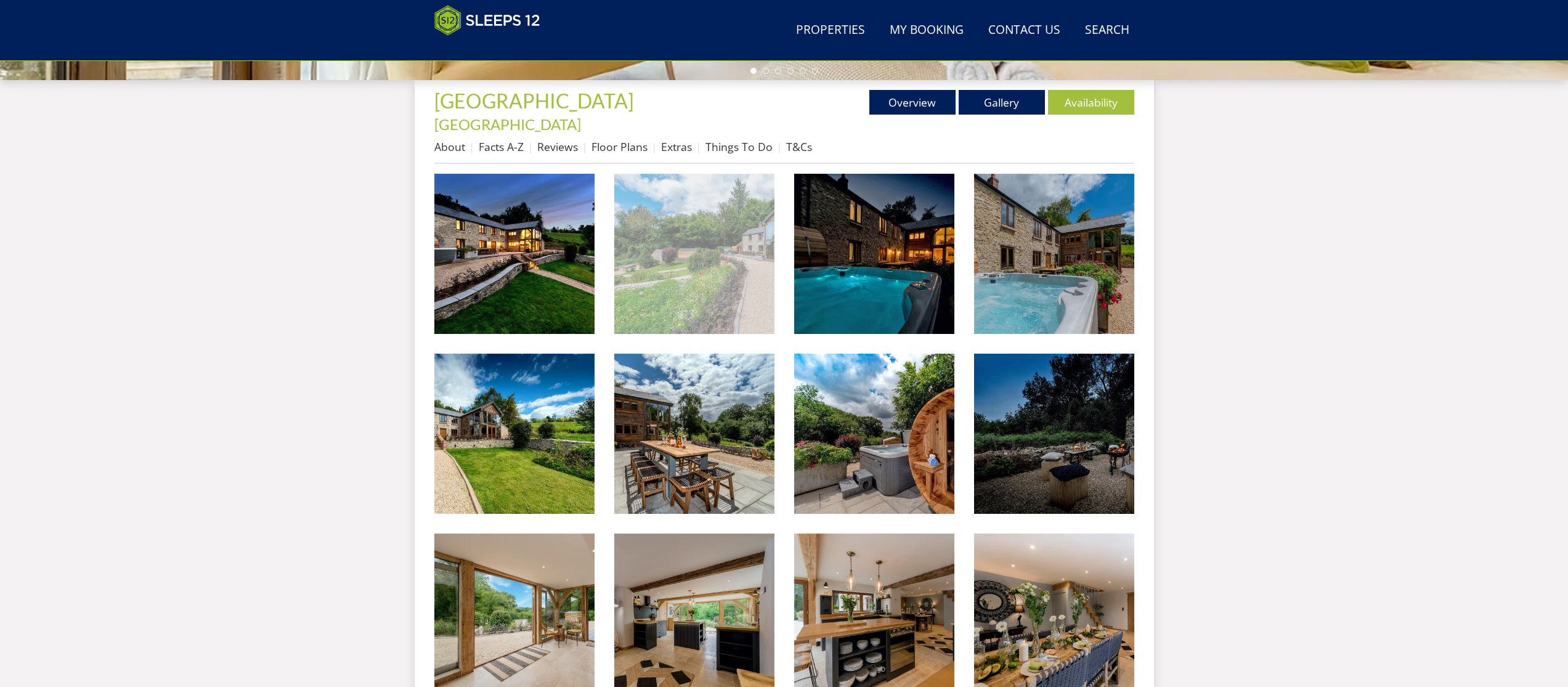
scroll to position [319, 0]
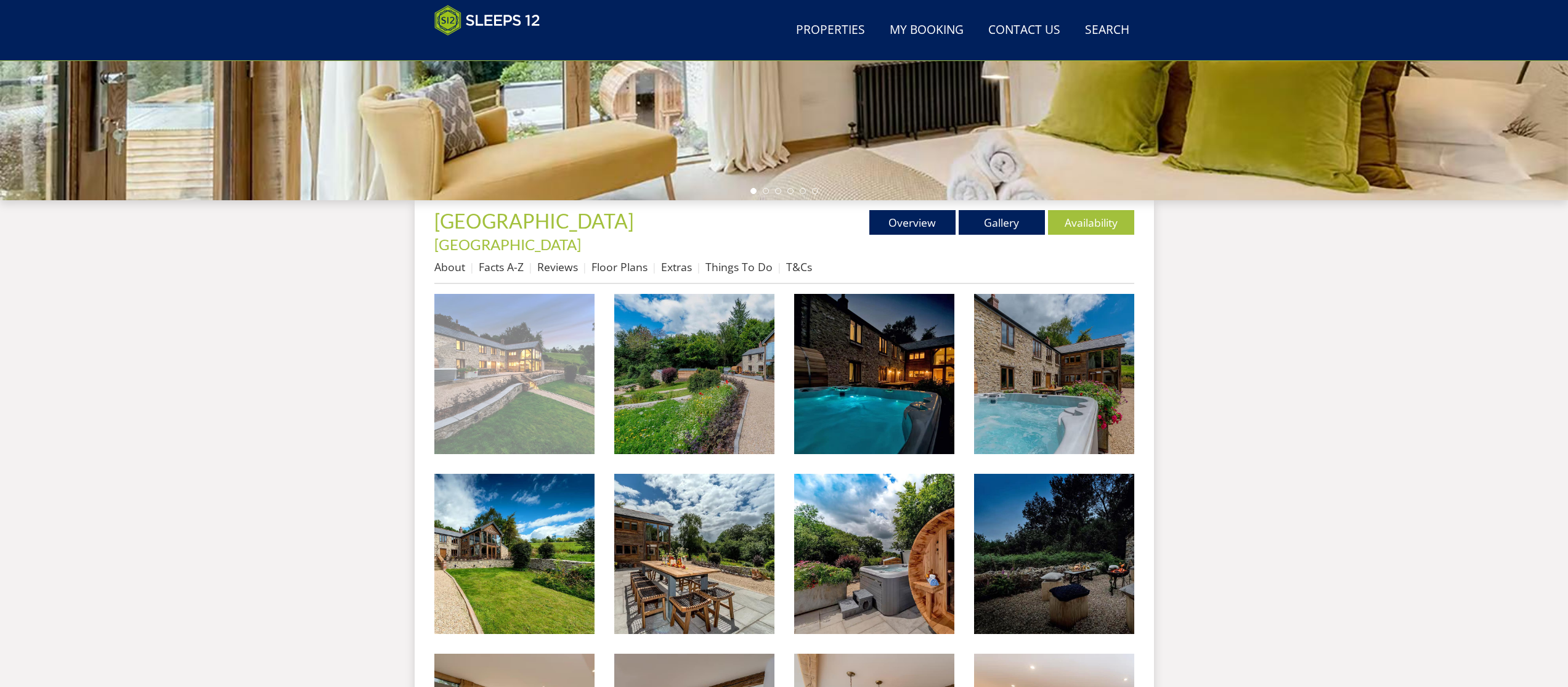
click at [554, 382] on img at bounding box center [514, 373] width 160 height 160
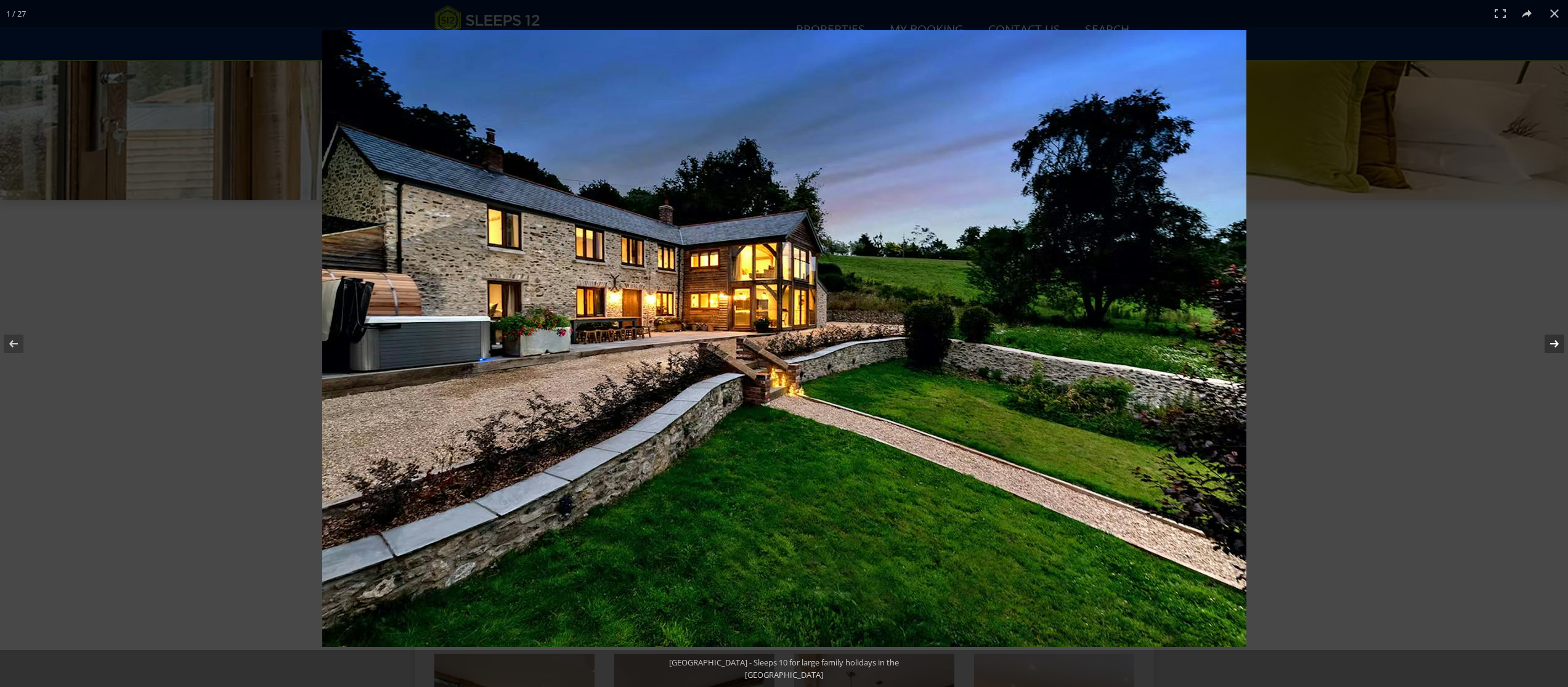
click at [1557, 343] on button at bounding box center [1546, 343] width 44 height 62
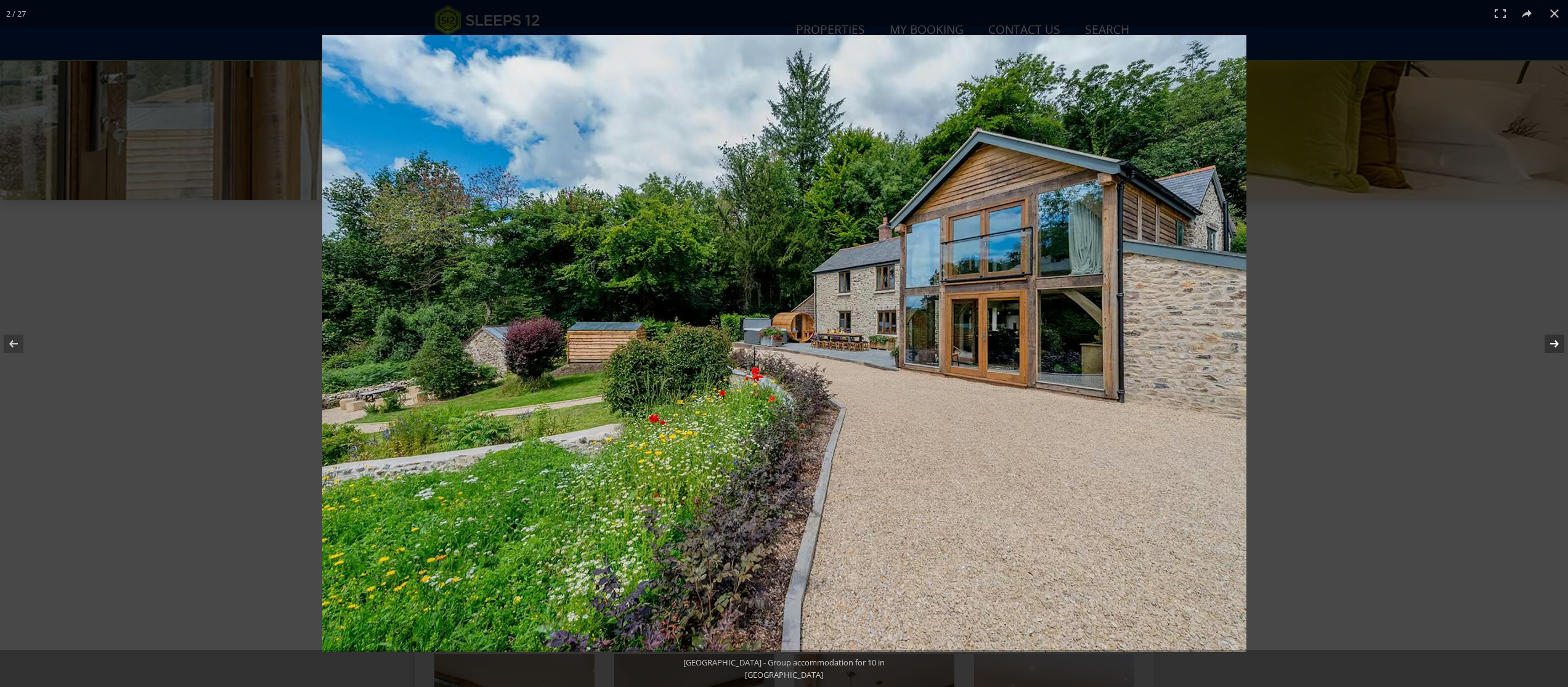
click at [1557, 343] on button at bounding box center [1546, 343] width 44 height 62
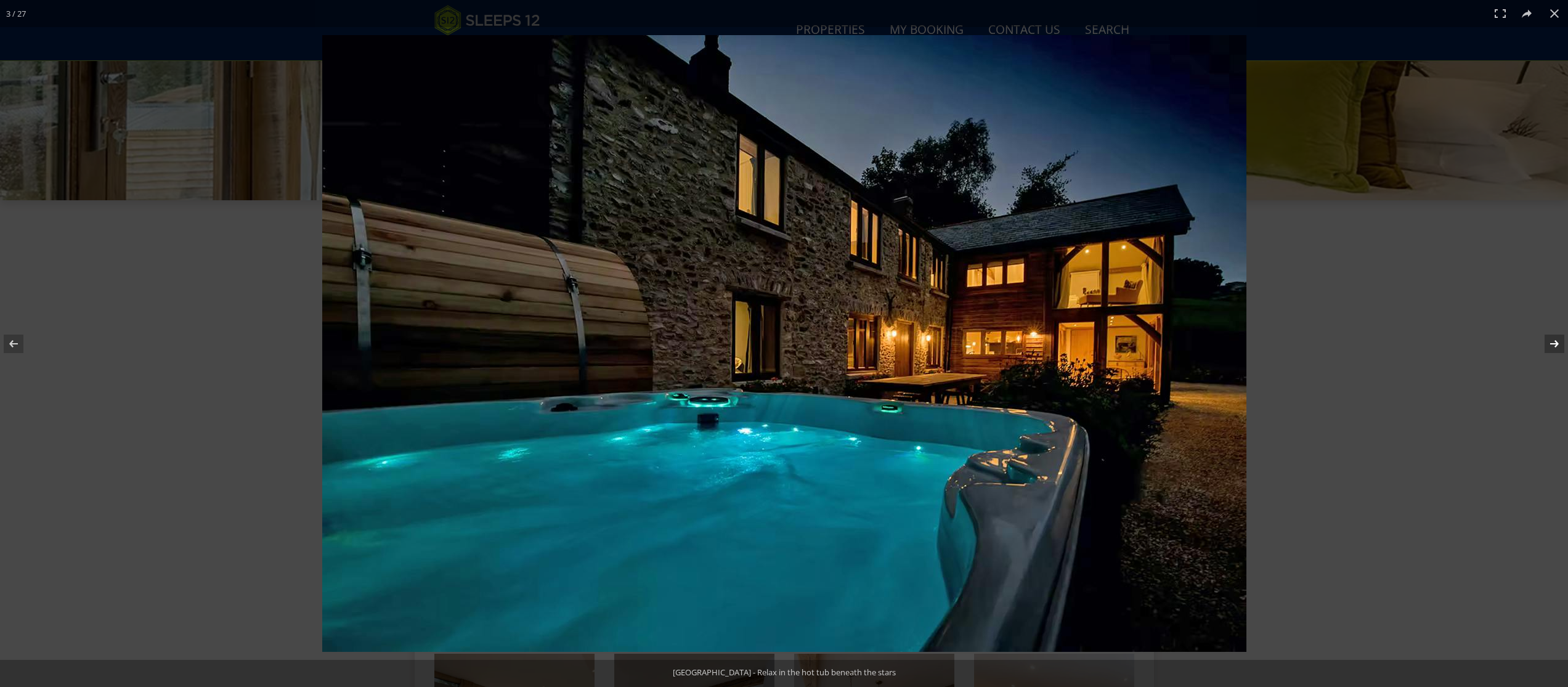
click at [1557, 343] on button at bounding box center [1546, 343] width 44 height 62
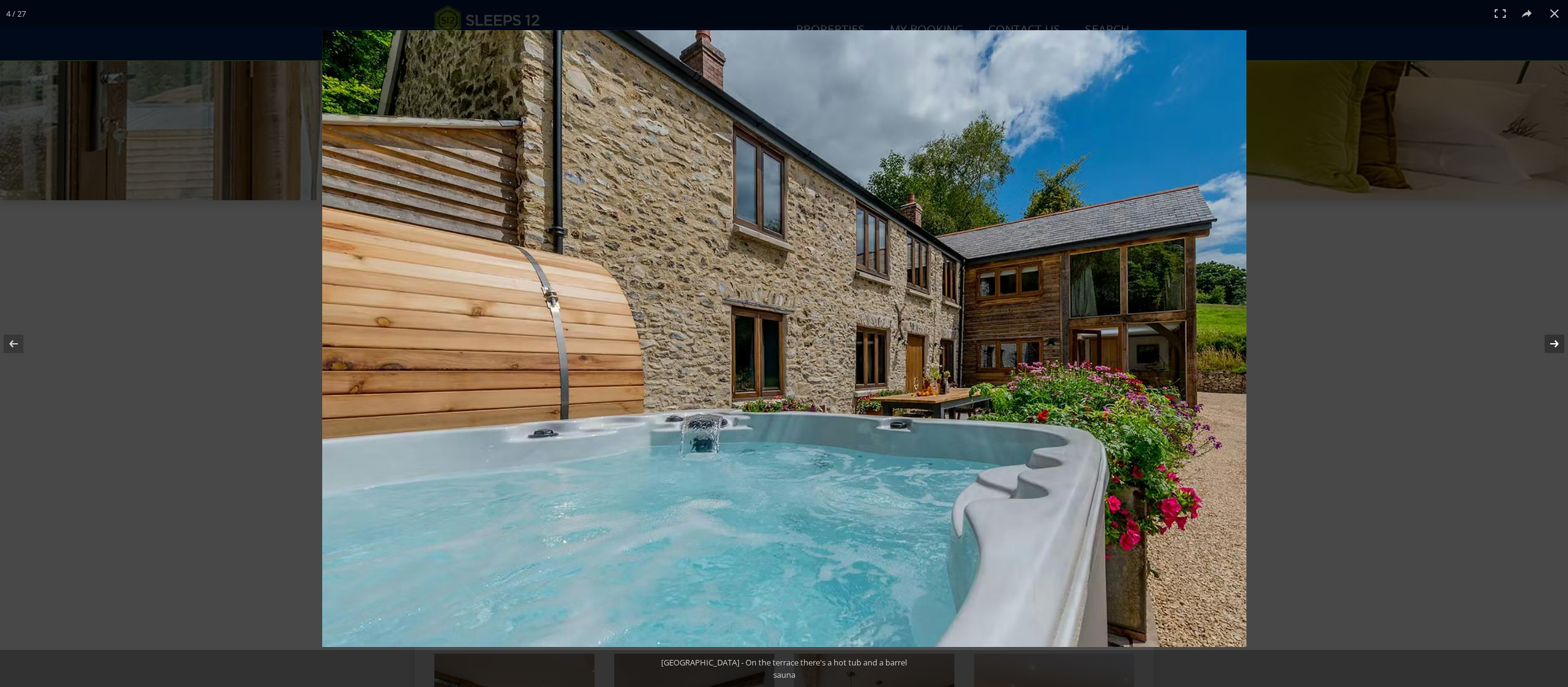
click at [1557, 343] on button at bounding box center [1546, 343] width 44 height 62
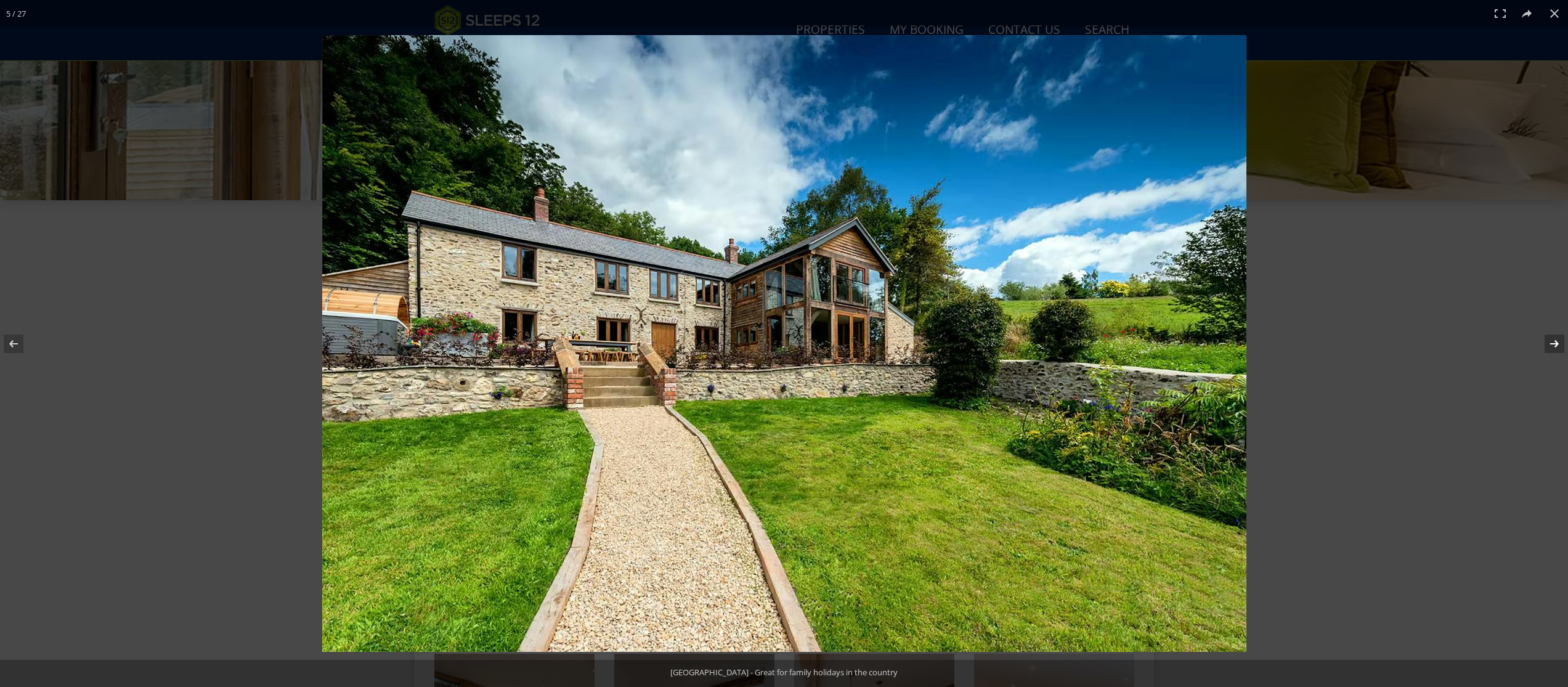
click at [1557, 343] on button at bounding box center [1546, 343] width 44 height 62
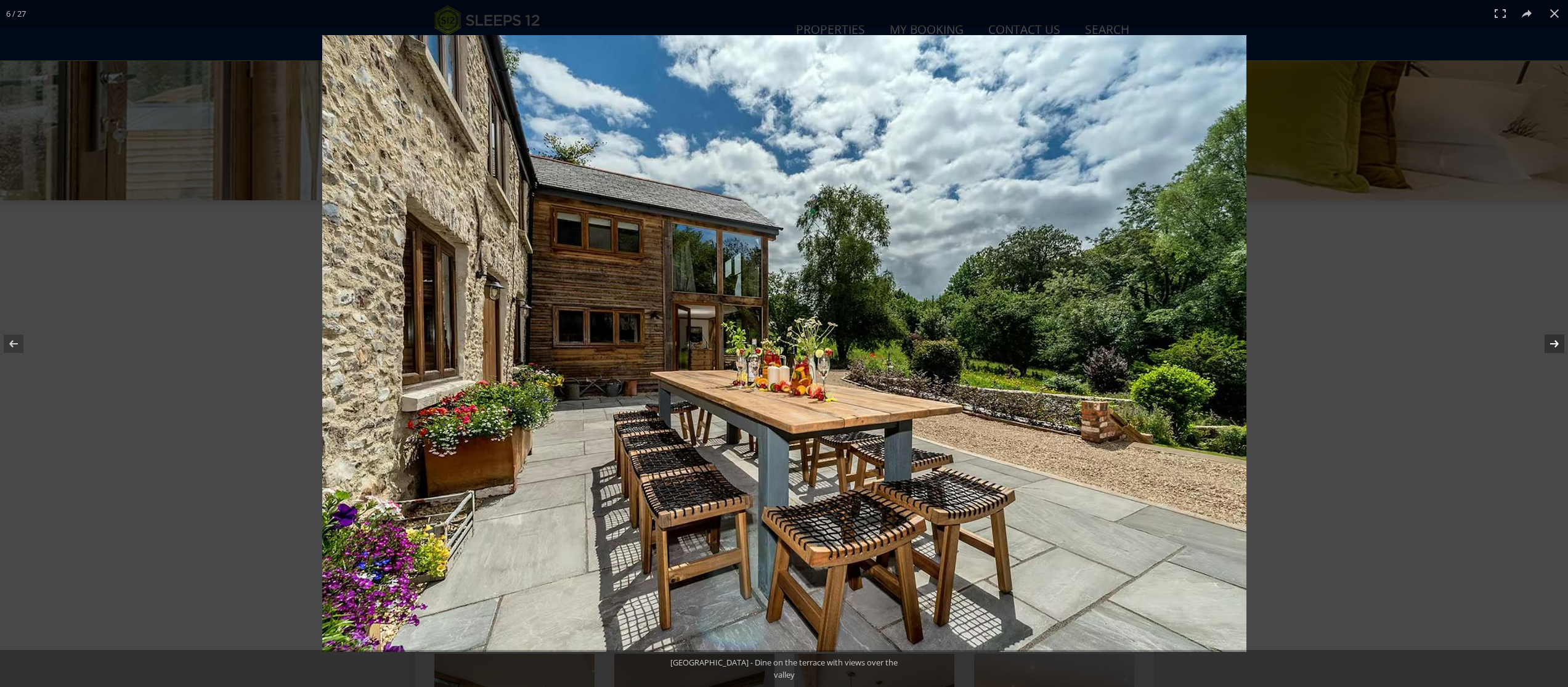
click at [1557, 343] on button at bounding box center [1546, 343] width 44 height 62
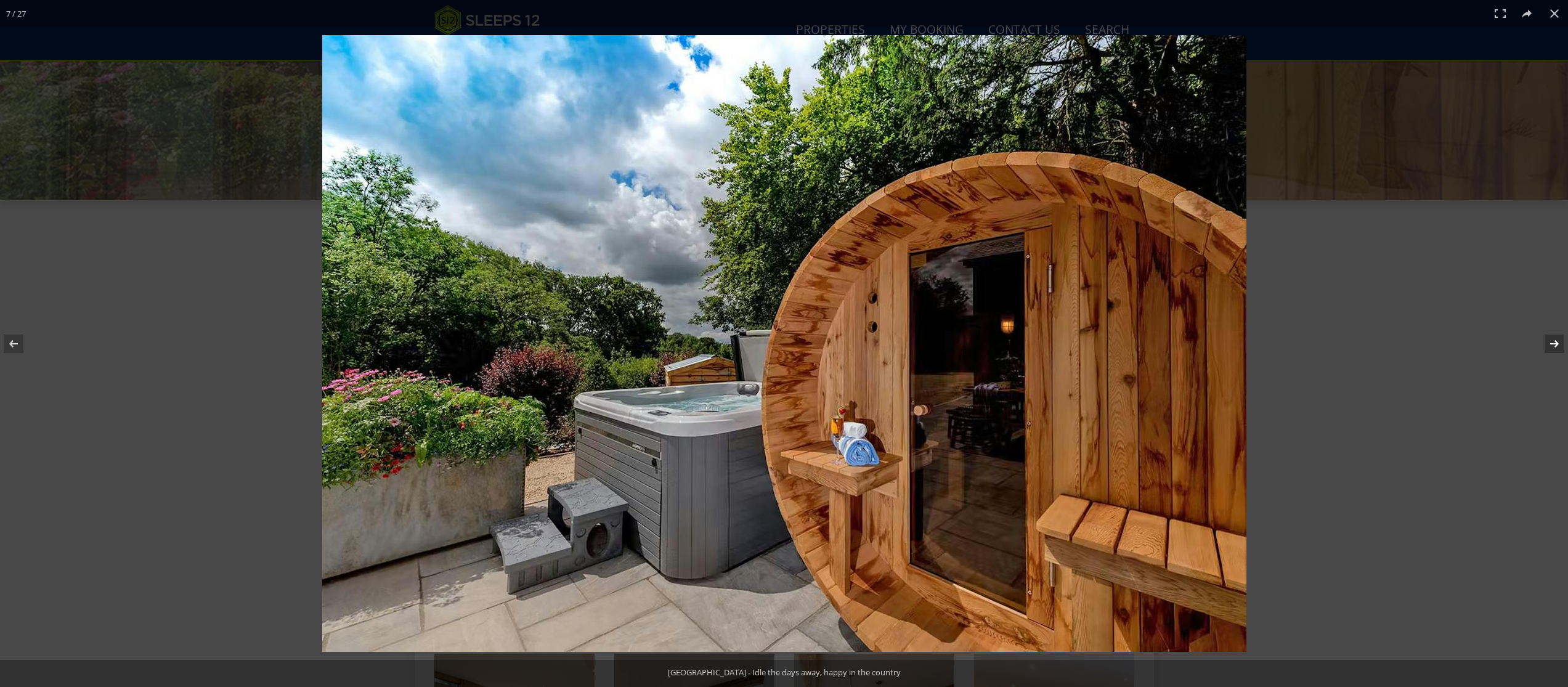
click at [1557, 343] on button at bounding box center [1546, 343] width 44 height 62
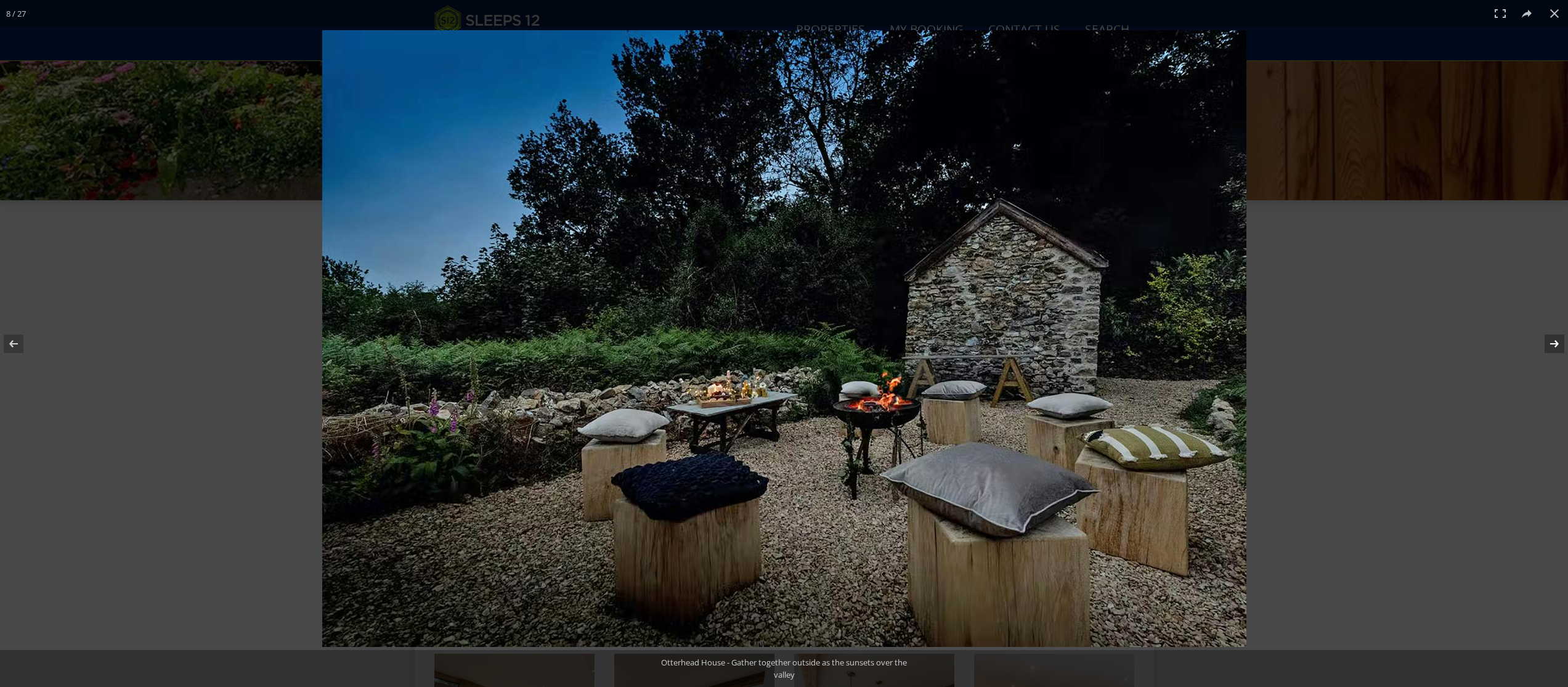
click at [1557, 343] on button at bounding box center [1546, 343] width 44 height 62
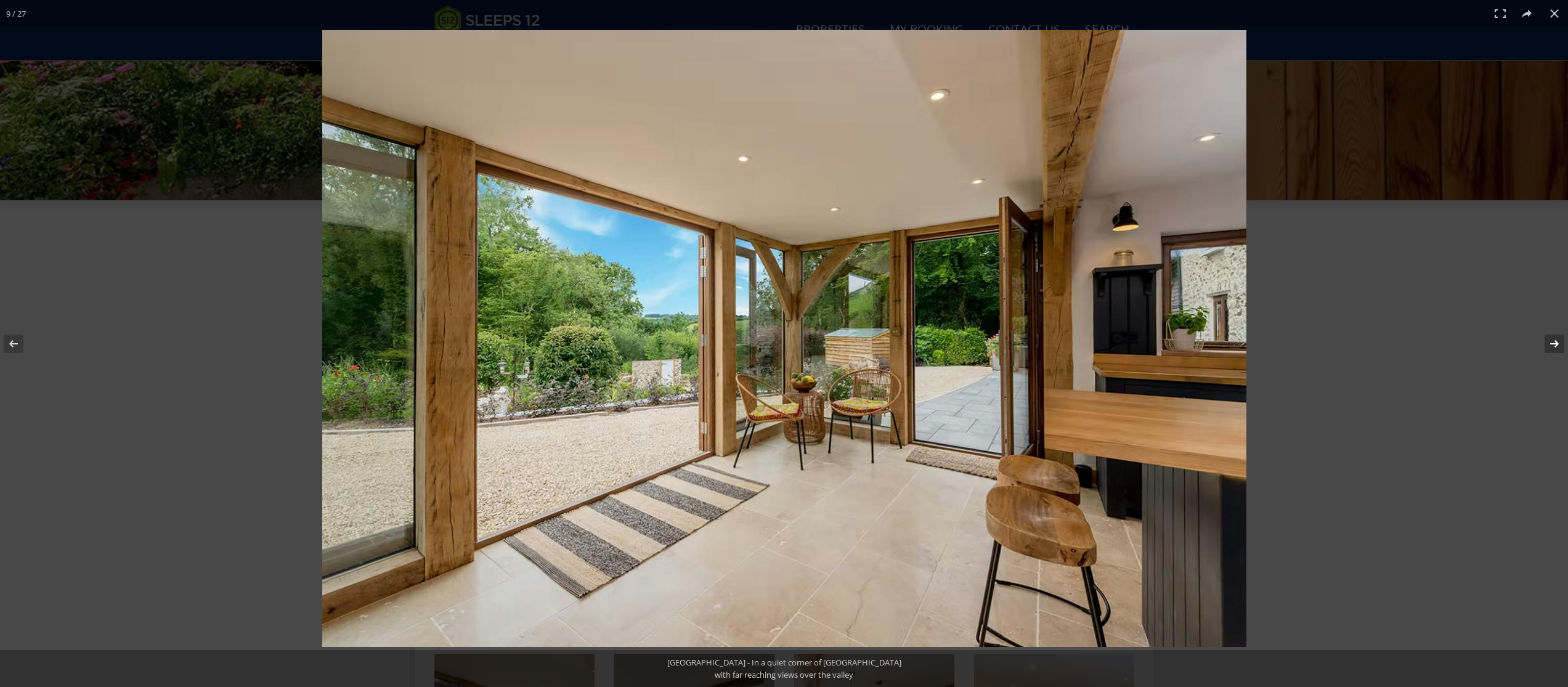
click at [1557, 343] on button at bounding box center [1546, 343] width 44 height 62
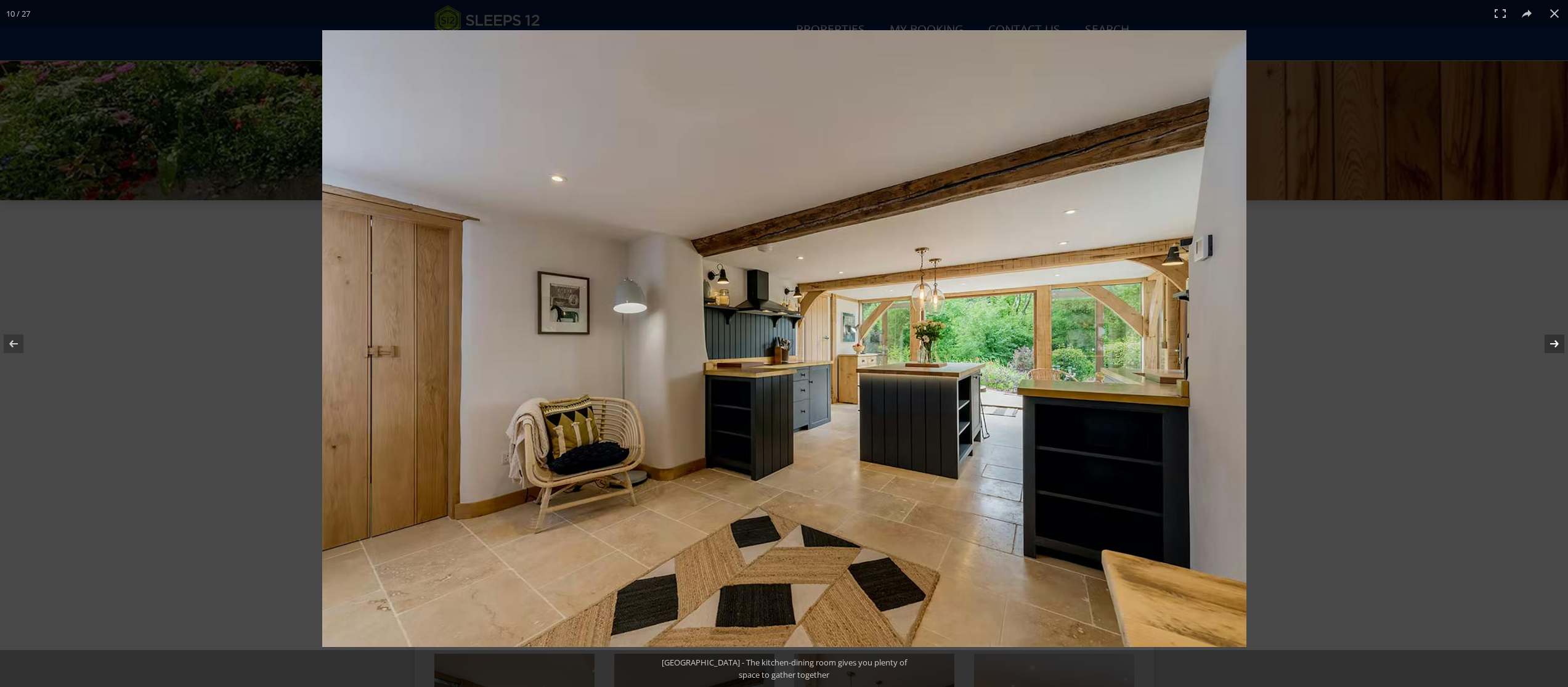
click at [1557, 343] on button at bounding box center [1546, 343] width 44 height 62
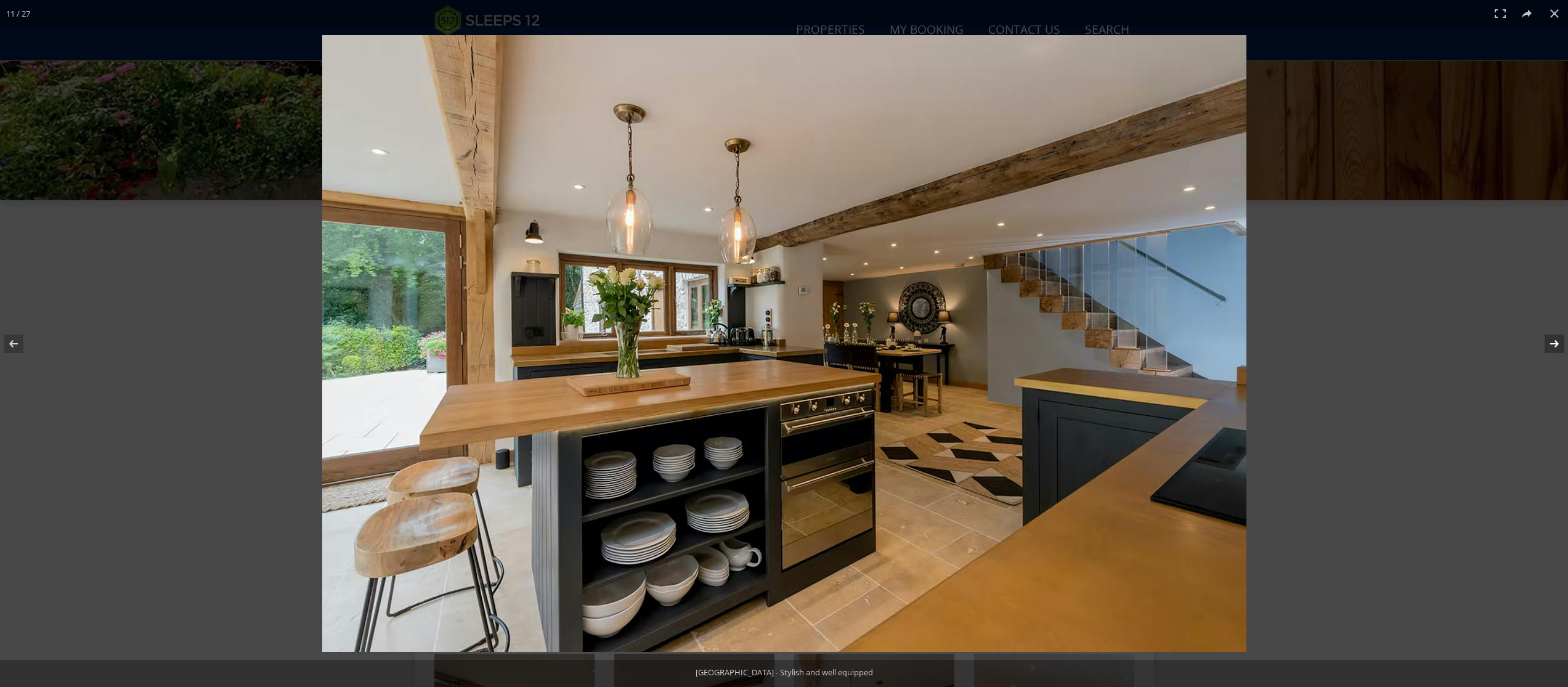
click at [1557, 343] on button at bounding box center [1546, 343] width 44 height 62
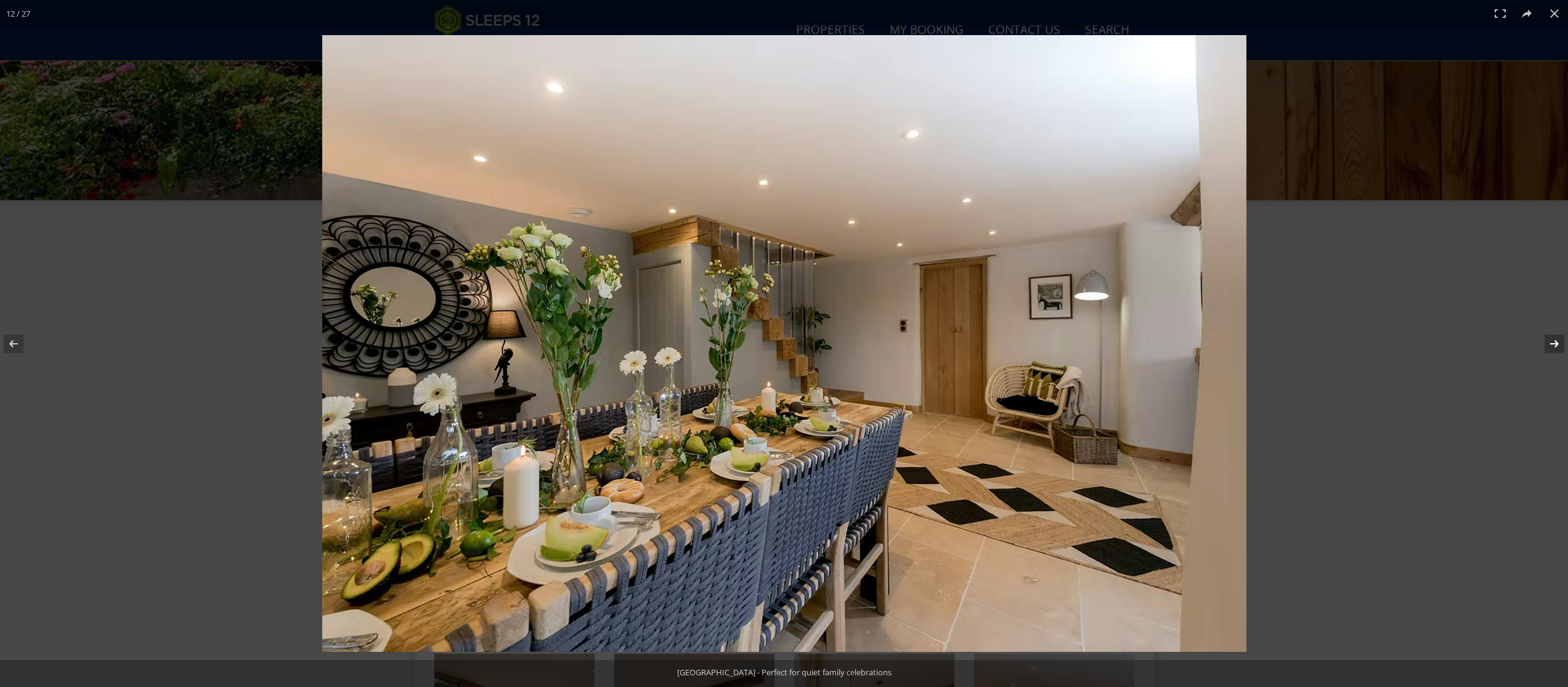
click at [1557, 343] on button at bounding box center [1546, 343] width 44 height 62
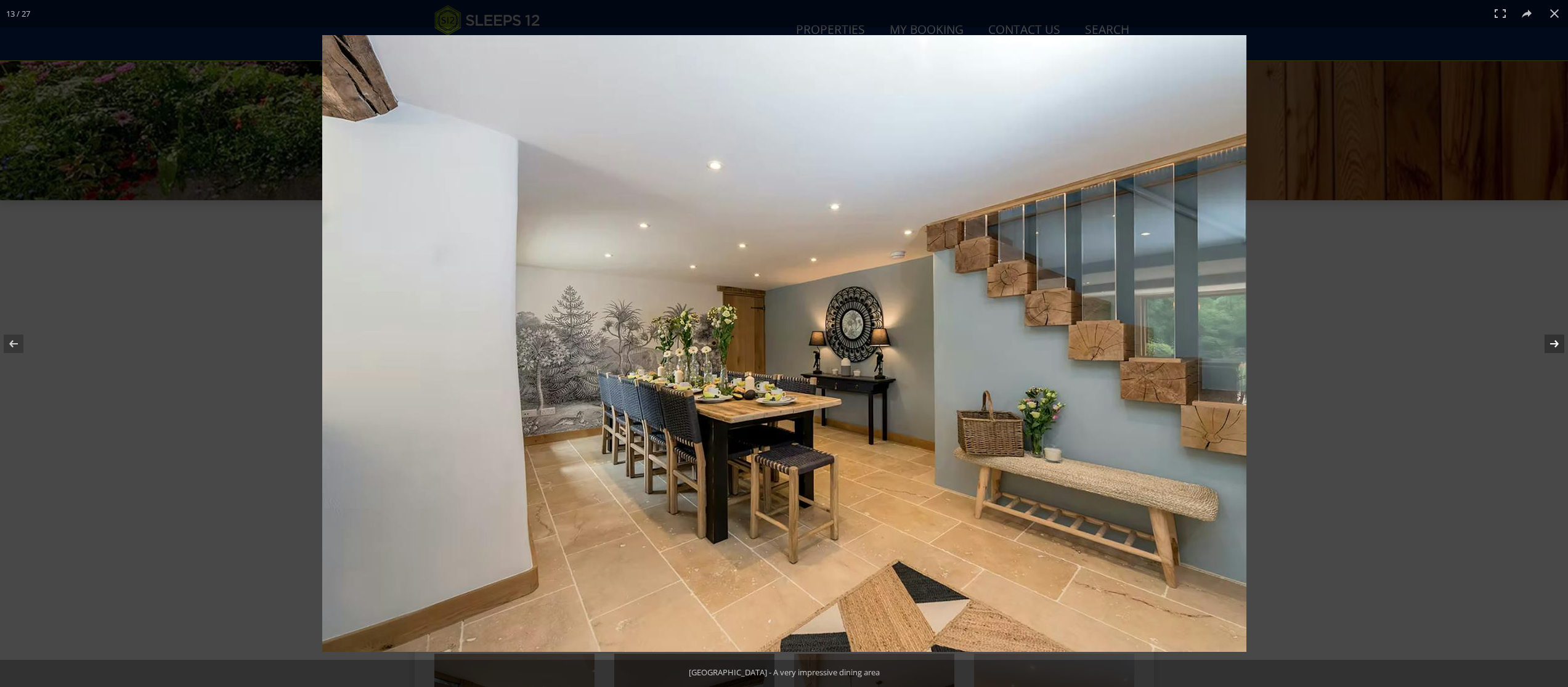
click at [1557, 343] on button at bounding box center [1546, 343] width 44 height 62
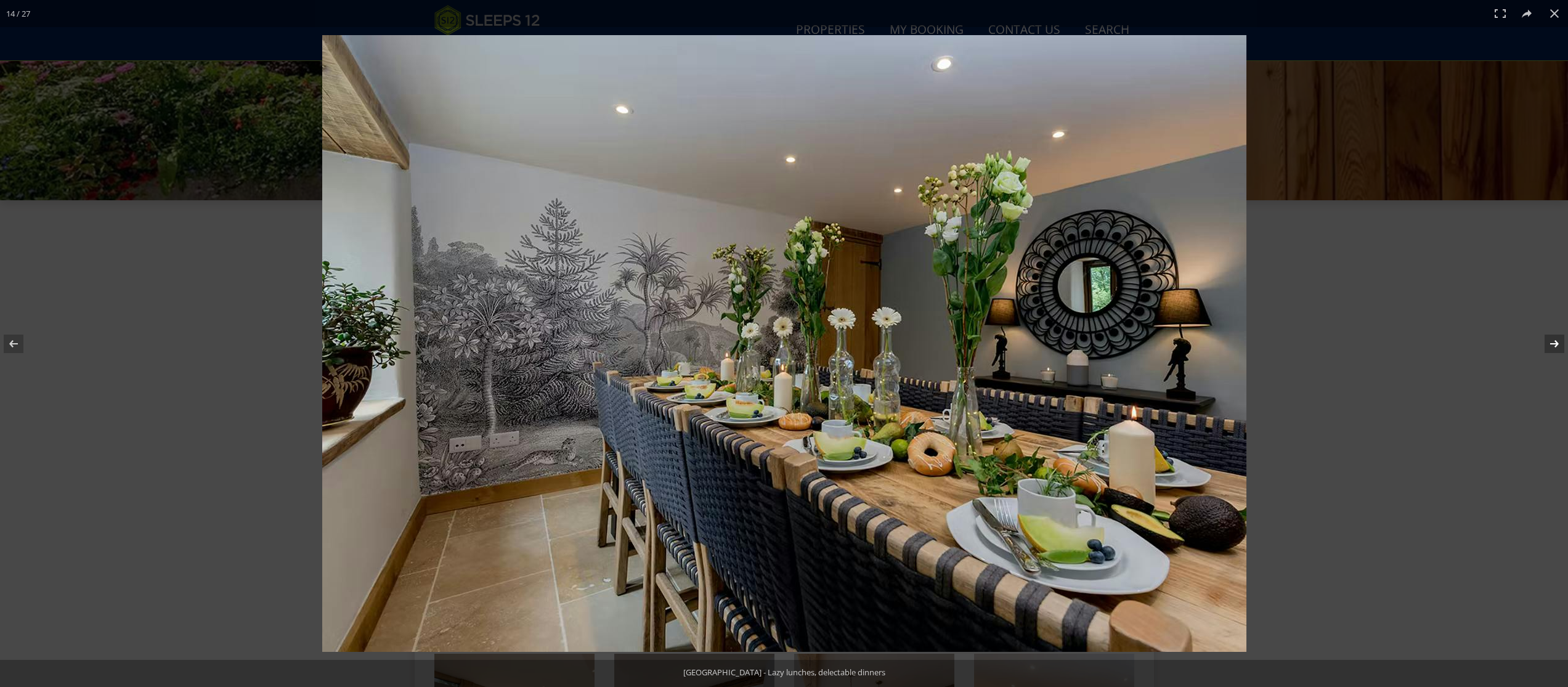
click at [1557, 343] on button at bounding box center [1546, 343] width 44 height 62
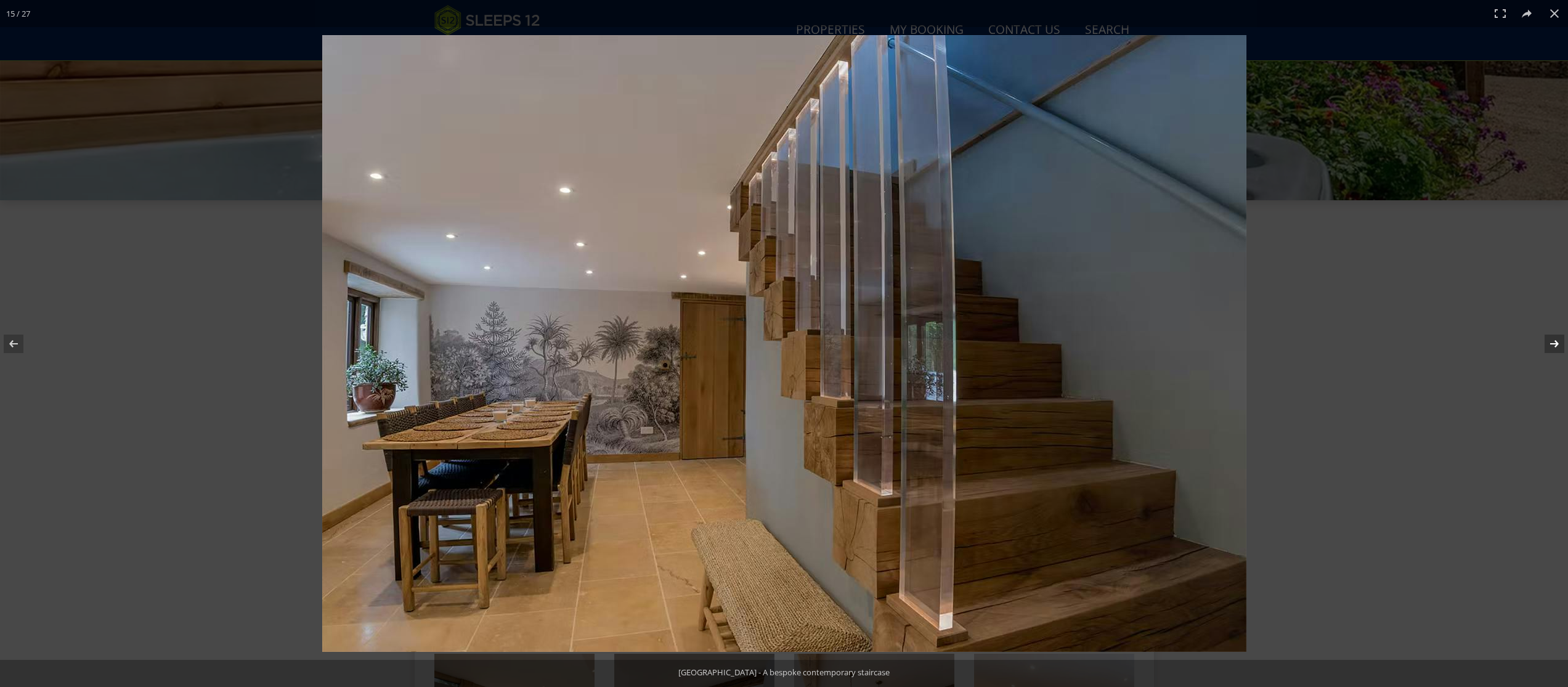
click at [1557, 343] on button at bounding box center [1546, 343] width 44 height 62
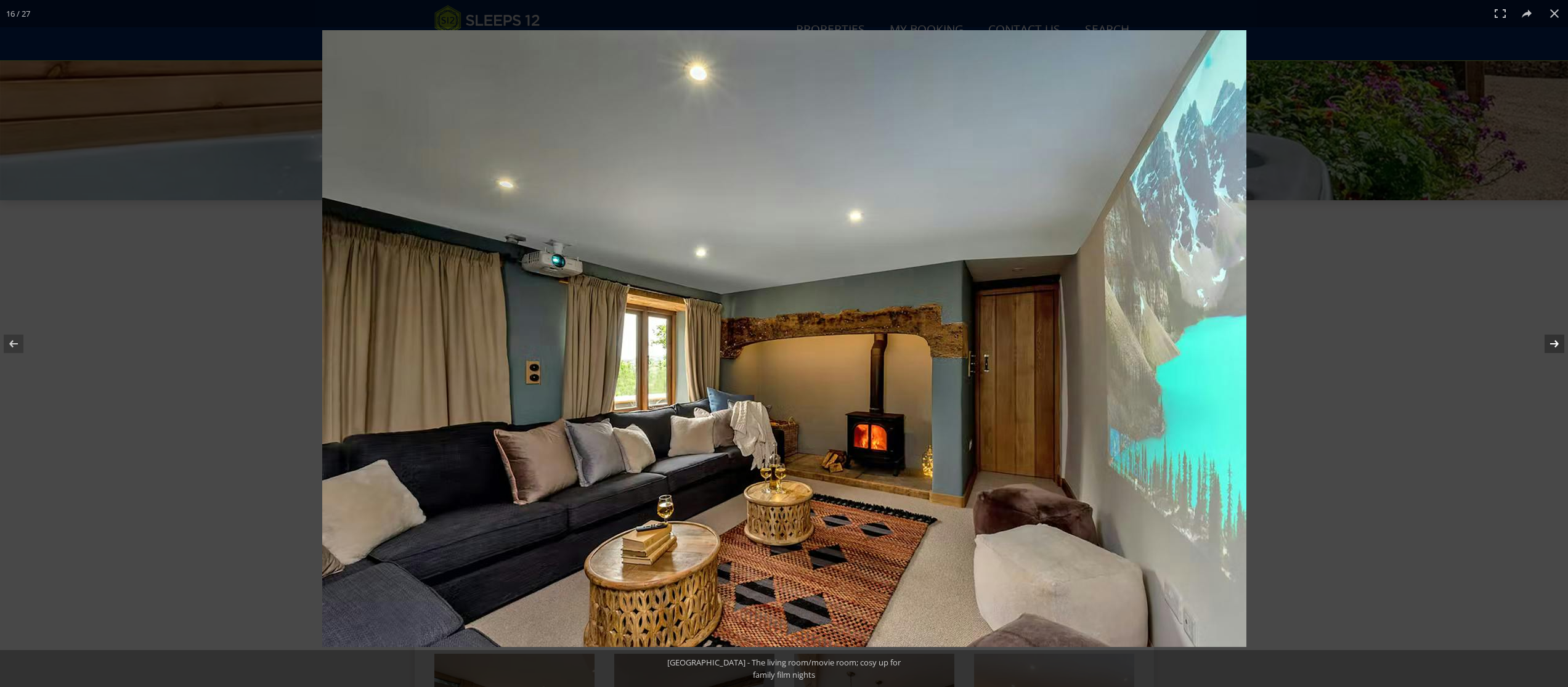
click at [1557, 343] on button at bounding box center [1546, 343] width 44 height 62
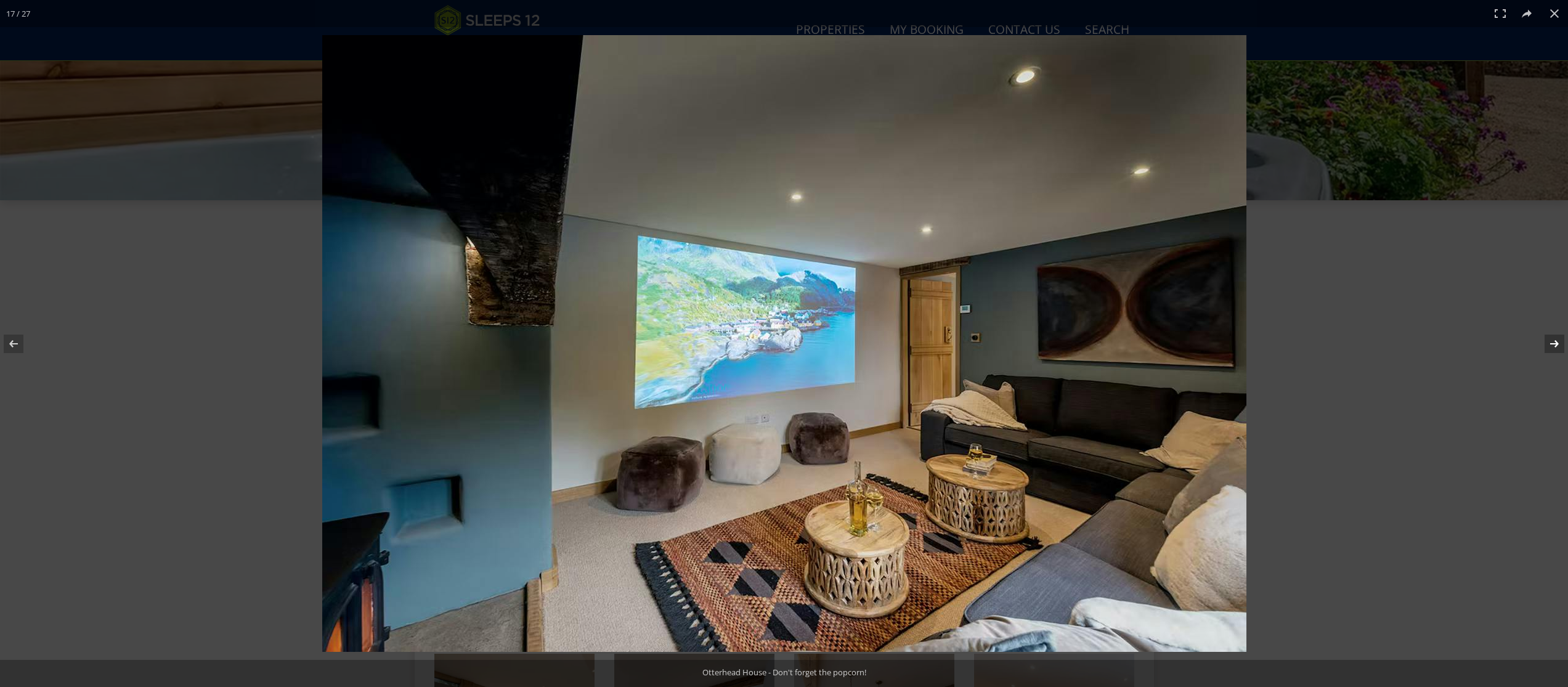
click at [1557, 343] on button at bounding box center [1546, 343] width 44 height 62
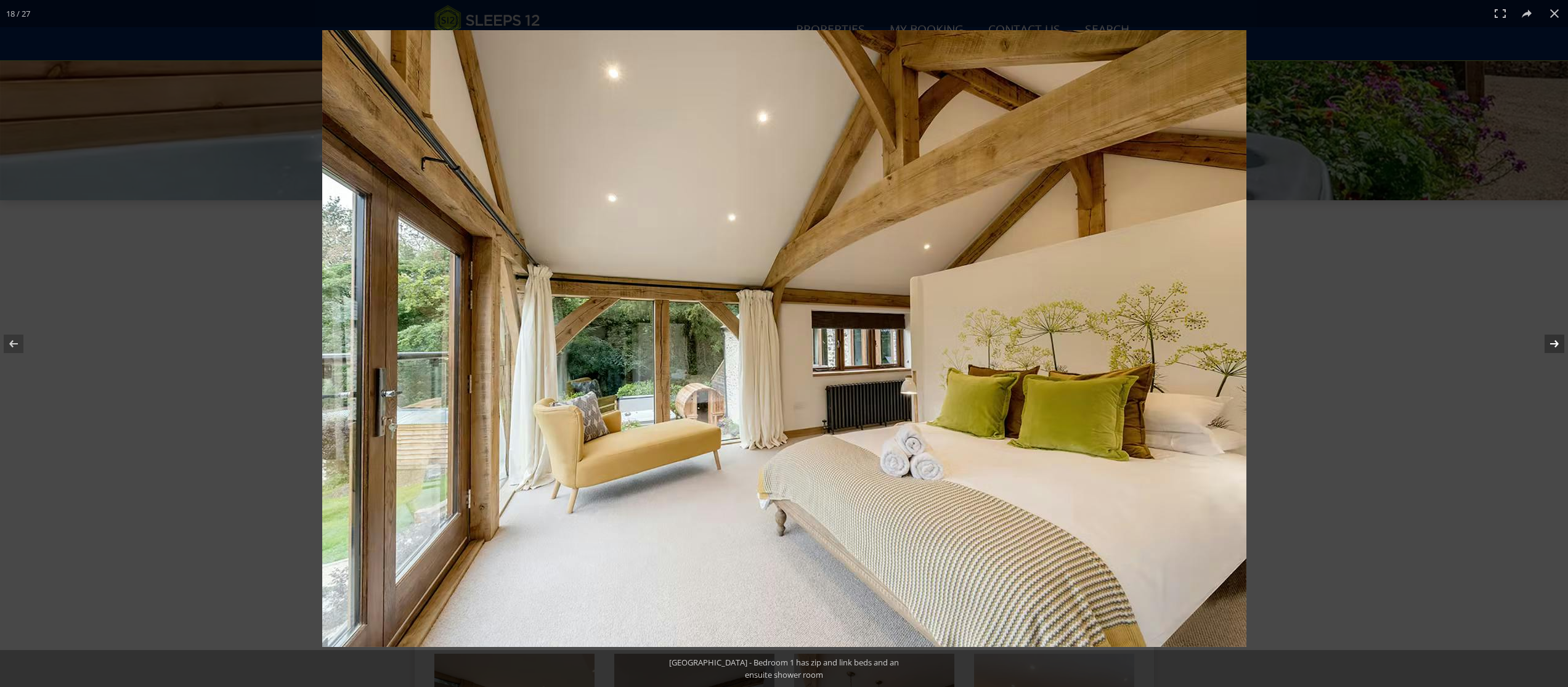
click at [1557, 343] on button at bounding box center [1546, 343] width 44 height 62
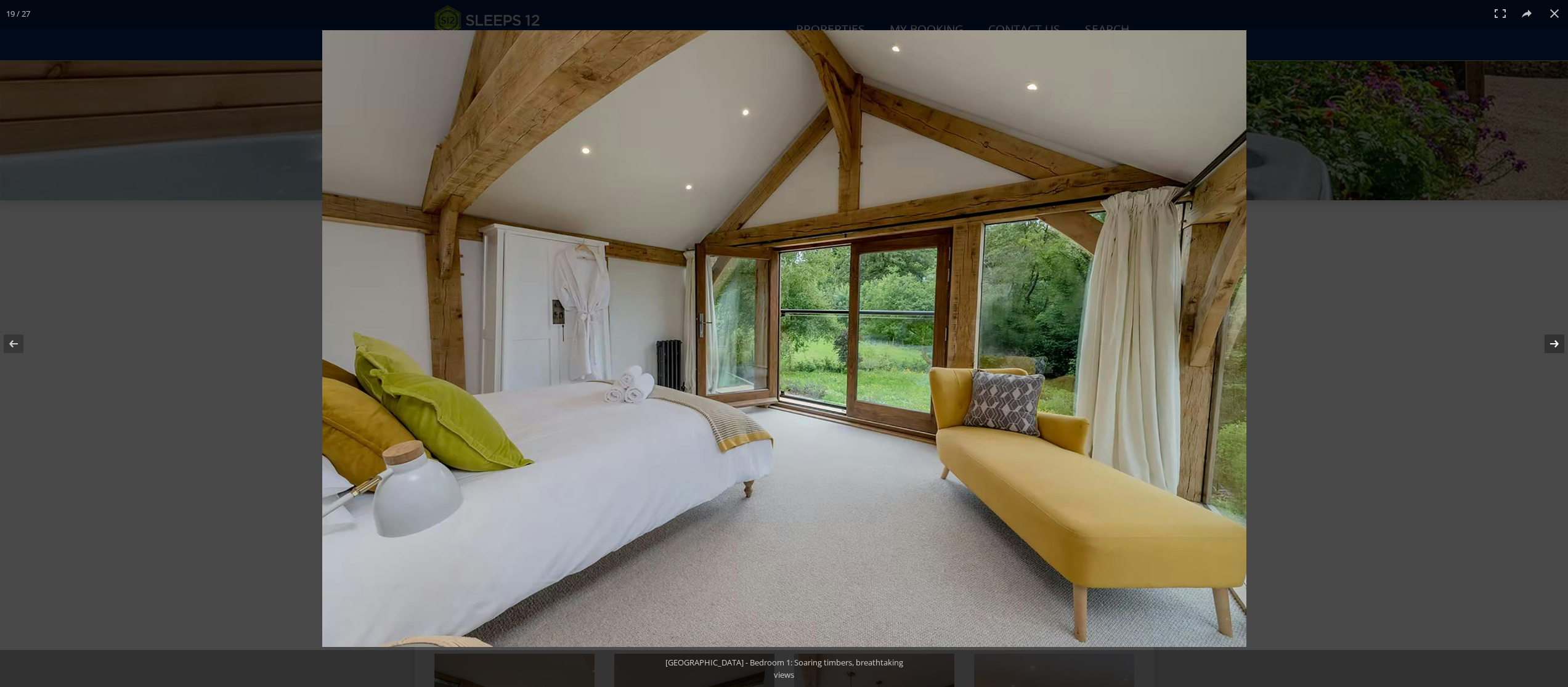
click at [1557, 343] on button at bounding box center [1546, 343] width 44 height 62
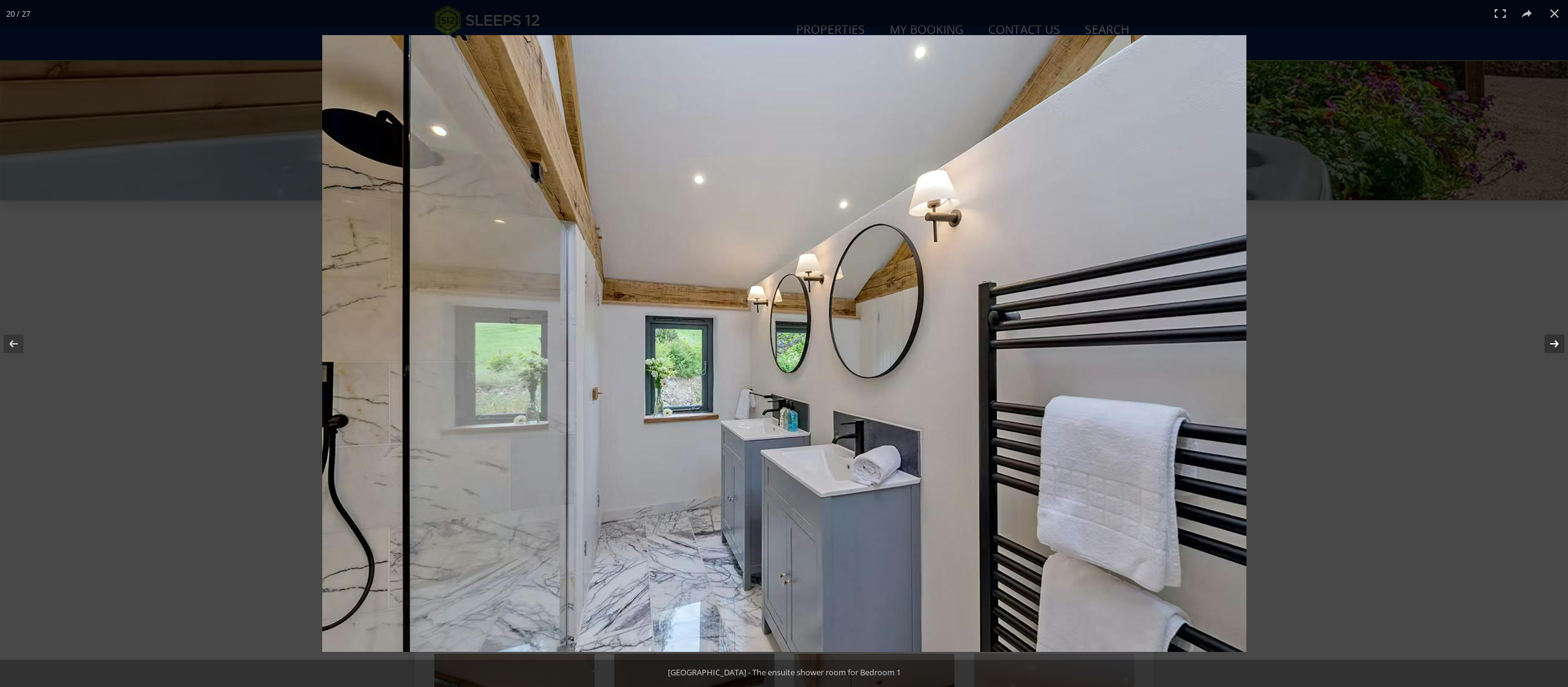
click at [1557, 343] on button at bounding box center [1546, 343] width 44 height 62
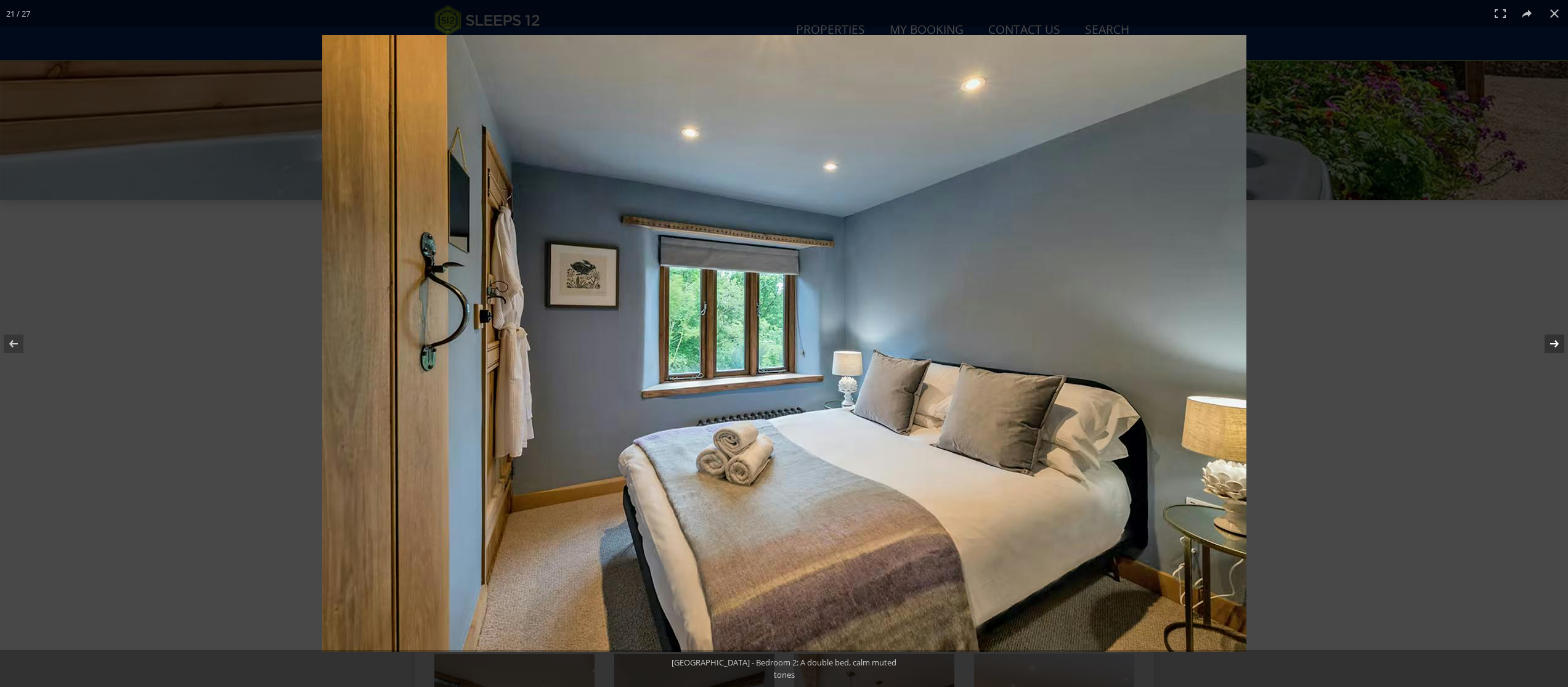
click at [1557, 343] on button at bounding box center [1546, 343] width 44 height 62
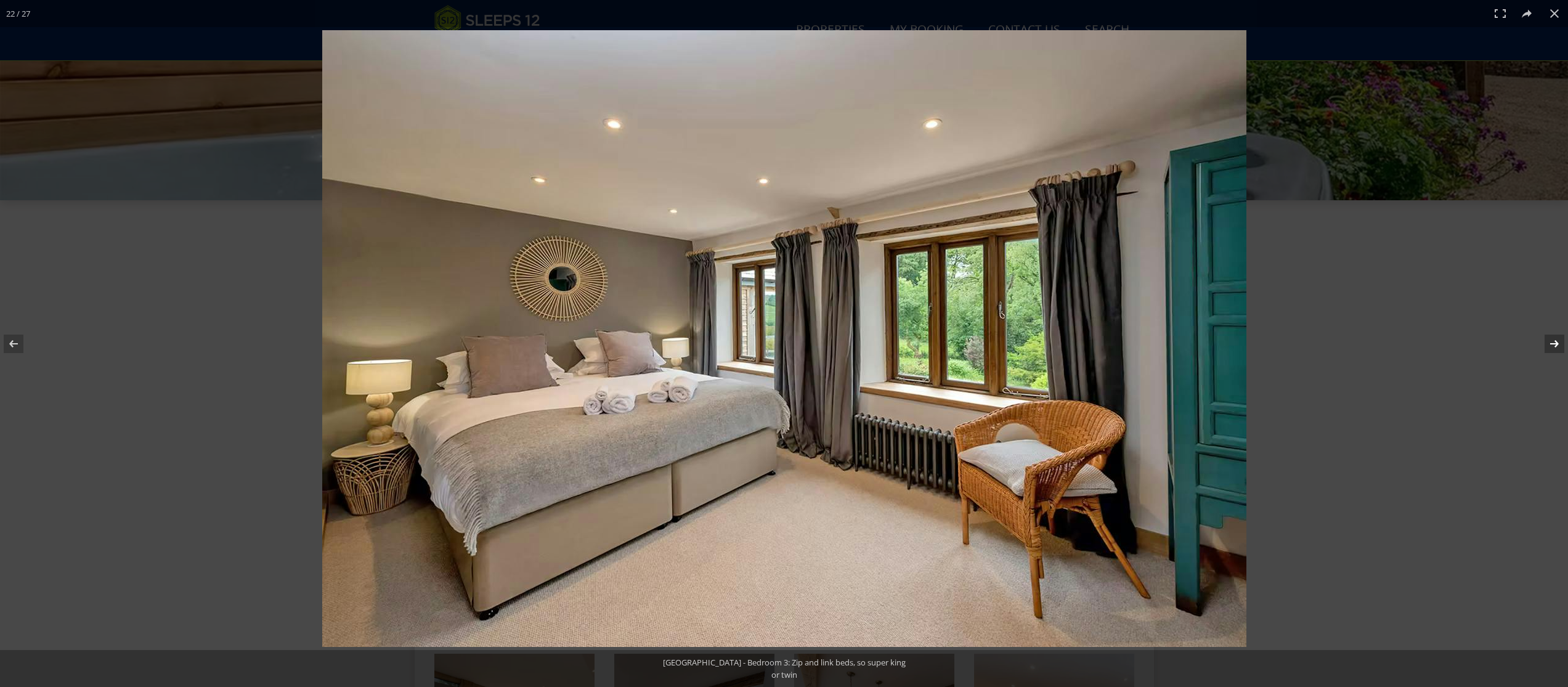
click at [1557, 343] on button at bounding box center [1546, 343] width 44 height 62
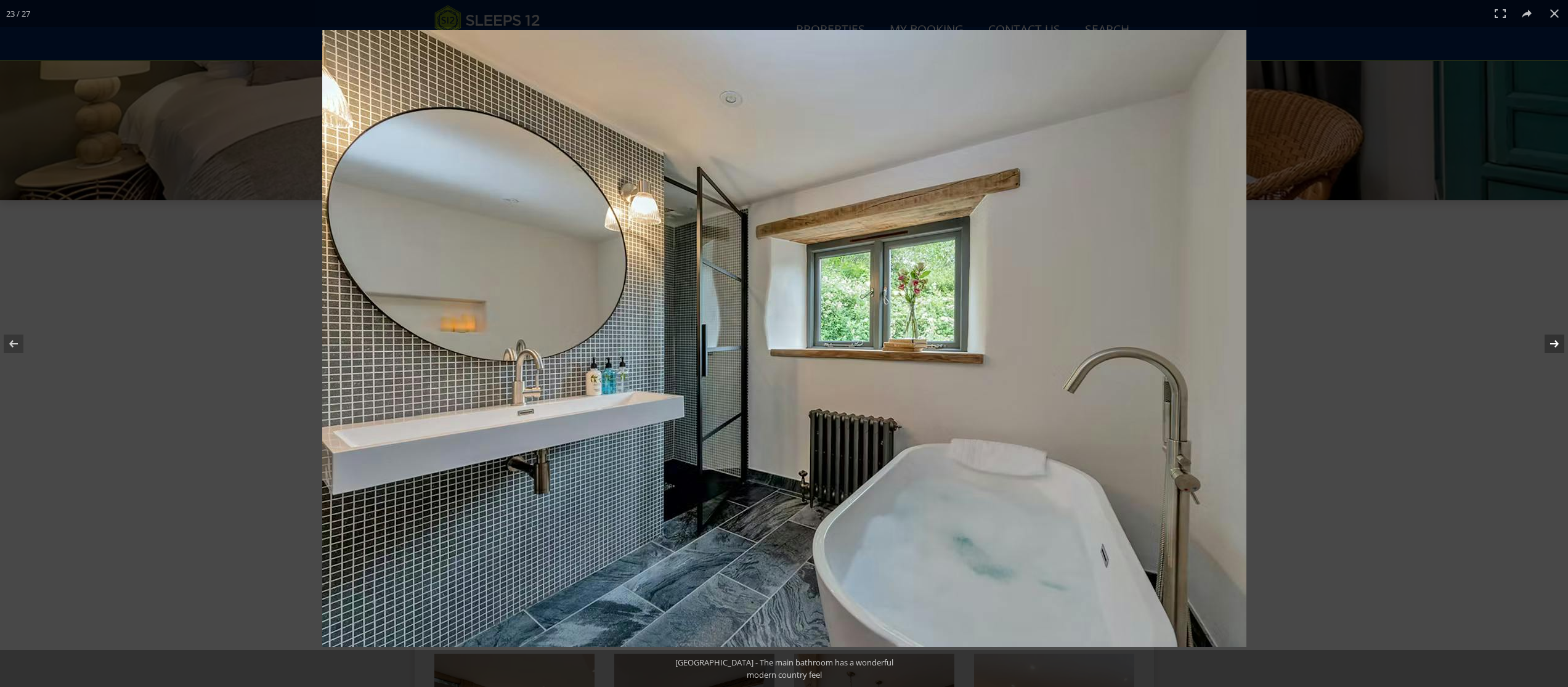
click at [1557, 343] on button at bounding box center [1546, 343] width 44 height 62
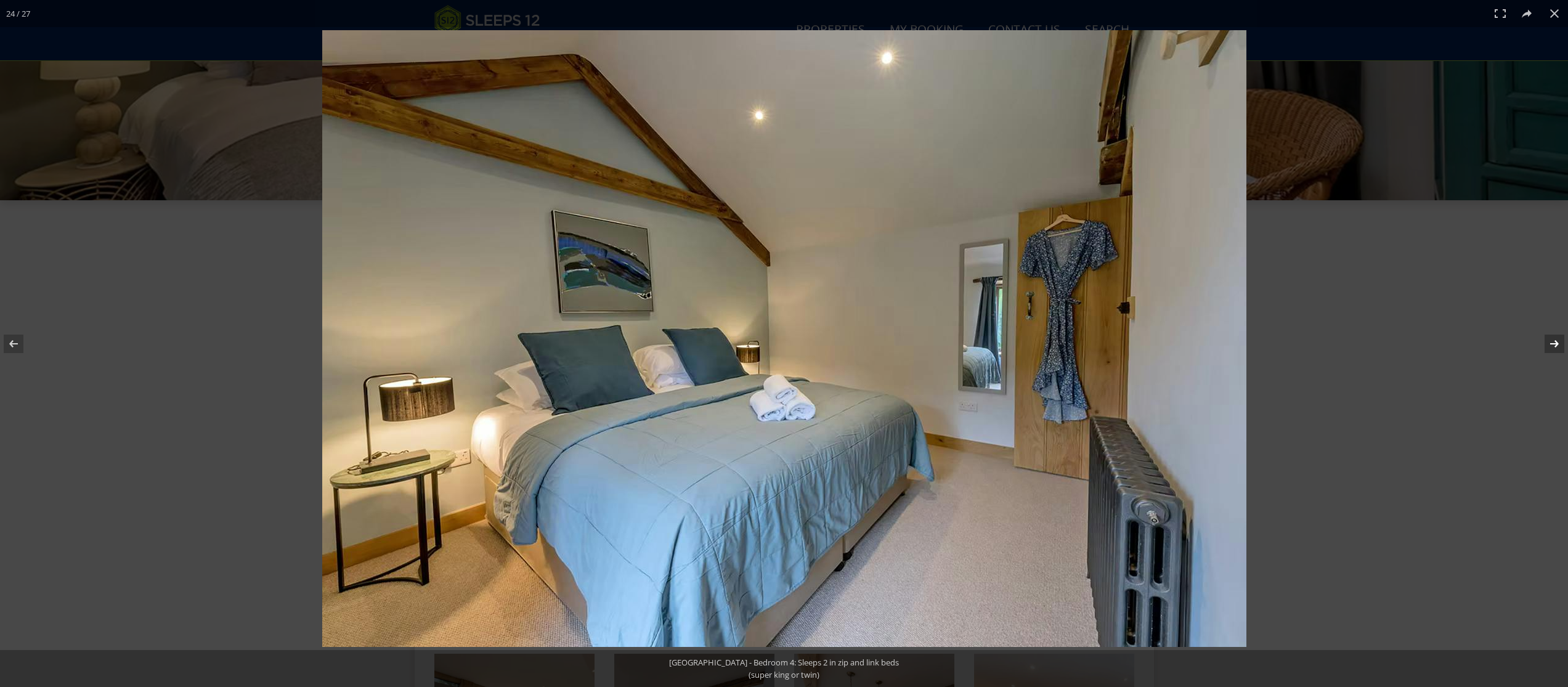
click at [1557, 343] on button at bounding box center [1546, 343] width 44 height 62
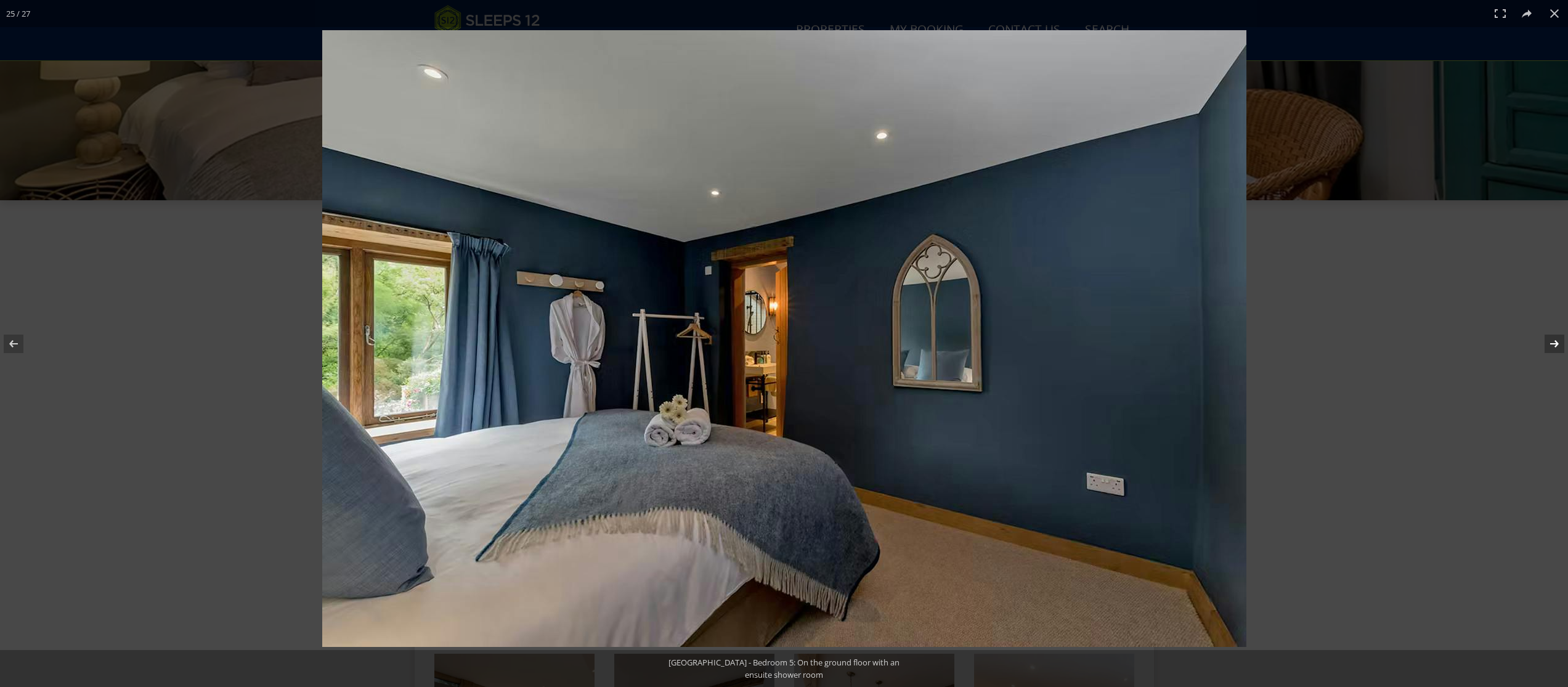
click at [1557, 343] on button at bounding box center [1546, 343] width 44 height 62
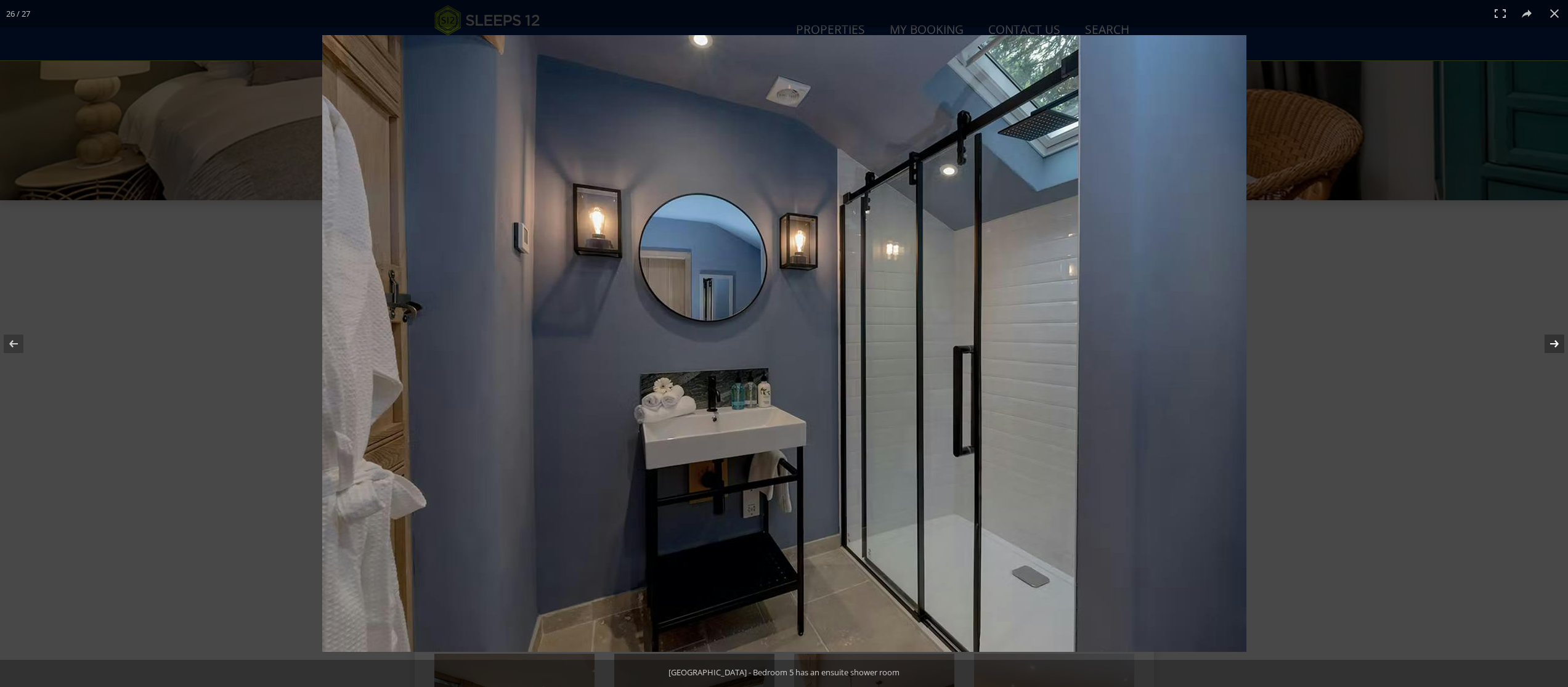
click at [1557, 343] on button at bounding box center [1546, 343] width 44 height 62
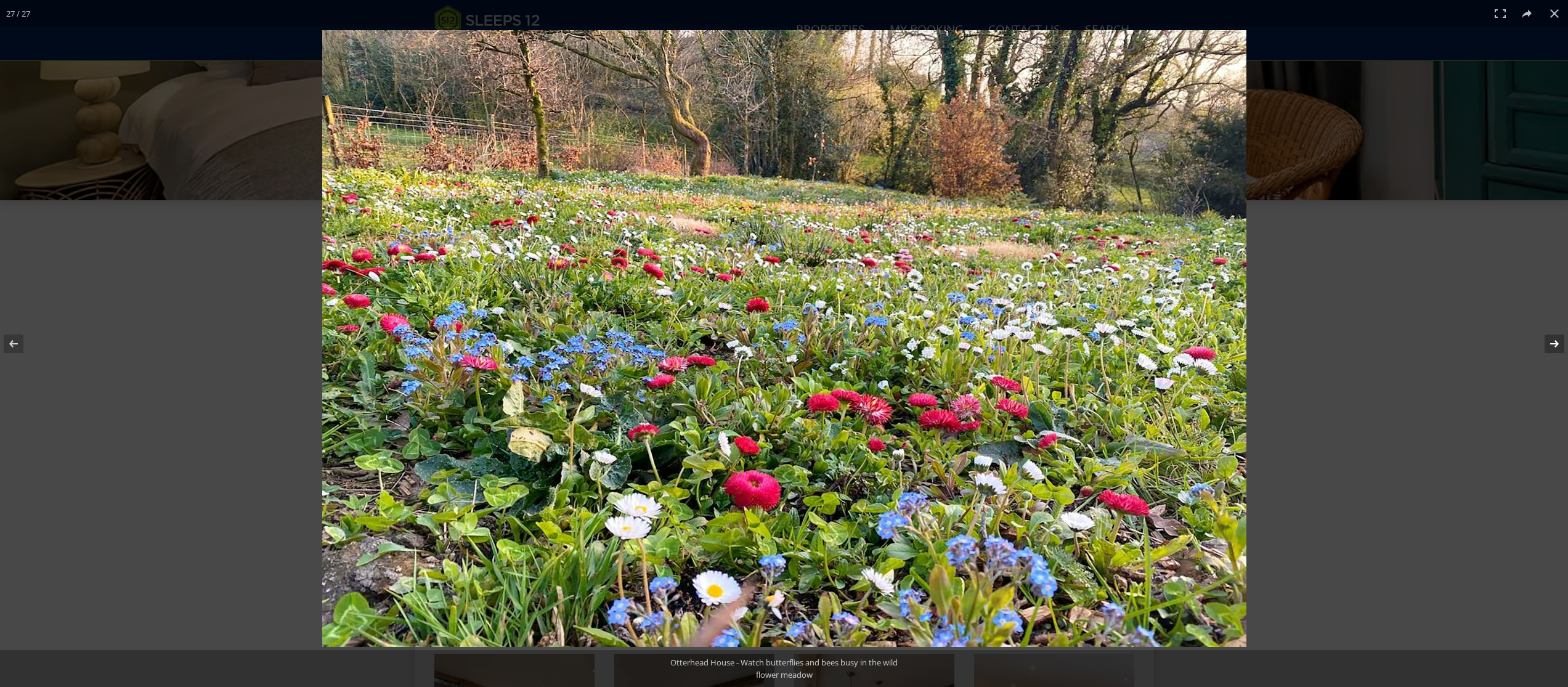
click at [1557, 343] on button at bounding box center [1546, 343] width 44 height 62
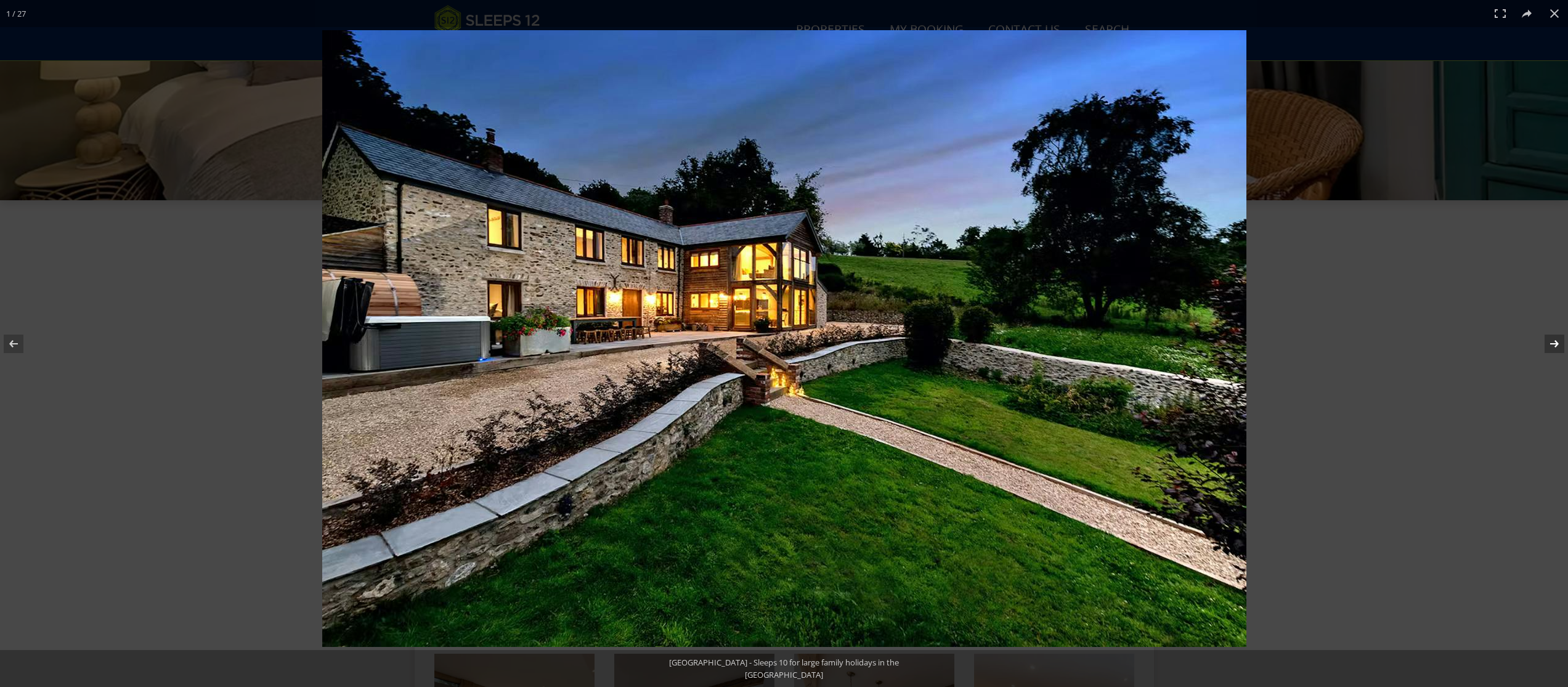
click at [1557, 343] on button at bounding box center [1546, 343] width 44 height 62
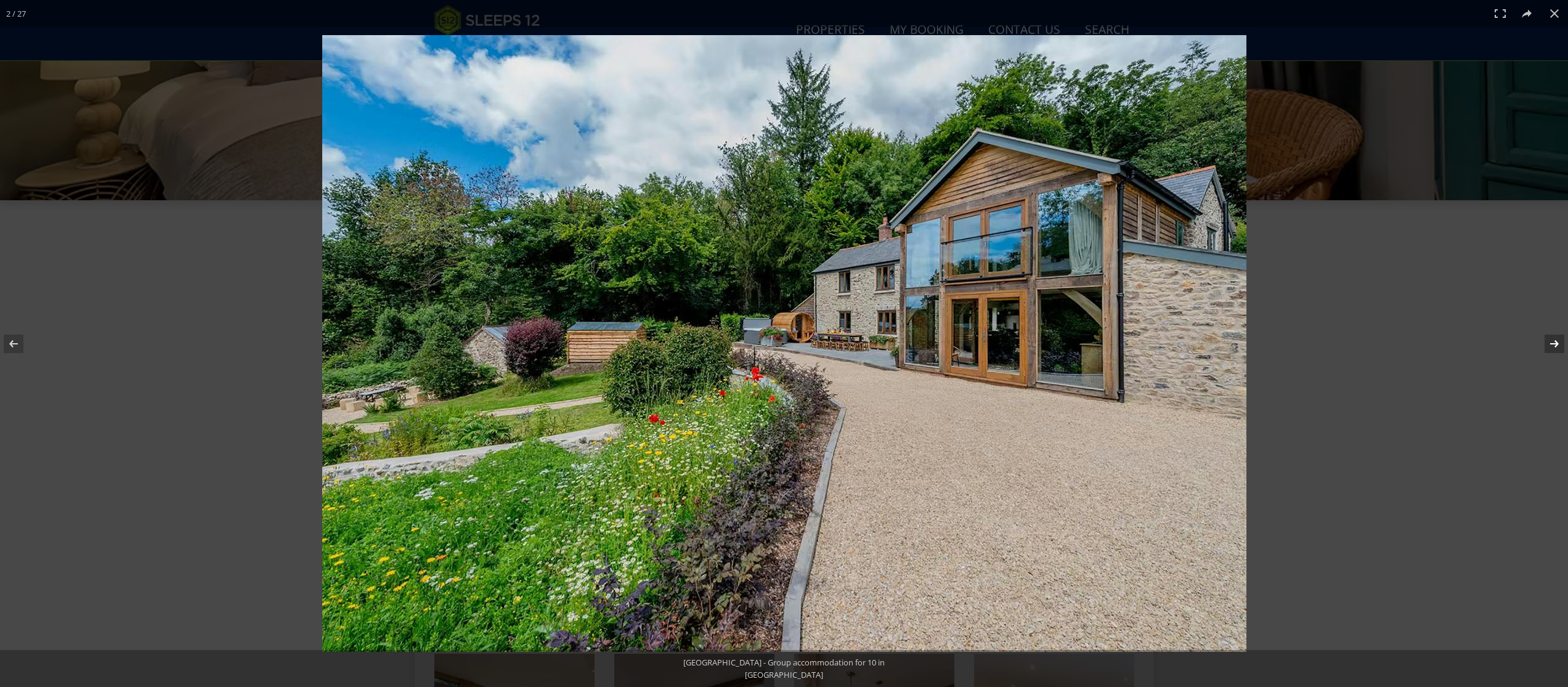
click at [1557, 343] on button at bounding box center [1546, 343] width 44 height 62
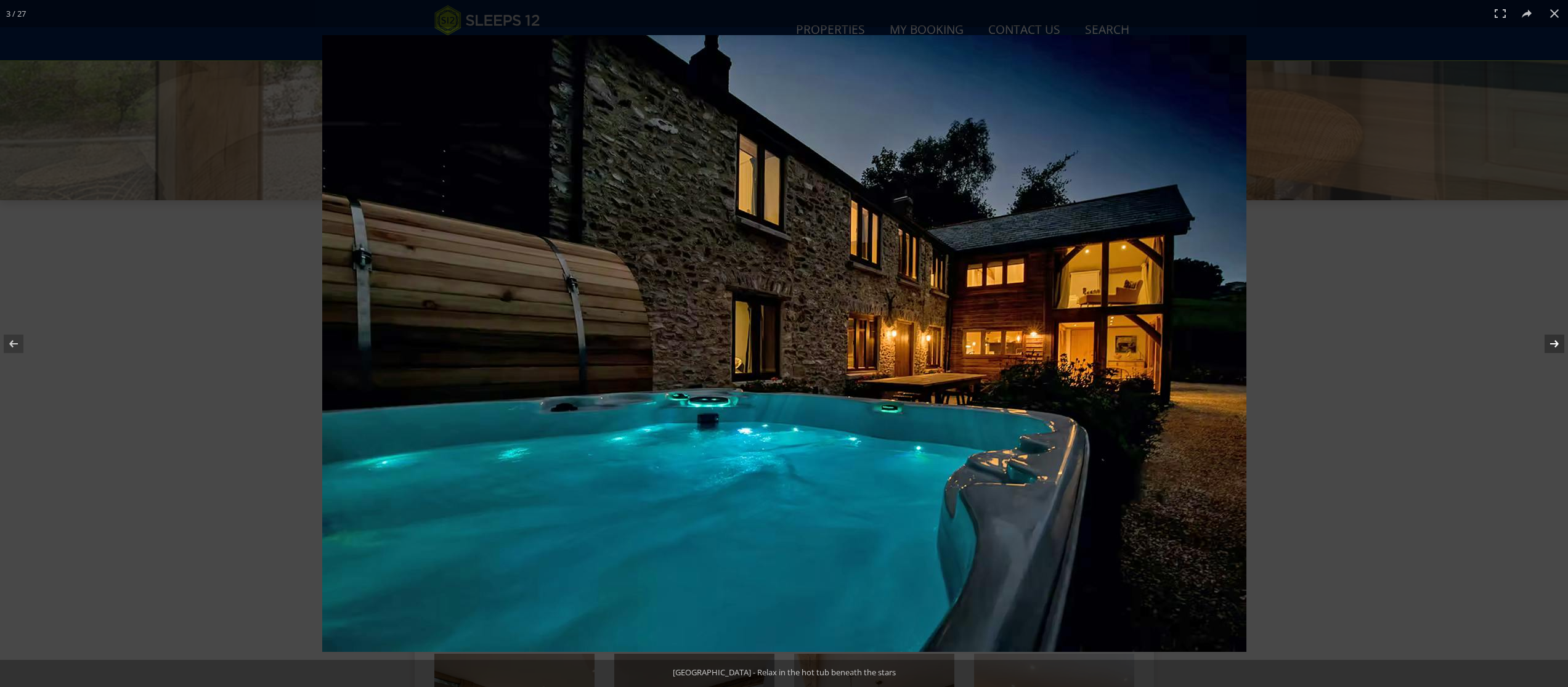
click at [1557, 343] on button at bounding box center [1546, 343] width 44 height 62
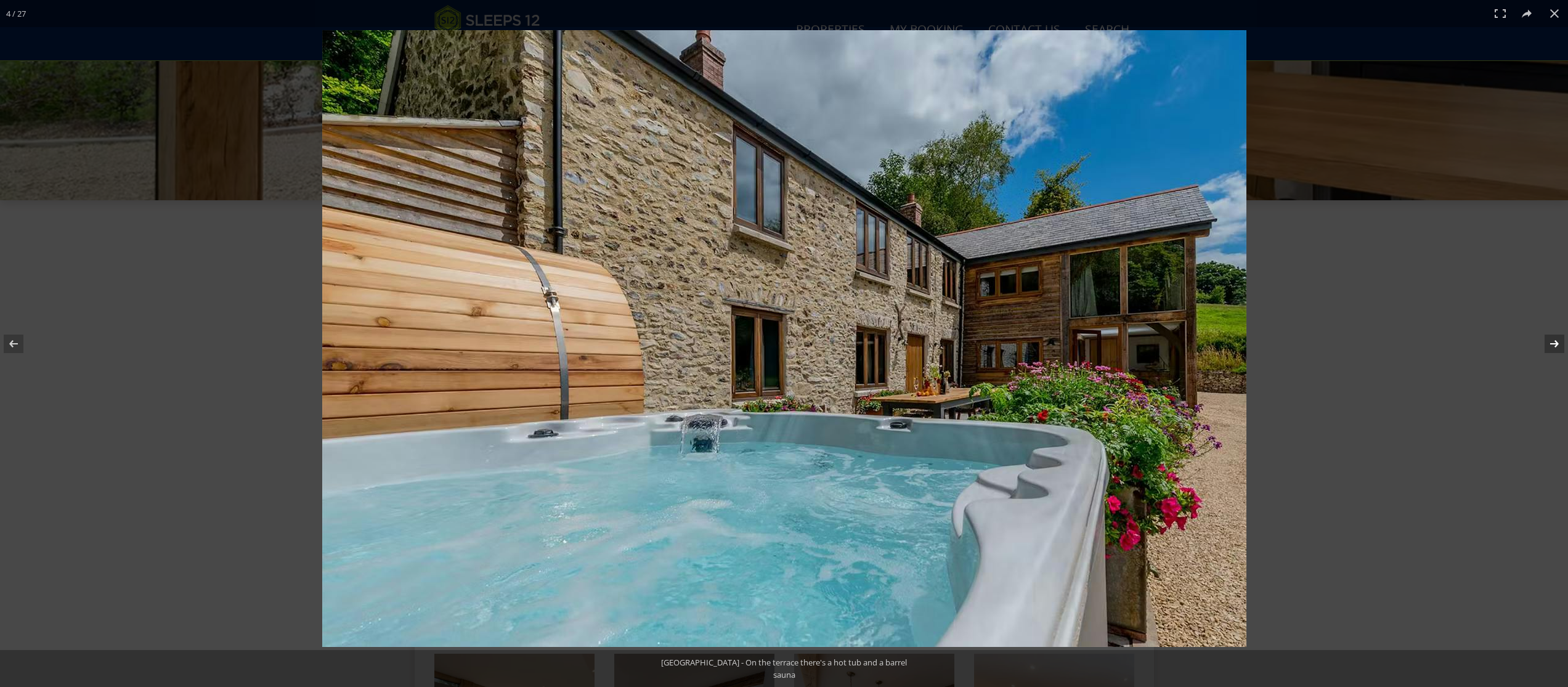
click at [1557, 343] on button at bounding box center [1546, 343] width 44 height 62
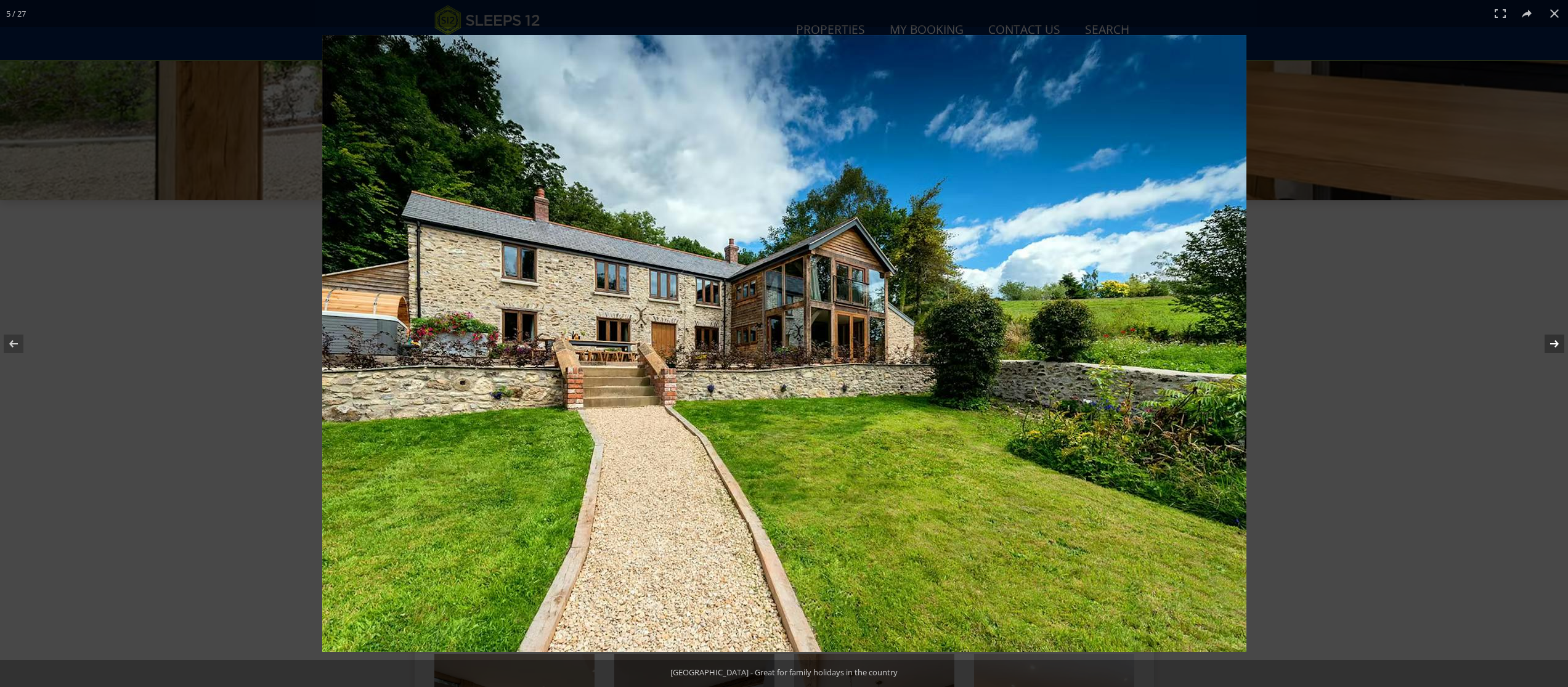
click at [1557, 343] on button at bounding box center [1546, 343] width 44 height 62
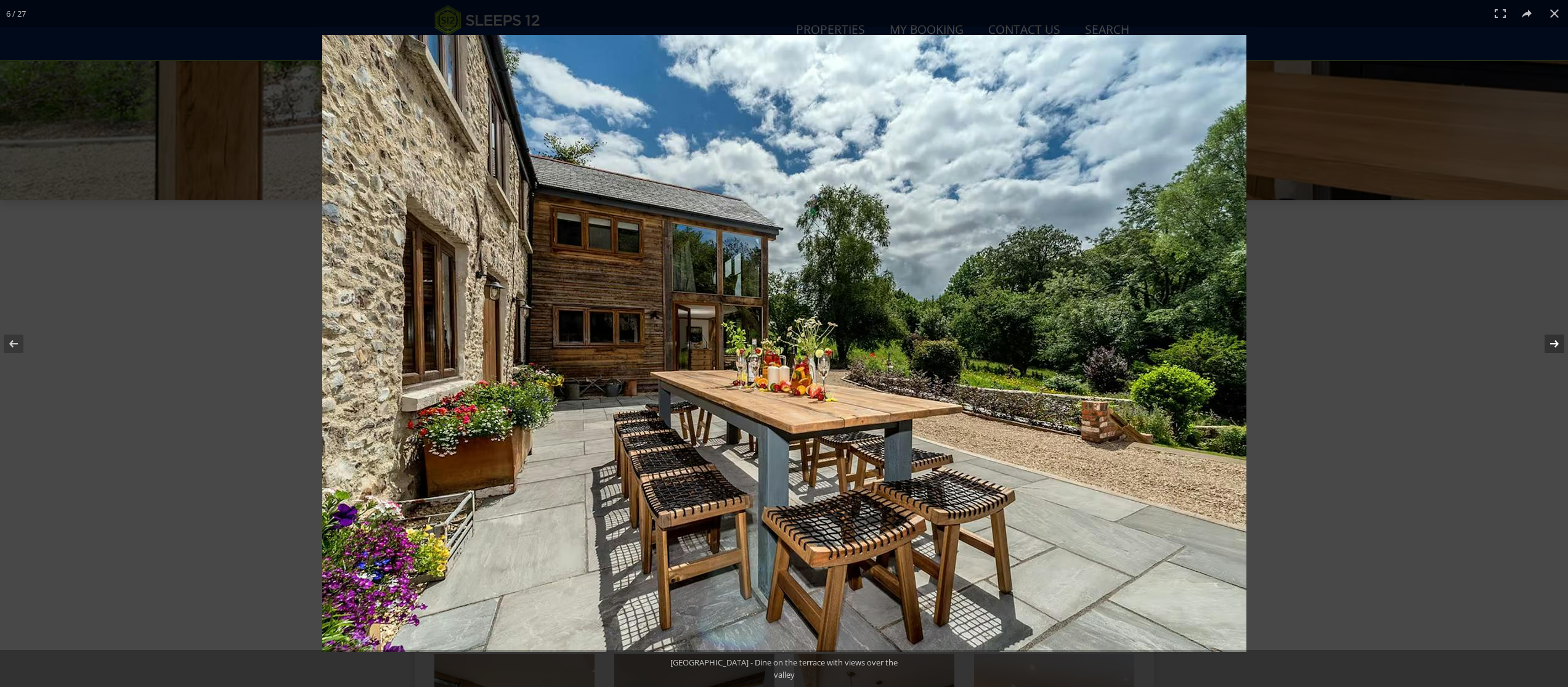
click at [1557, 343] on button at bounding box center [1546, 343] width 44 height 62
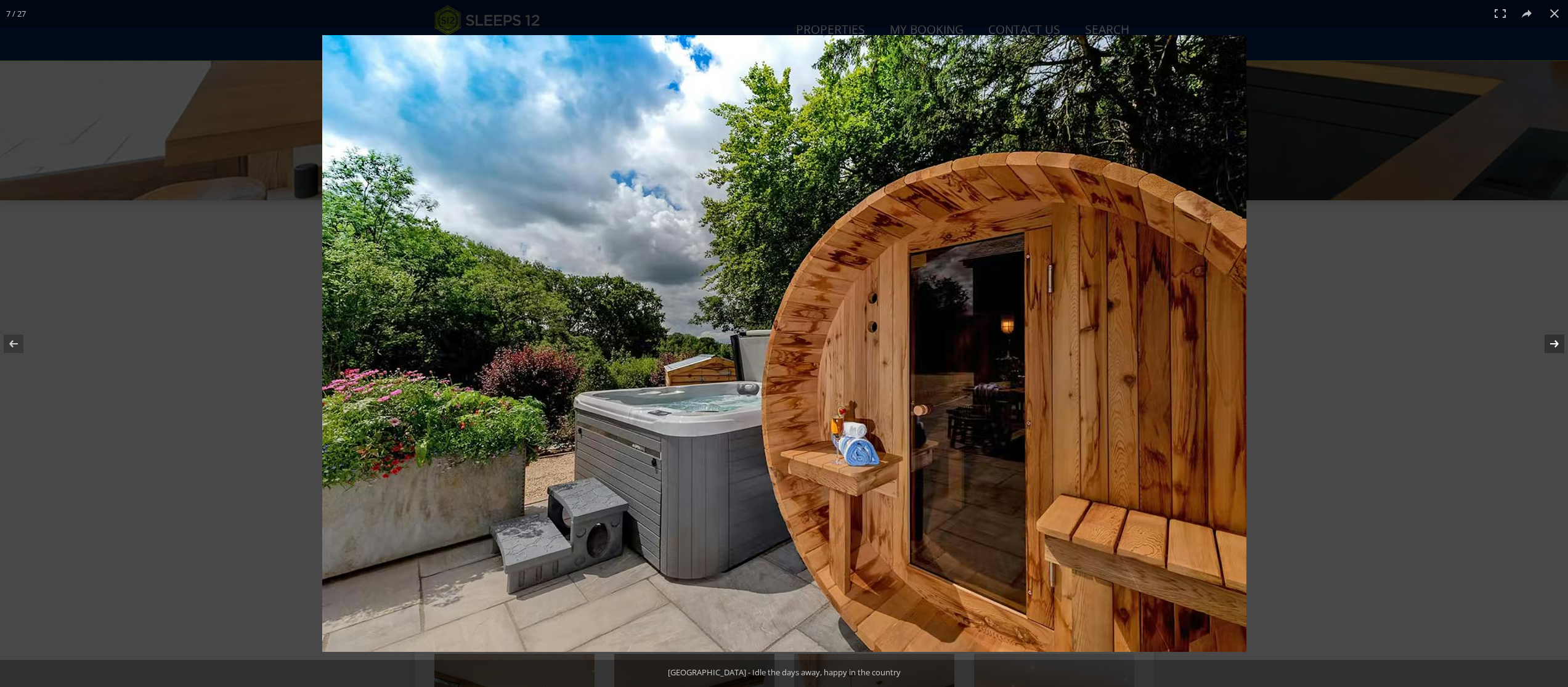
click at [1557, 343] on button at bounding box center [1546, 343] width 44 height 62
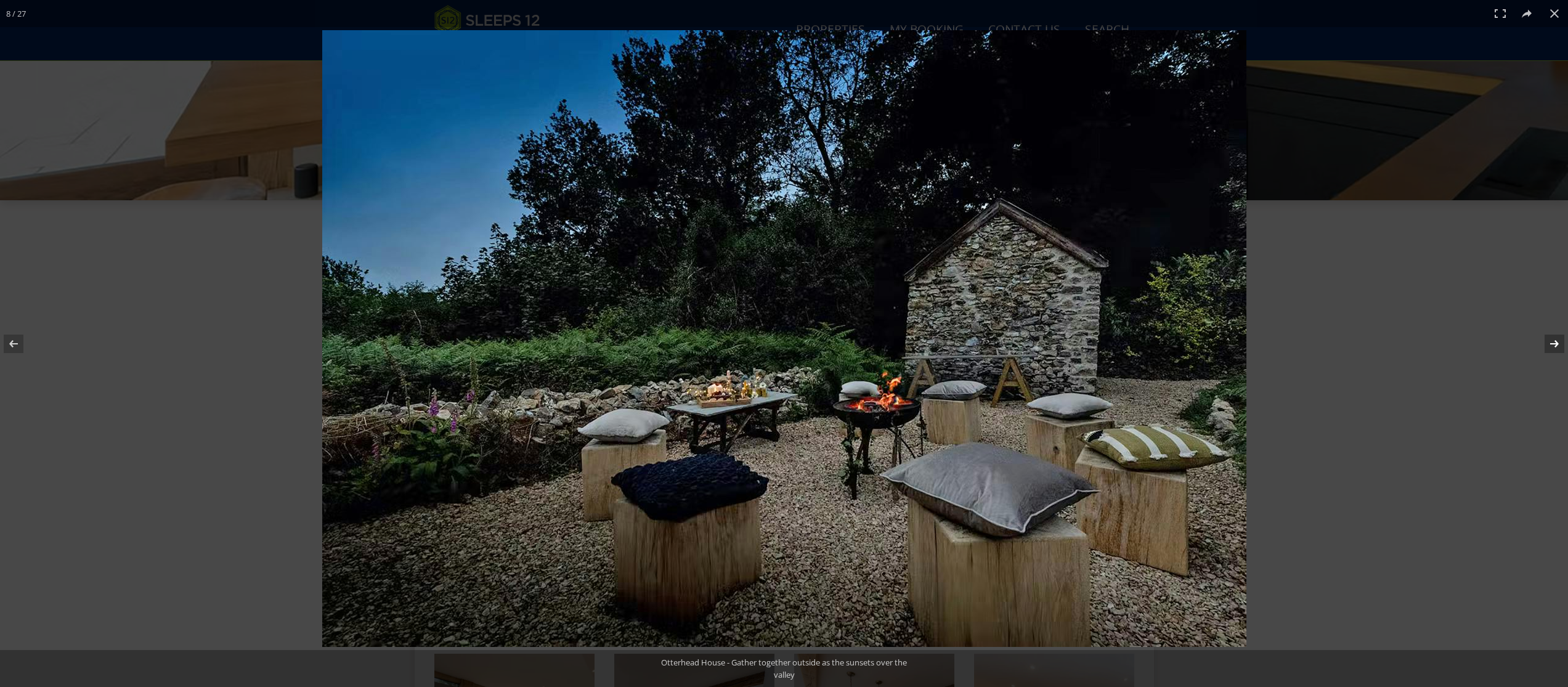
click at [1557, 343] on button at bounding box center [1546, 343] width 44 height 62
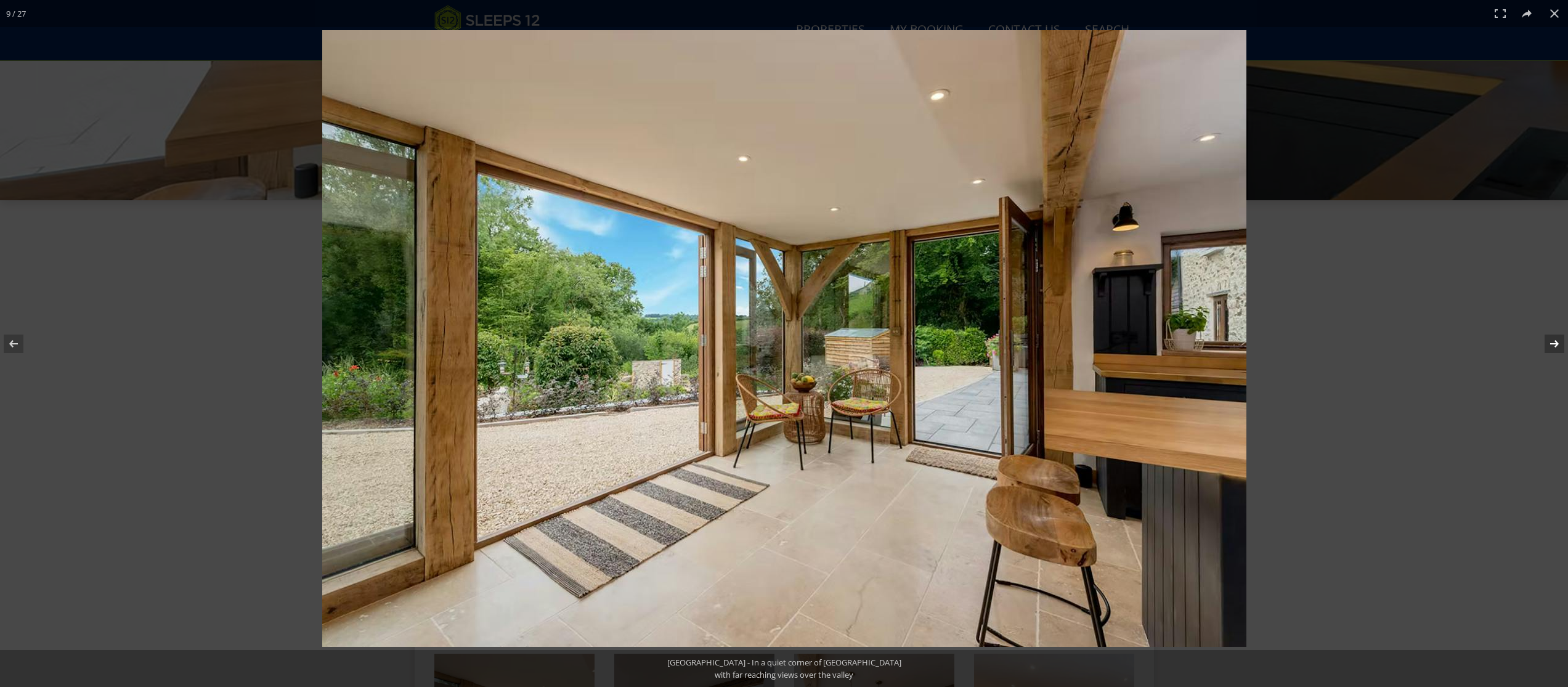
click at [1557, 343] on button at bounding box center [1546, 343] width 44 height 62
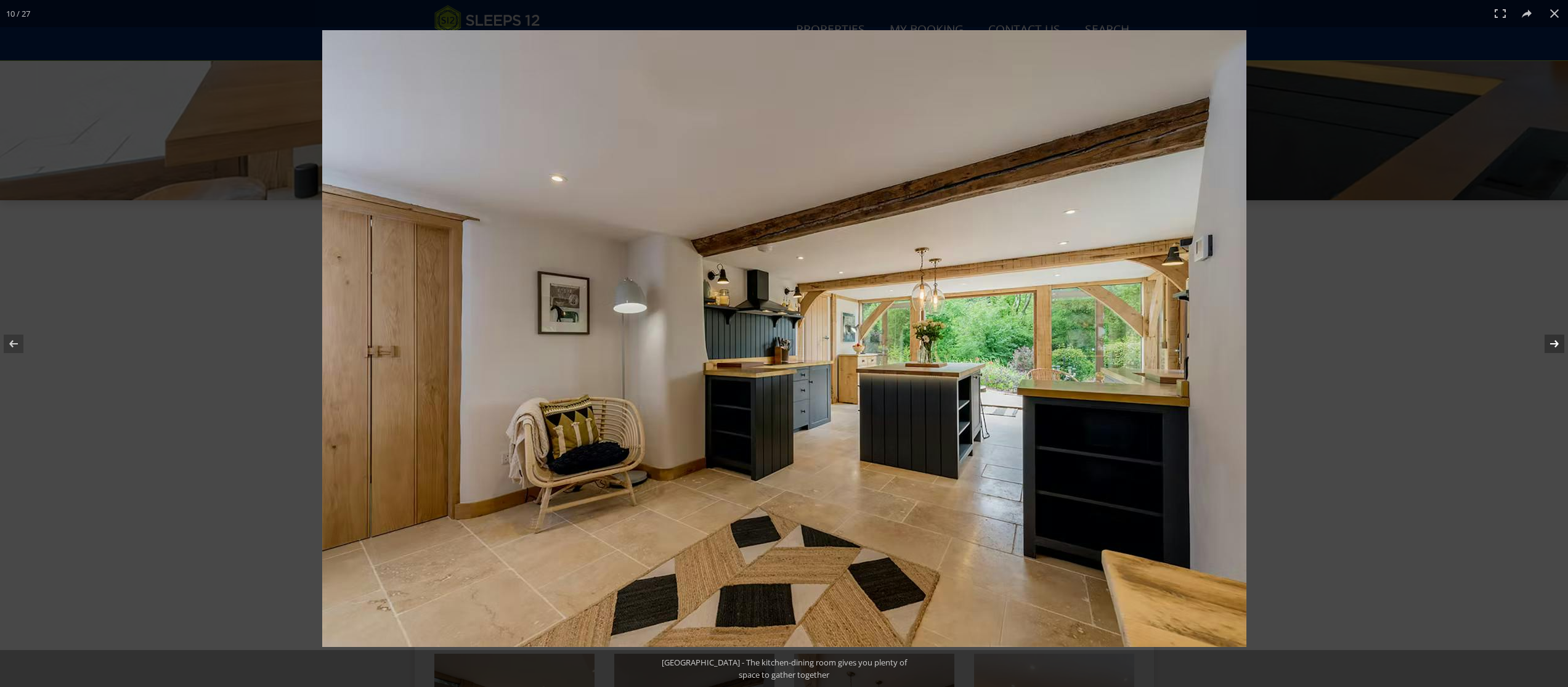
click at [1557, 343] on button at bounding box center [1546, 343] width 44 height 62
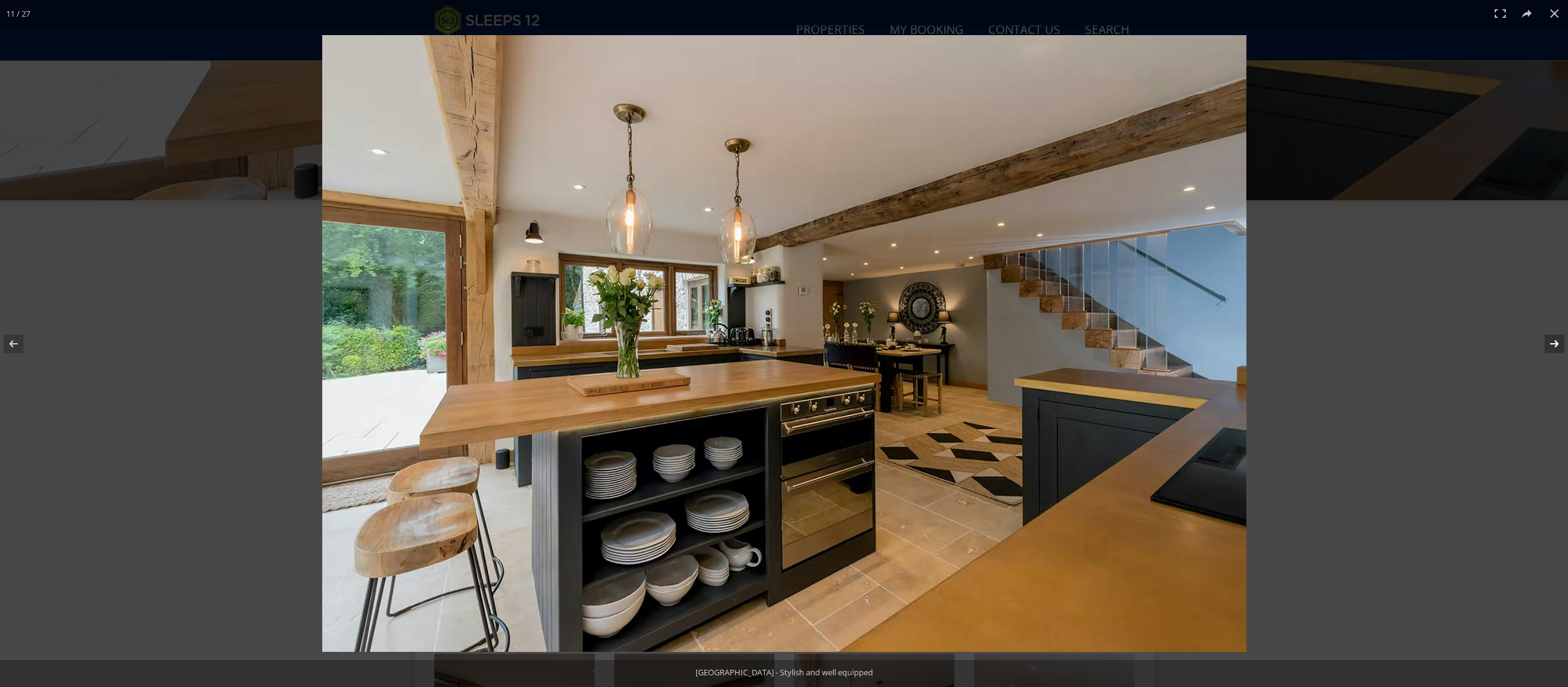
click at [1557, 343] on button at bounding box center [1546, 343] width 44 height 62
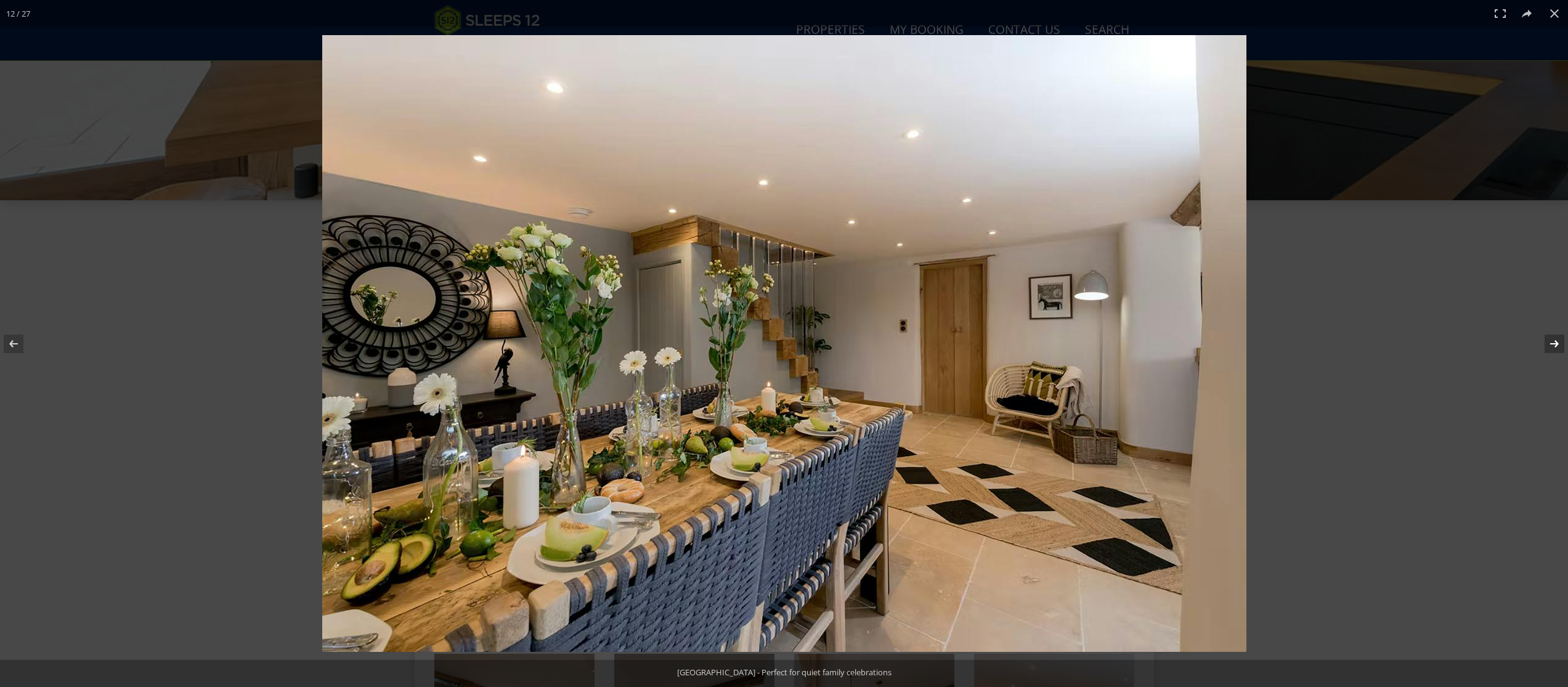
click at [1557, 343] on button at bounding box center [1546, 343] width 44 height 62
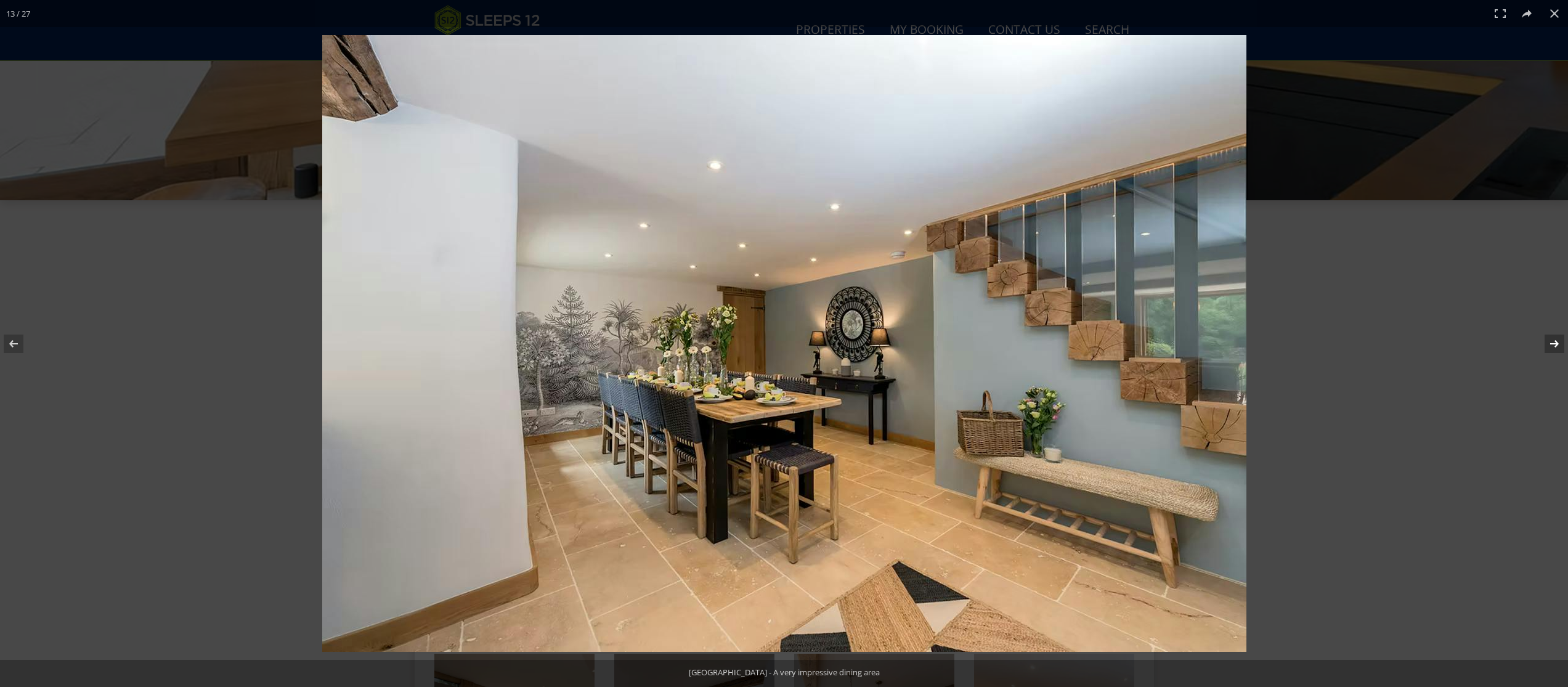
click at [1557, 343] on button at bounding box center [1546, 343] width 44 height 62
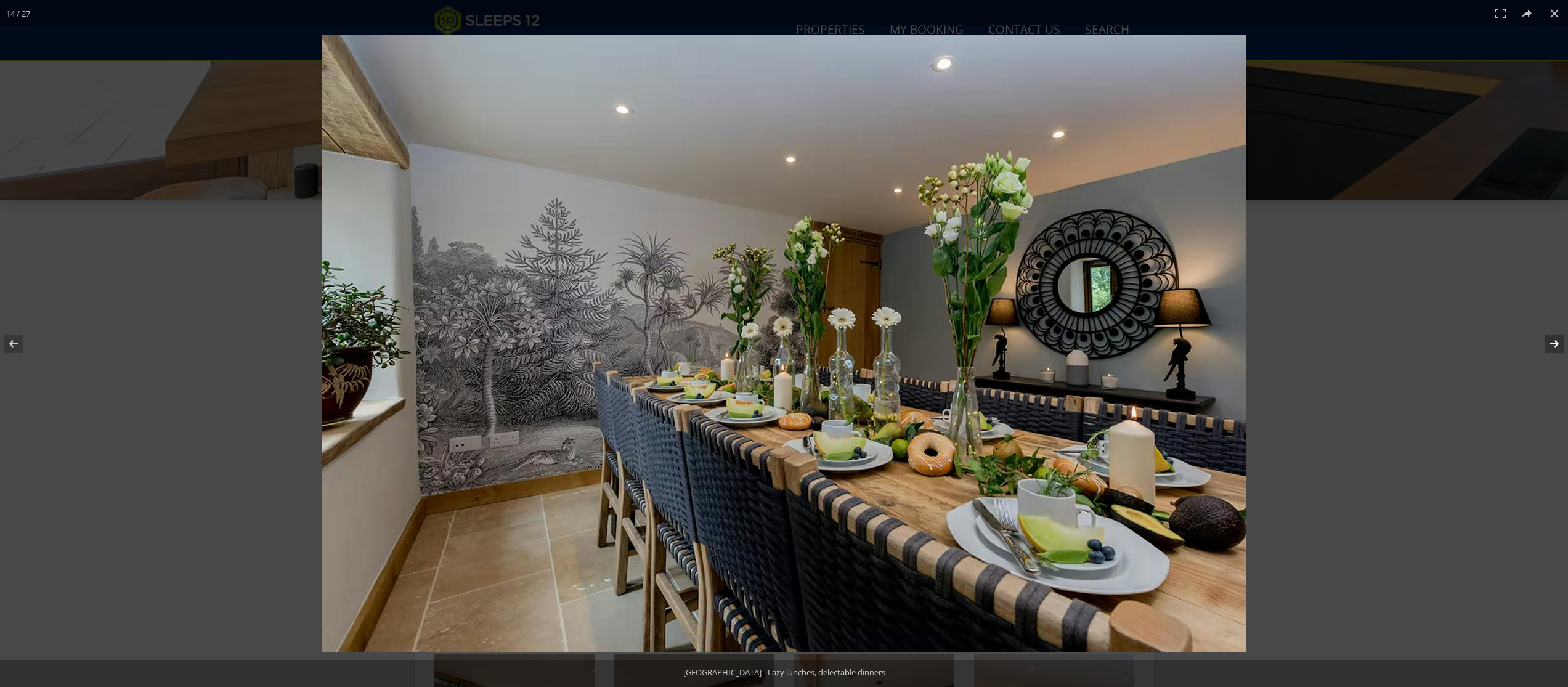
click at [1557, 343] on button at bounding box center [1546, 343] width 44 height 62
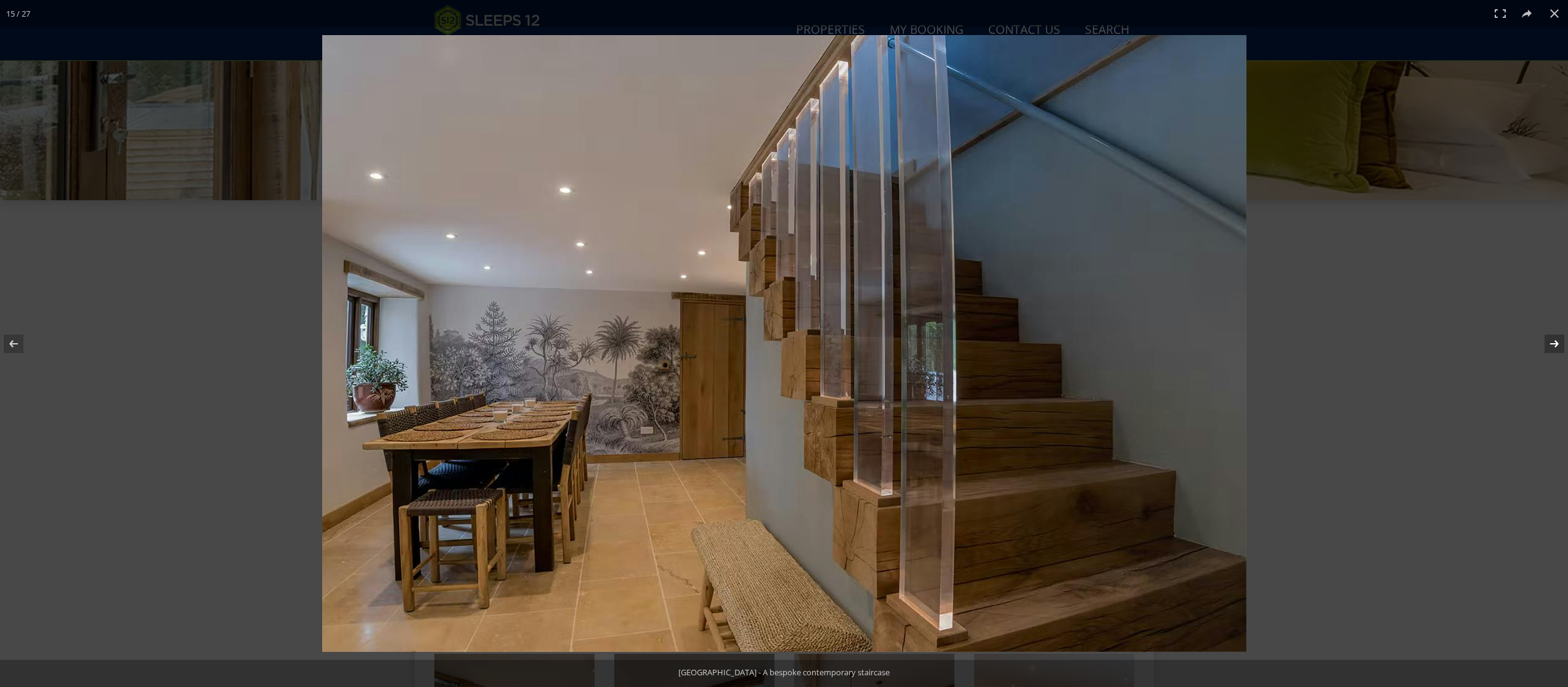
click at [1550, 344] on button at bounding box center [1546, 343] width 44 height 62
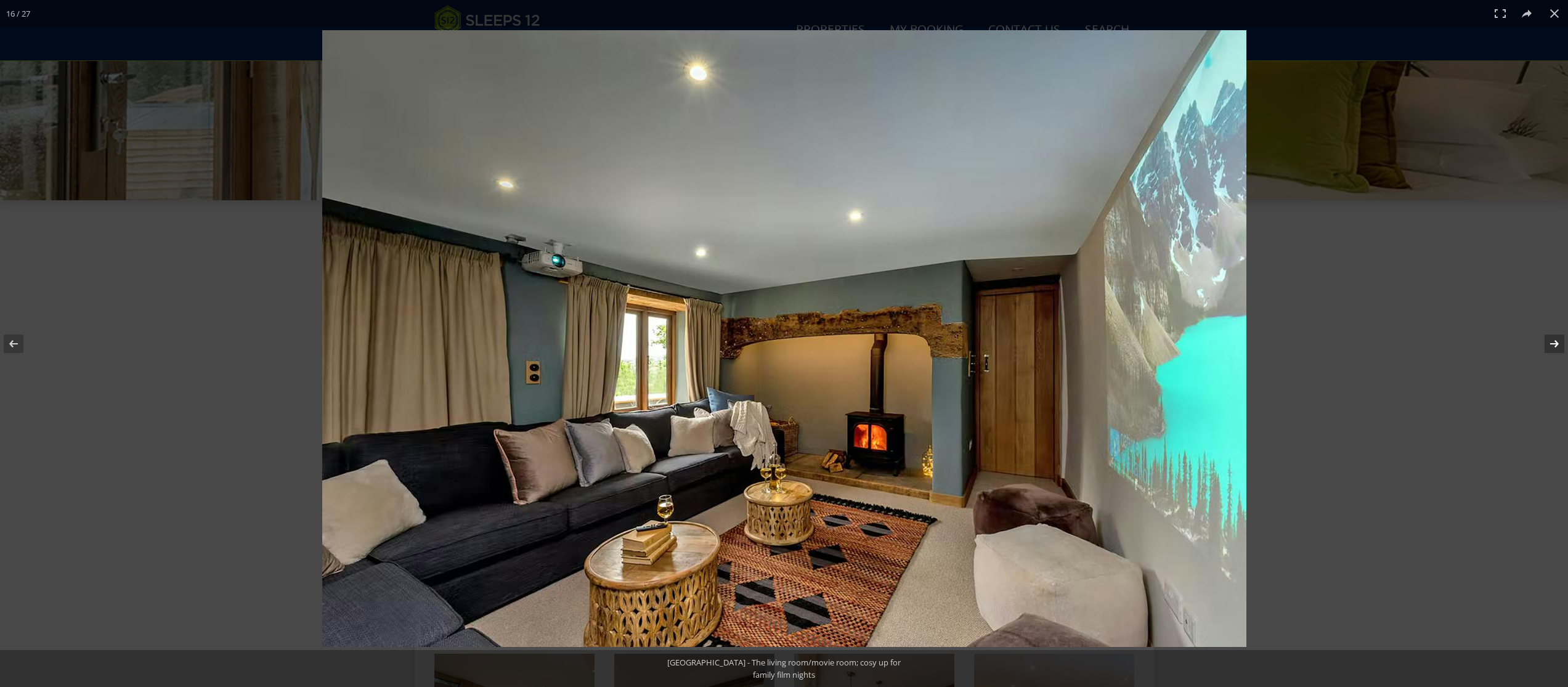
click at [1546, 343] on button at bounding box center [1546, 343] width 44 height 62
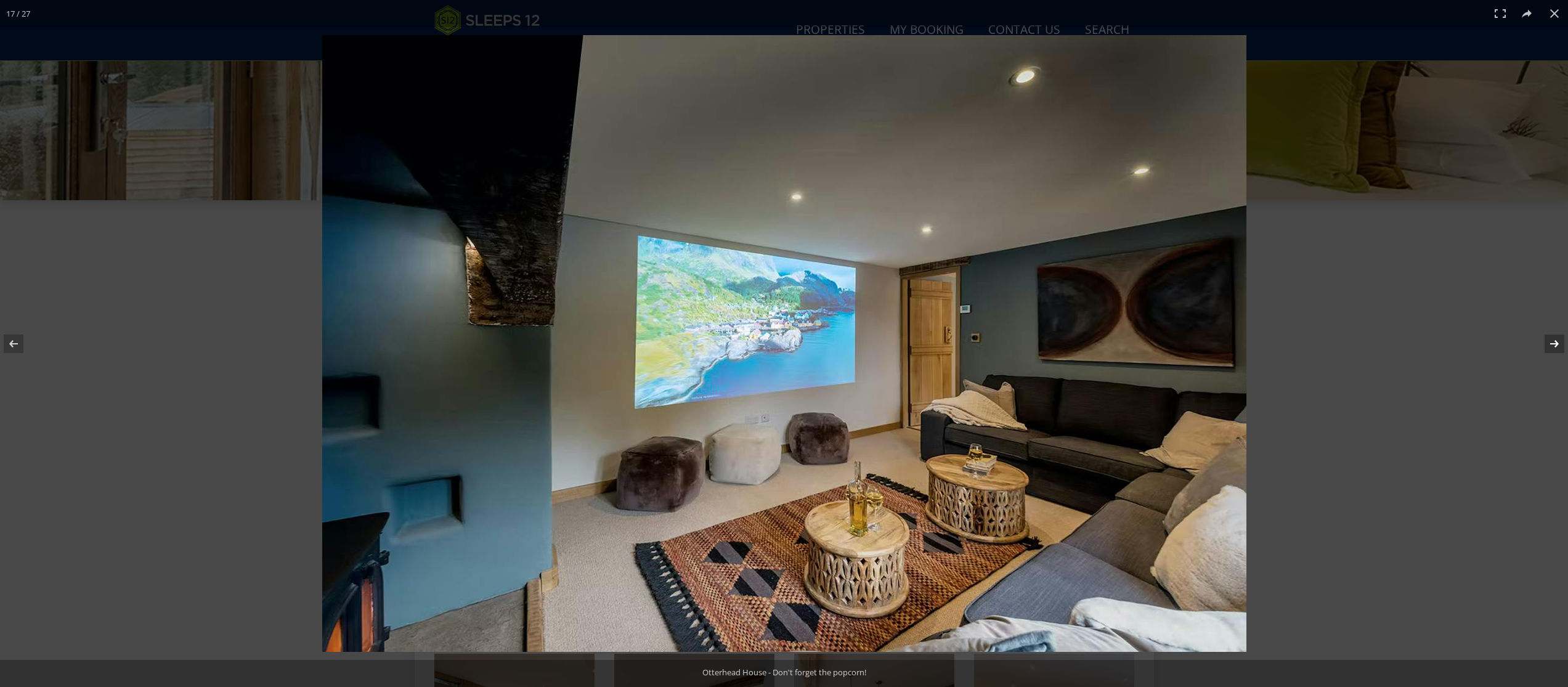
click at [1546, 343] on button at bounding box center [1546, 343] width 44 height 62
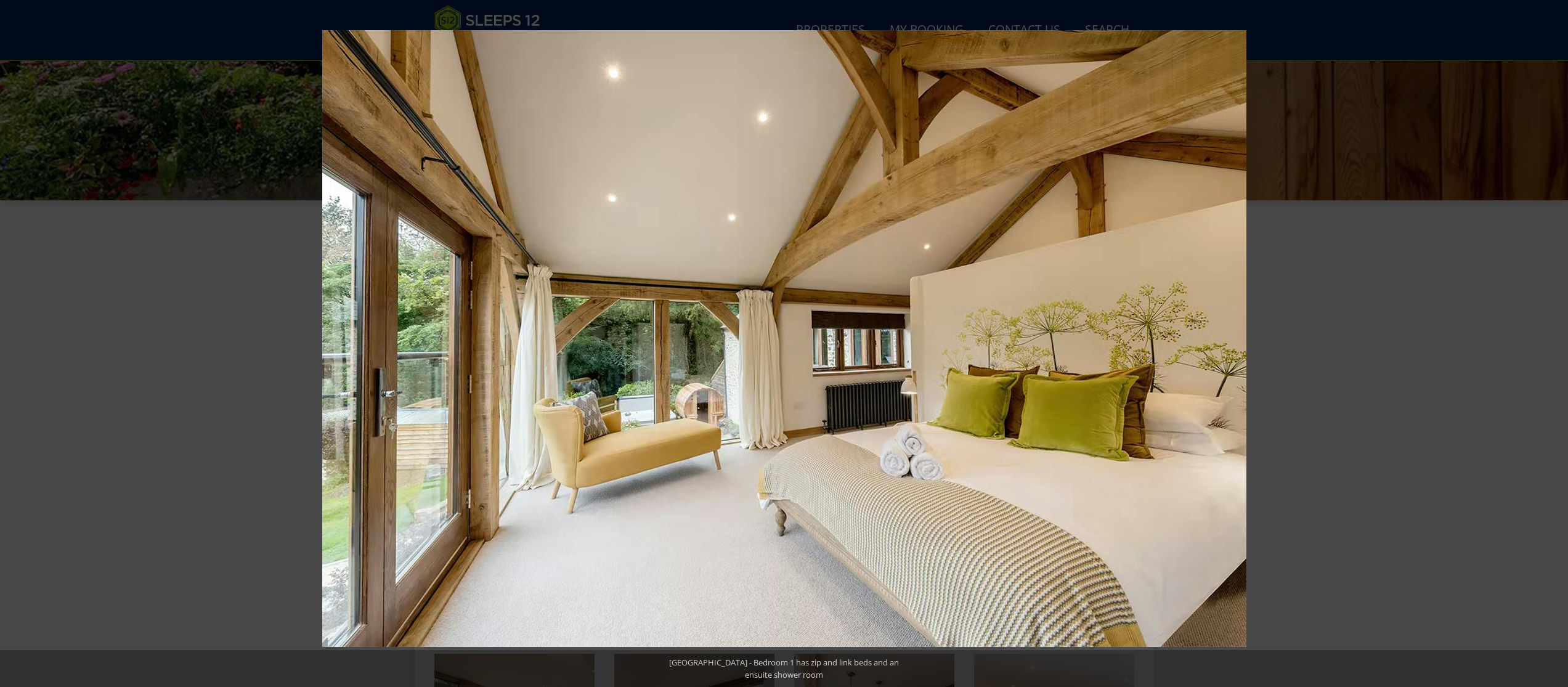
scroll to position [319, 0]
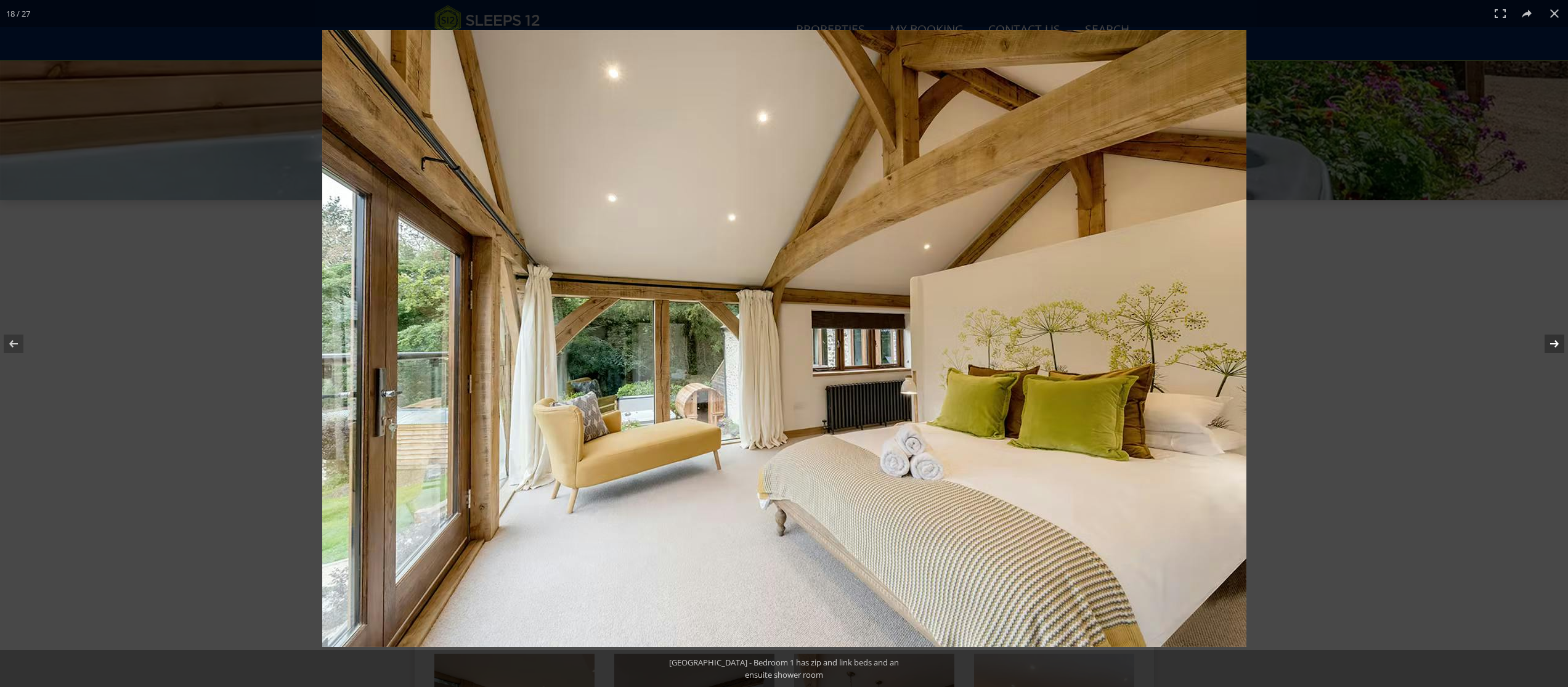
click at [1556, 343] on button at bounding box center [1546, 343] width 44 height 62
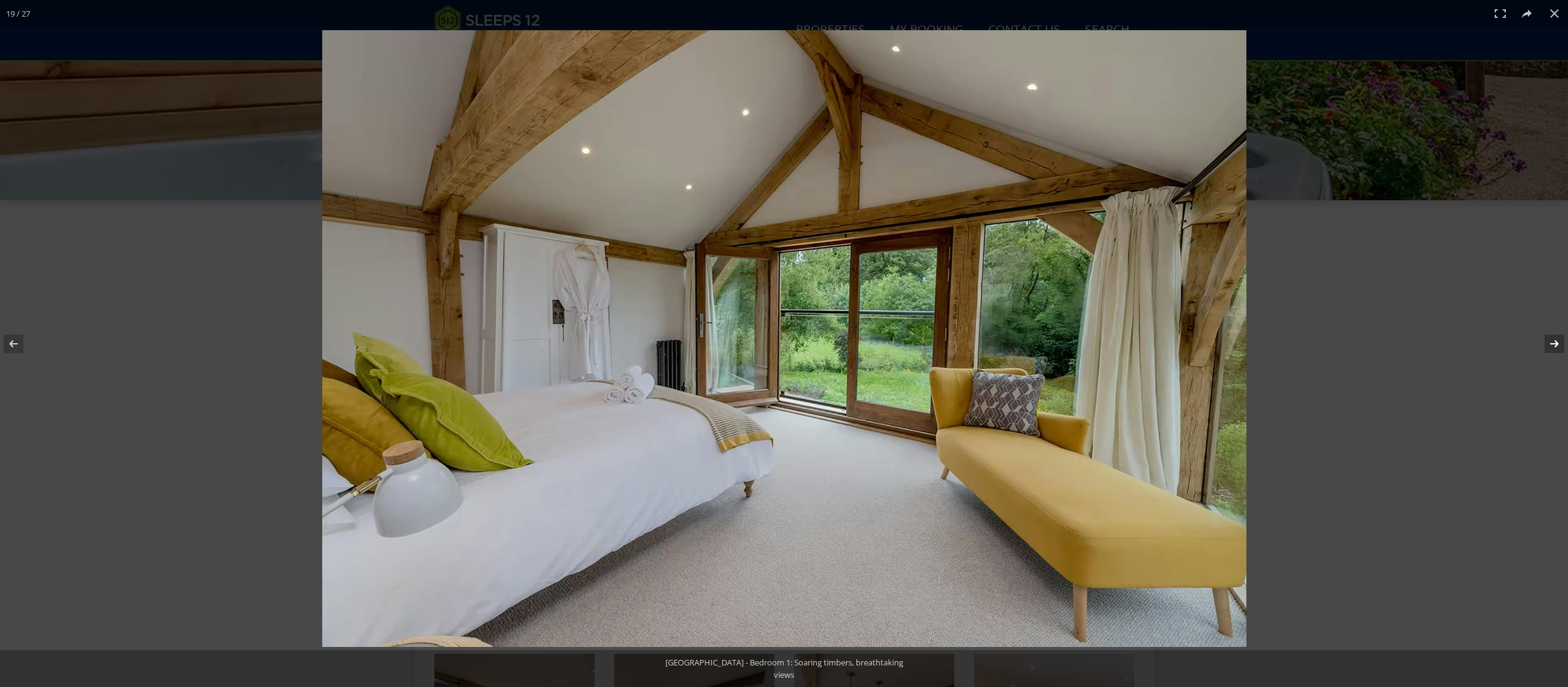
click at [1552, 343] on button at bounding box center [1546, 343] width 44 height 62
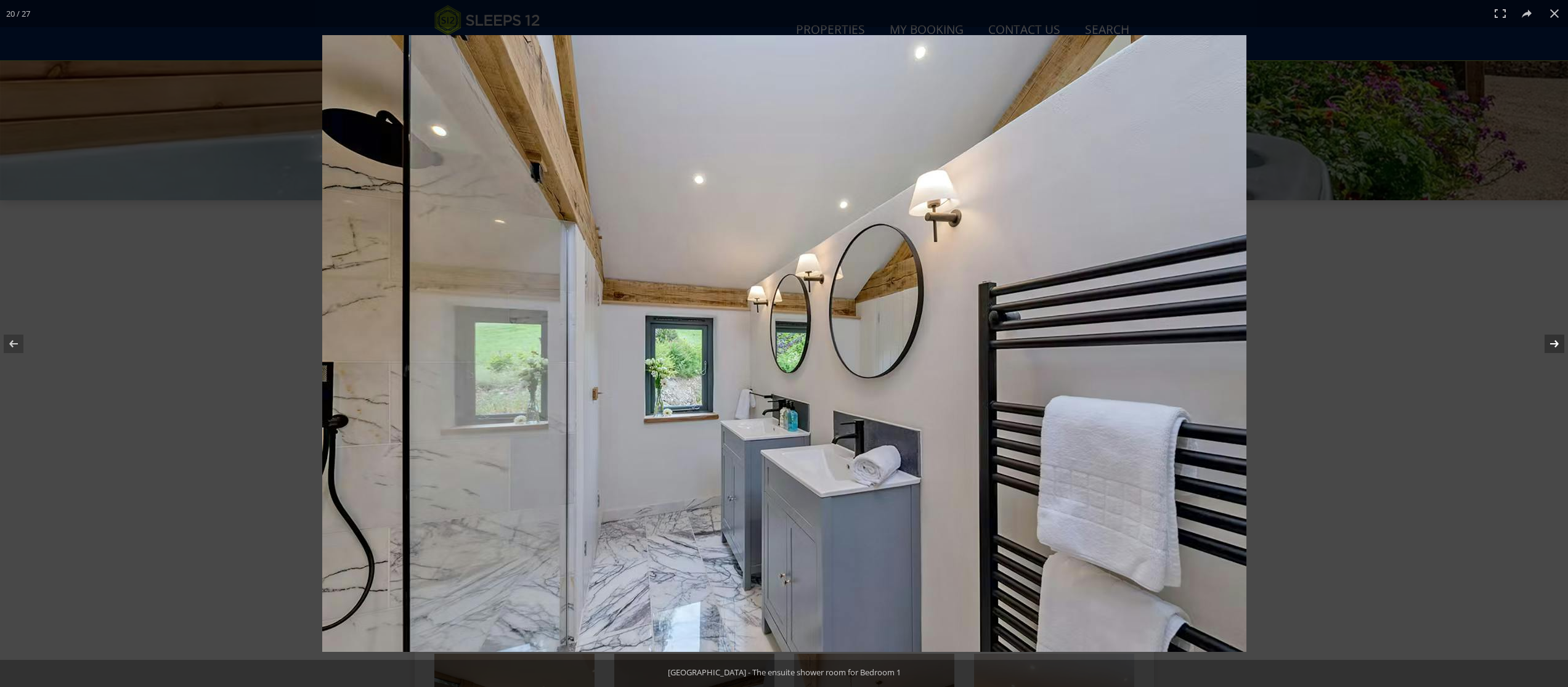
click at [1552, 343] on button at bounding box center [1546, 343] width 44 height 62
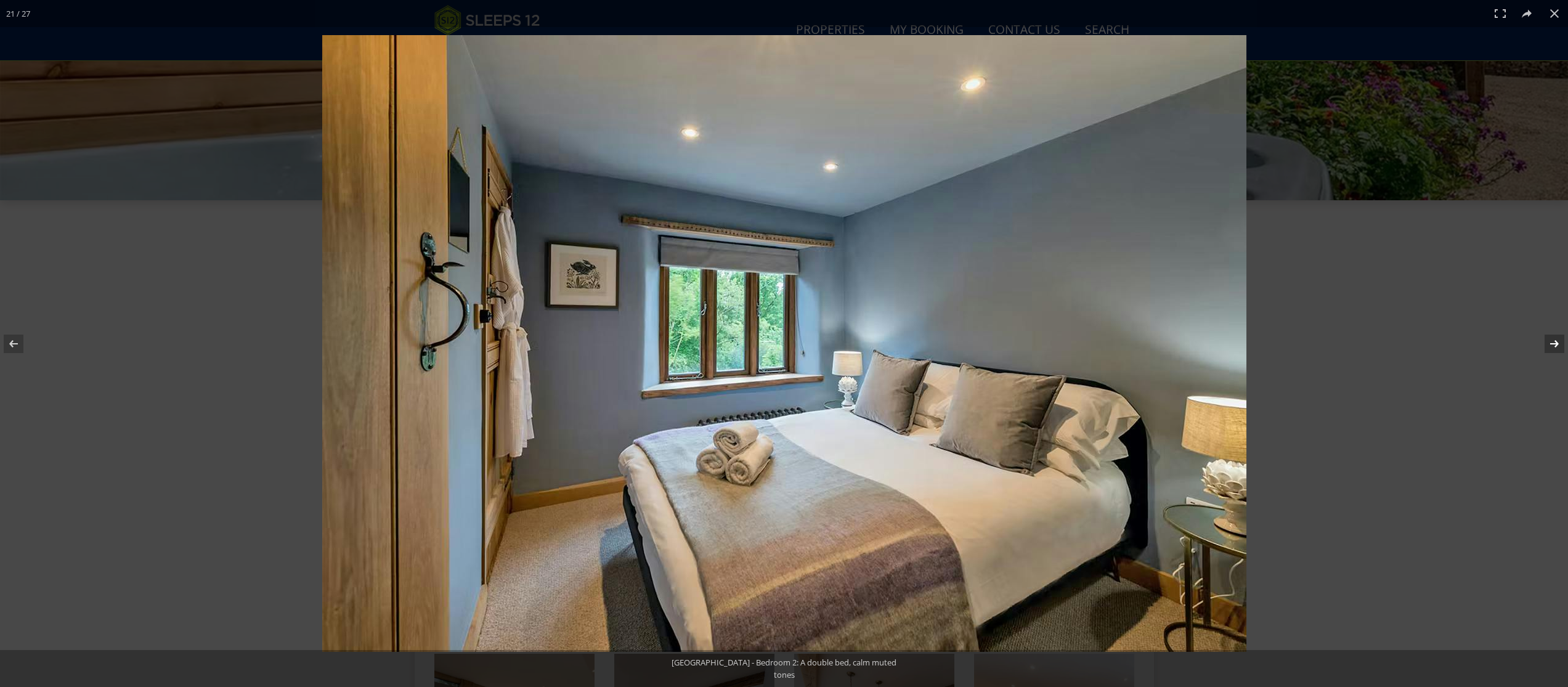
click at [1552, 343] on button at bounding box center [1546, 343] width 44 height 62
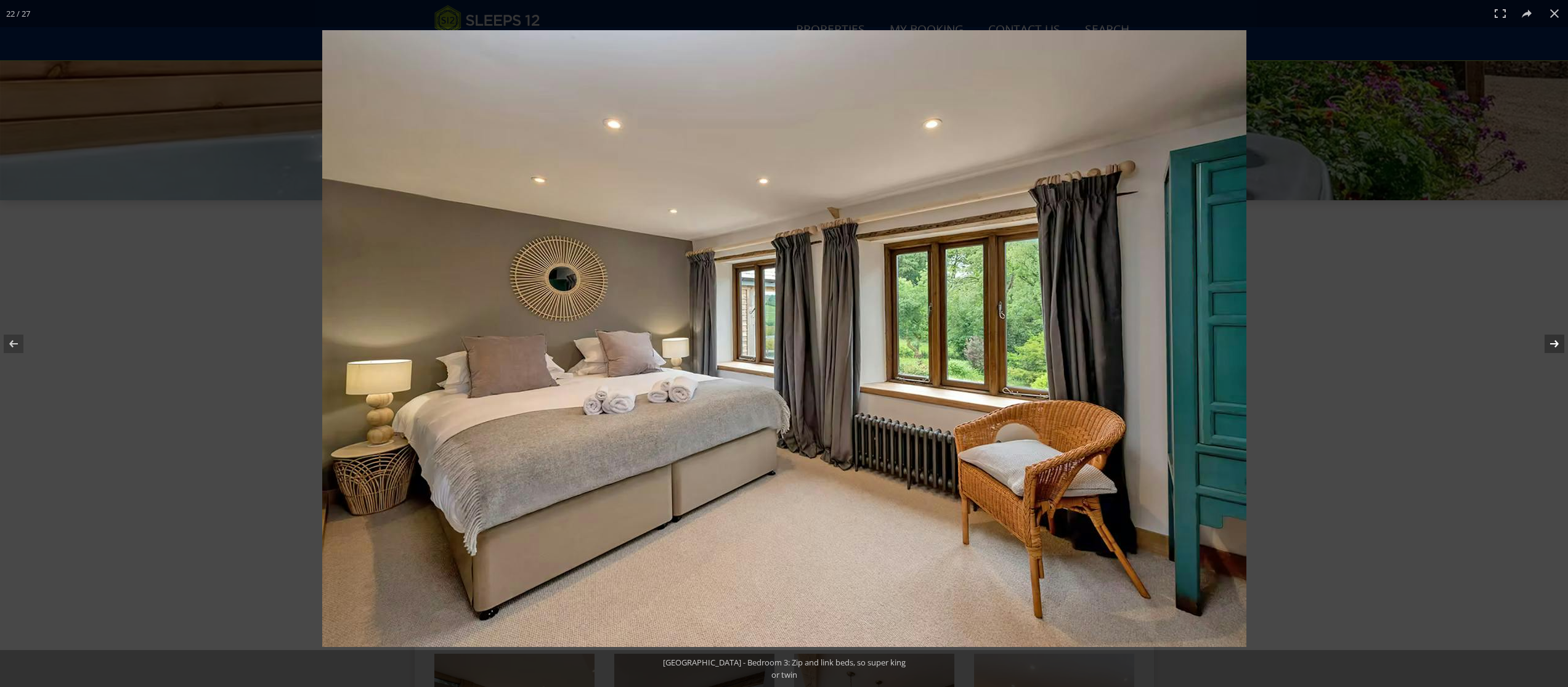
click at [1552, 343] on button at bounding box center [1546, 343] width 44 height 62
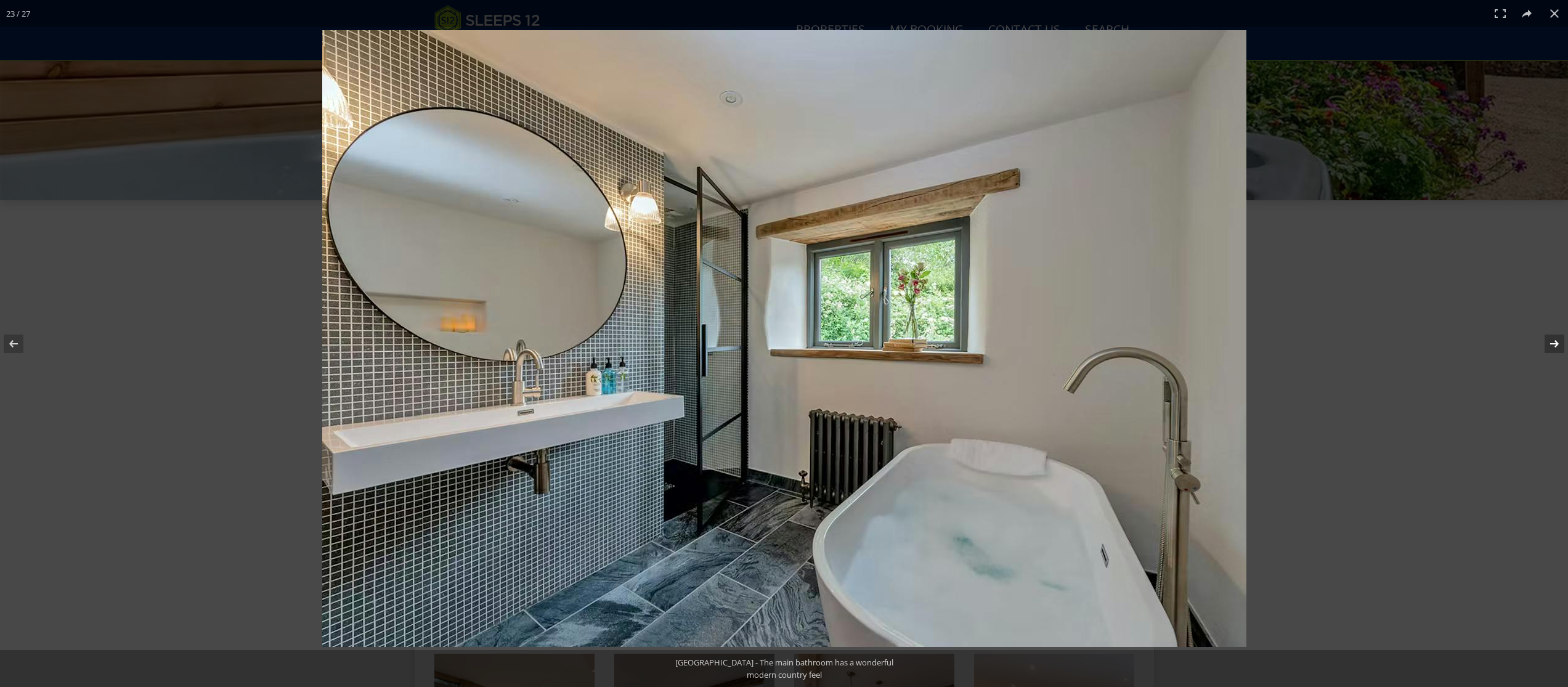
click at [1552, 343] on button at bounding box center [1546, 343] width 44 height 62
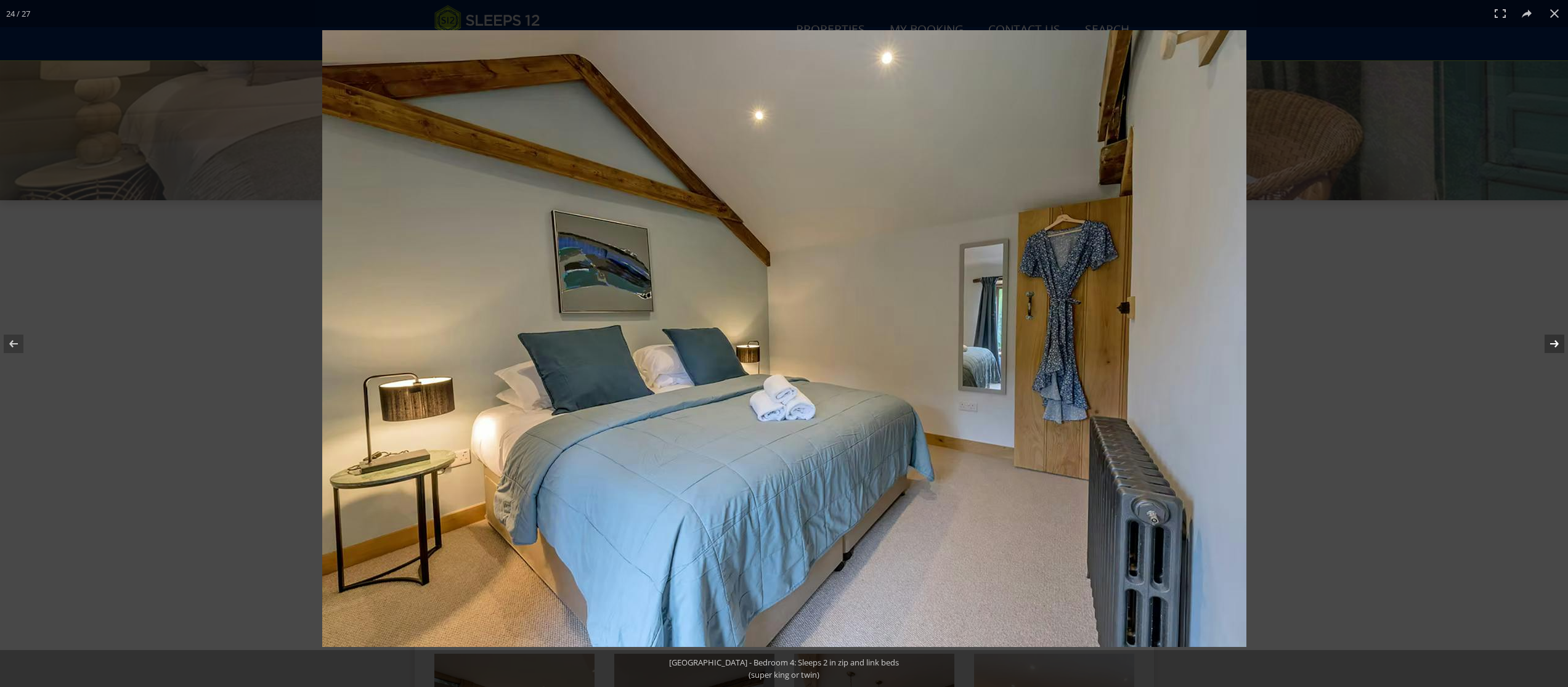
click at [1552, 343] on button at bounding box center [1546, 343] width 44 height 62
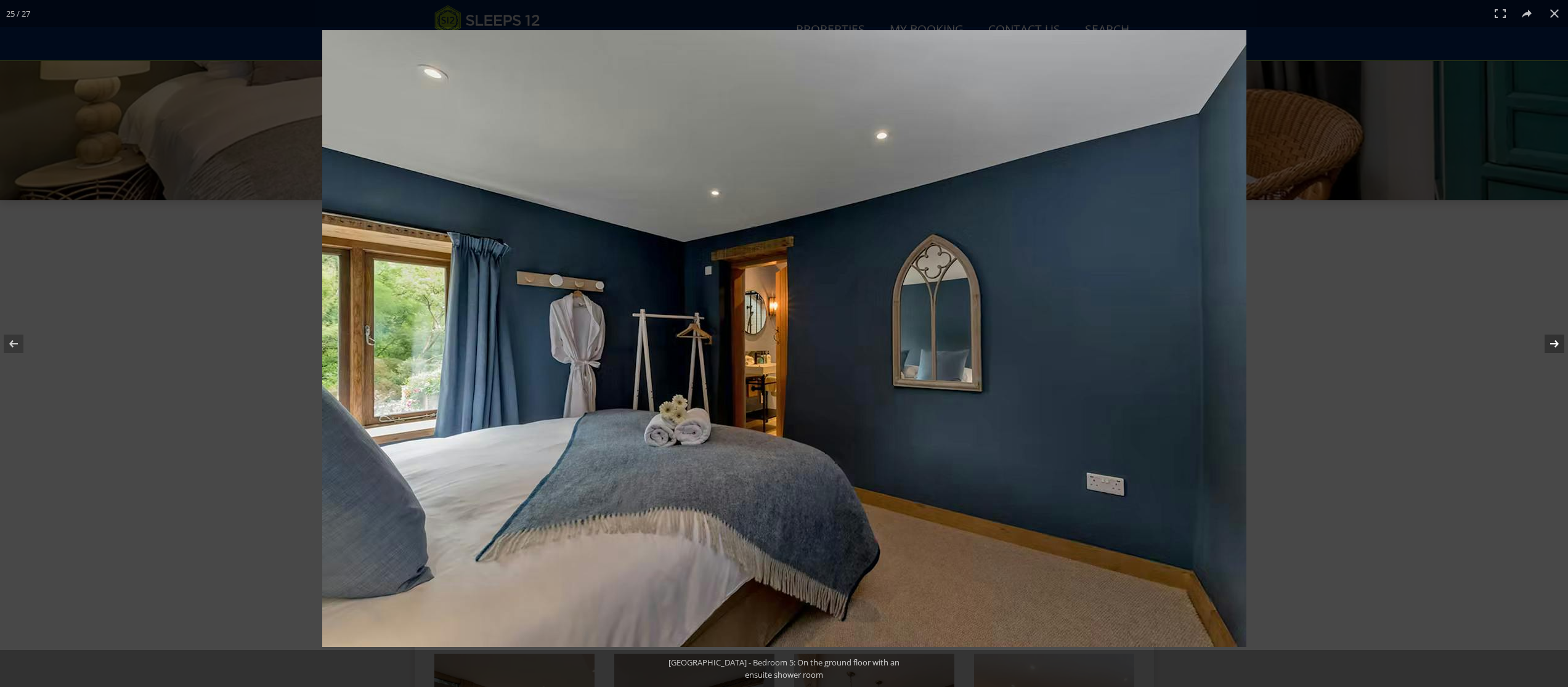
click at [1552, 343] on button at bounding box center [1546, 343] width 44 height 62
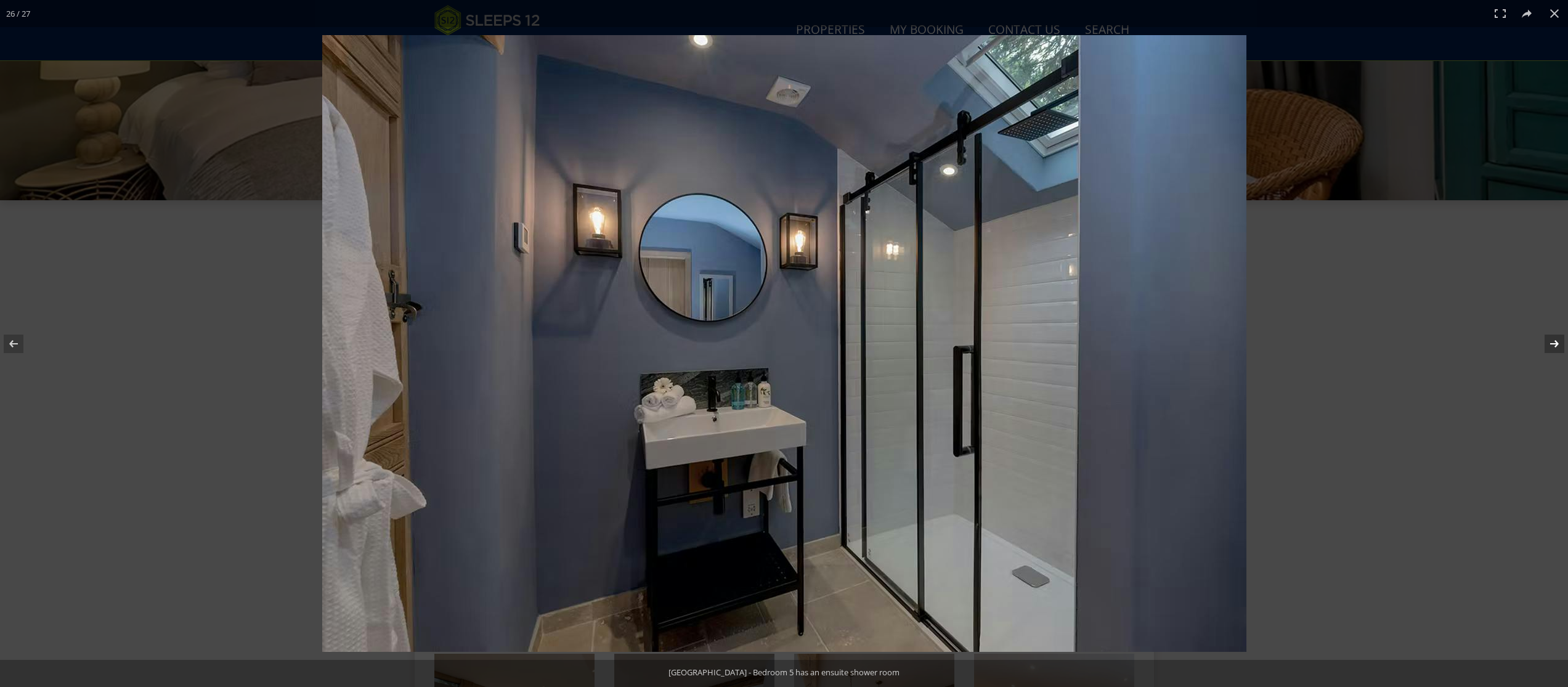
click at [1552, 343] on button at bounding box center [1546, 343] width 44 height 62
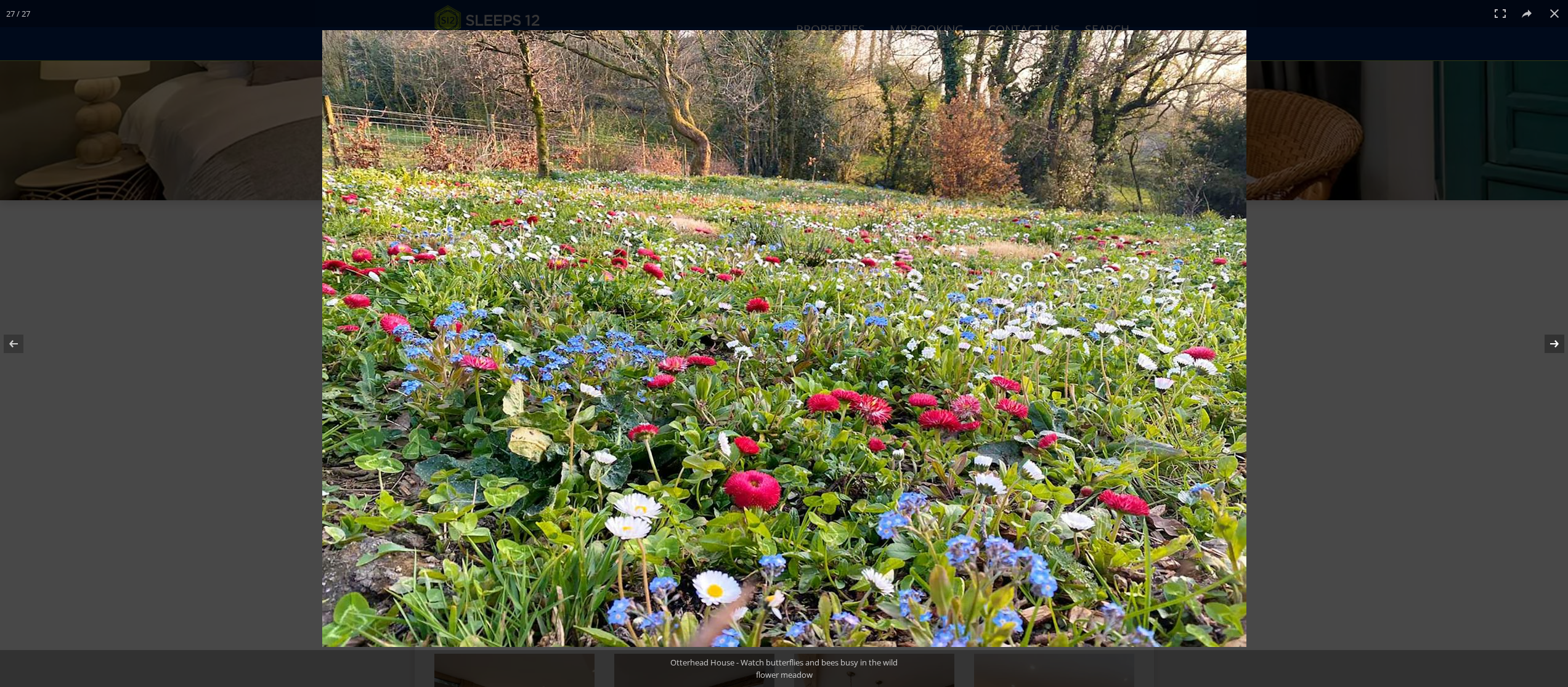
click at [1552, 343] on button at bounding box center [1546, 343] width 44 height 62
